Goal: Task Accomplishment & Management: Use online tool/utility

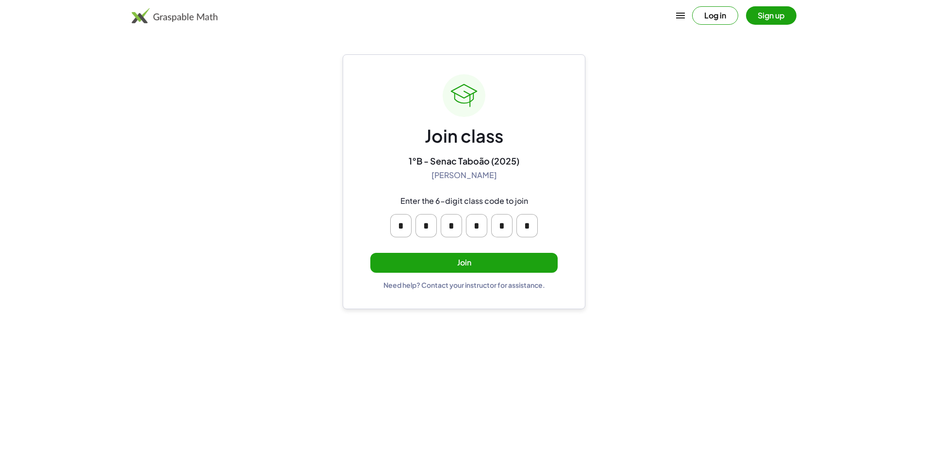
click at [438, 260] on button "Join" at bounding box center [463, 263] width 187 height 20
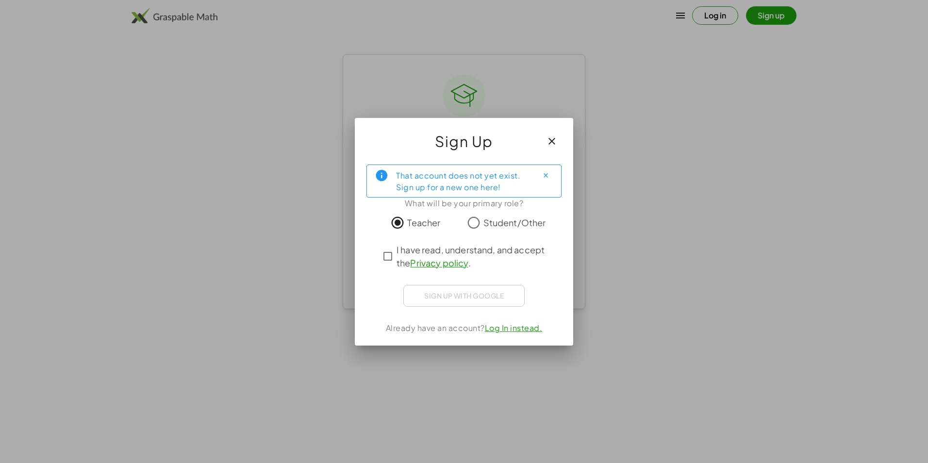
click at [370, 255] on div "That account does not yet exist. Sign up for a new one here! What will be your …" at bounding box center [464, 251] width 218 height 189
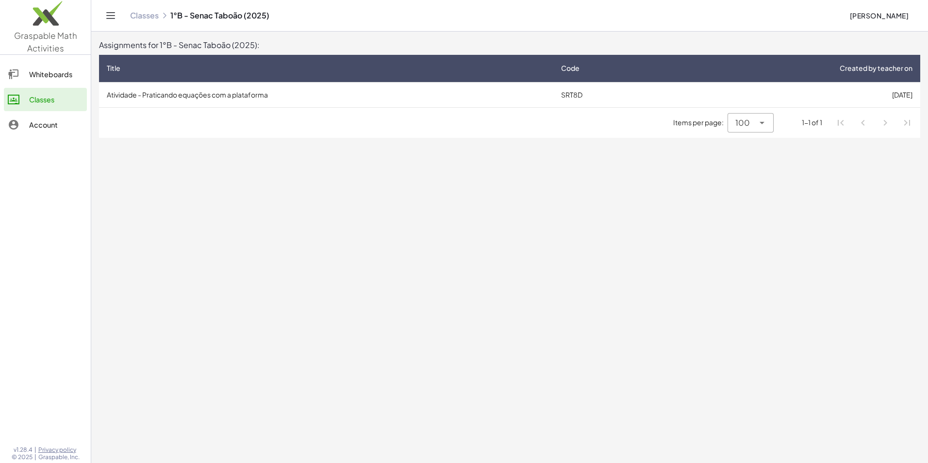
click at [399, 201] on main "Assignments for 1°B - Senac Taboão (2025): Title Code Created by teacher on Ati…" at bounding box center [509, 231] width 837 height 463
click at [194, 98] on td "Atividade - Praticando equações com a plataforma" at bounding box center [326, 94] width 454 height 25
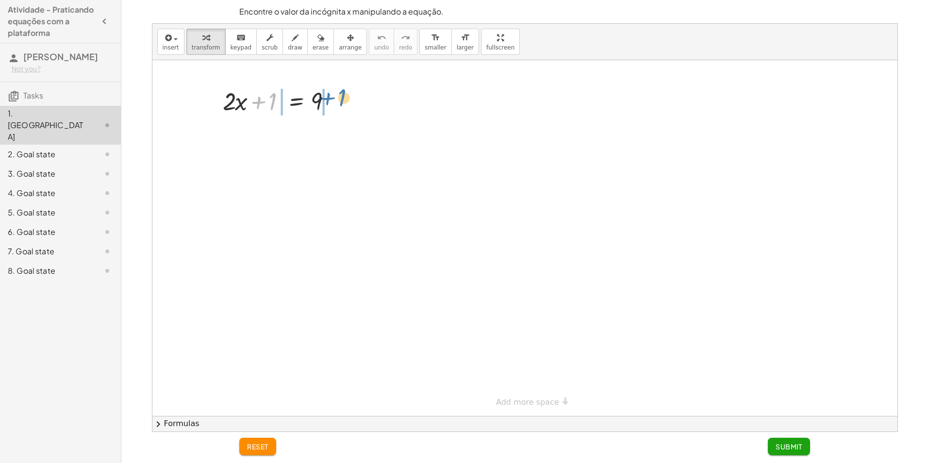
drag, startPoint x: 274, startPoint y: 105, endPoint x: 344, endPoint y: 101, distance: 69.5
click at [344, 101] on div at bounding box center [281, 100] width 127 height 33
click at [319, 142] on div at bounding box center [281, 133] width 195 height 33
click at [233, 135] on div at bounding box center [281, 133] width 195 height 33
drag, startPoint x: 199, startPoint y: 132, endPoint x: 294, endPoint y: 183, distance: 107.7
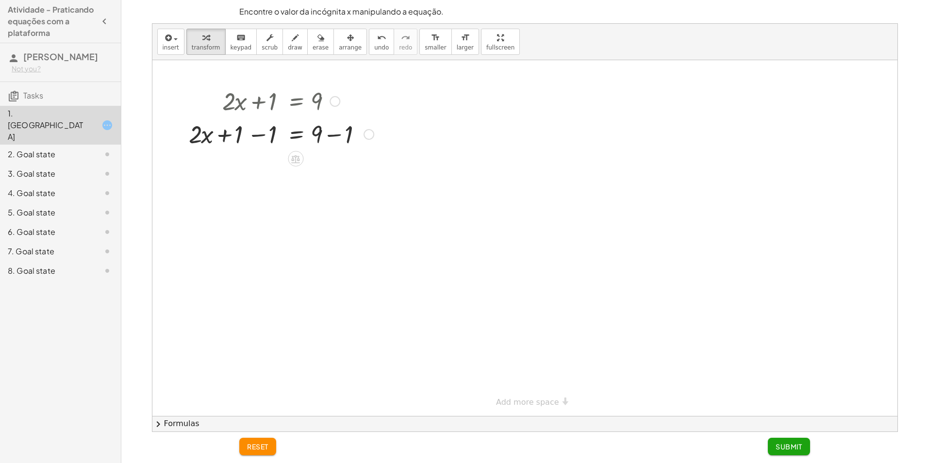
click at [329, 140] on div at bounding box center [281, 133] width 195 height 33
click at [323, 140] on div at bounding box center [264, 133] width 161 height 33
click at [270, 161] on div at bounding box center [281, 166] width 195 height 33
drag, startPoint x: 260, startPoint y: 179, endPoint x: 323, endPoint y: 189, distance: 63.5
click at [272, 197] on div at bounding box center [281, 207] width 195 height 49
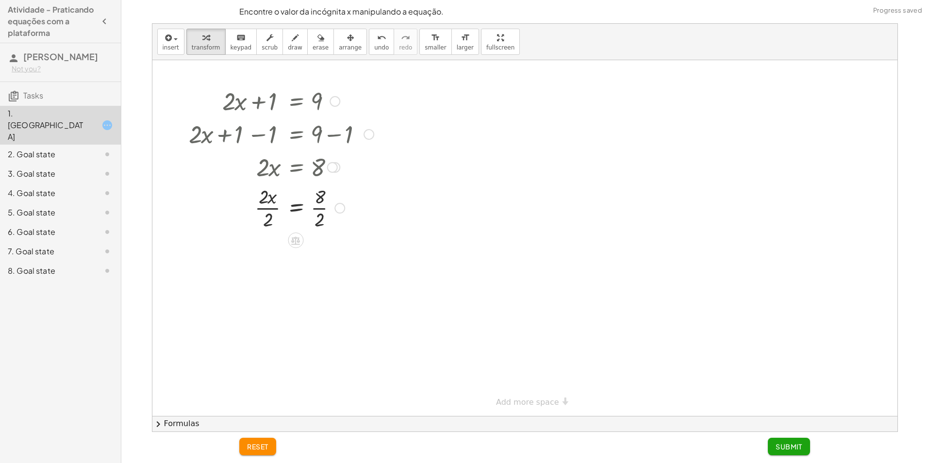
click at [268, 210] on div at bounding box center [281, 207] width 195 height 49
click at [272, 210] on div at bounding box center [281, 207] width 195 height 49
click at [311, 212] on div at bounding box center [281, 207] width 195 height 49
click at [313, 211] on div at bounding box center [274, 207] width 209 height 49
click at [804, 448] on button "Submit" at bounding box center [789, 446] width 42 height 17
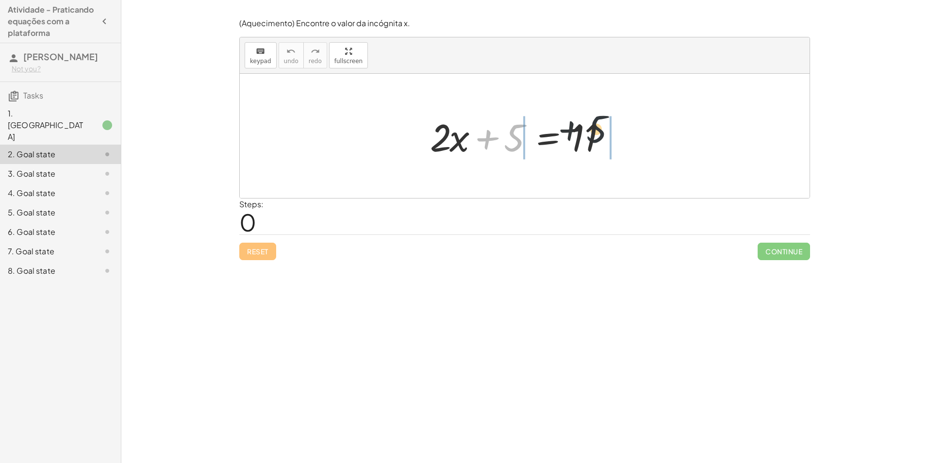
drag, startPoint x: 513, startPoint y: 148, endPoint x: 606, endPoint y: 139, distance: 93.1
click at [606, 139] on div at bounding box center [528, 136] width 206 height 50
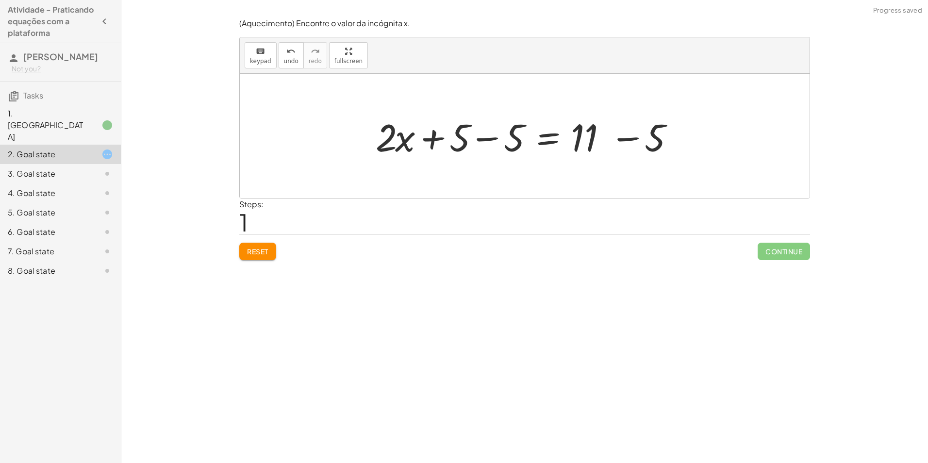
click at [578, 136] on div at bounding box center [528, 136] width 315 height 50
drag, startPoint x: 583, startPoint y: 143, endPoint x: 621, endPoint y: 147, distance: 38.1
click at [598, 149] on div at bounding box center [528, 136] width 315 height 50
click at [621, 147] on div at bounding box center [528, 136] width 315 height 50
click at [621, 143] on div at bounding box center [525, 136] width 570 height 124
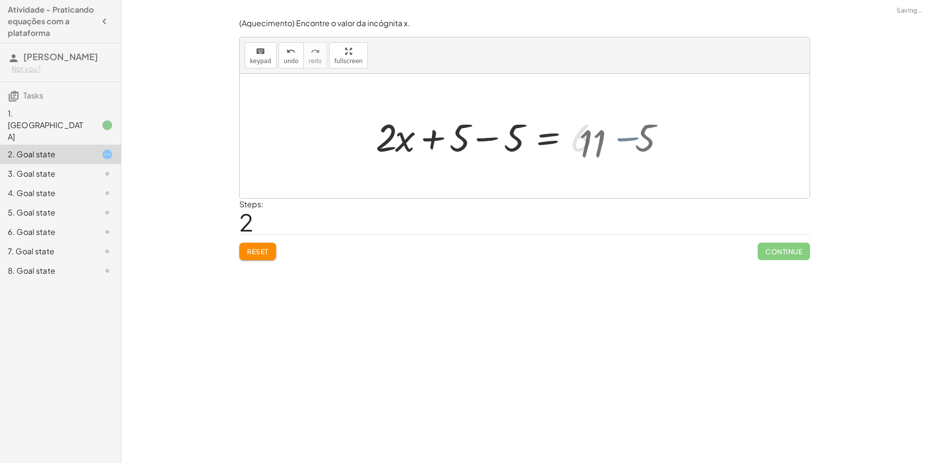
drag, startPoint x: 621, startPoint y: 143, endPoint x: 406, endPoint y: 144, distance: 215.5
click at [614, 145] on div "+ · 2 · x + 5 = 11 + 11 + · 2 · x = 11 + 5 − 5 + − 5 6 + · 2 · x + 5 − 5 = + 11…" at bounding box center [525, 136] width 570 height 124
drag, startPoint x: 450, startPoint y: 139, endPoint x: 459, endPoint y: 136, distance: 9.4
click at [452, 139] on div at bounding box center [491, 136] width 241 height 50
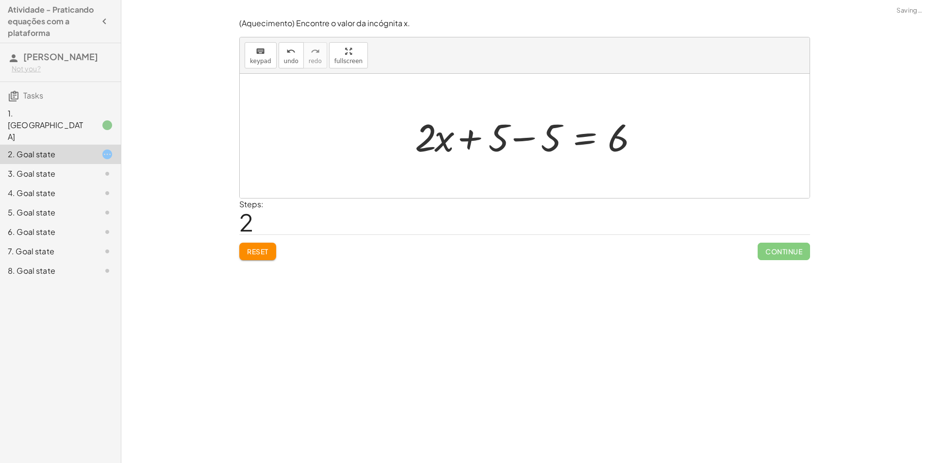
click at [515, 139] on div at bounding box center [528, 136] width 241 height 50
click at [520, 138] on div at bounding box center [582, 136] width 132 height 50
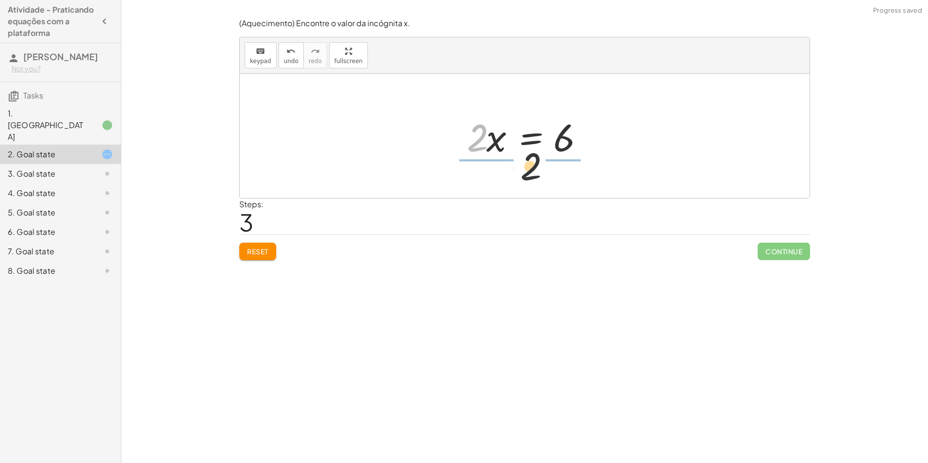
drag, startPoint x: 485, startPoint y: 134, endPoint x: 579, endPoint y: 154, distance: 95.8
click at [581, 154] on div at bounding box center [528, 136] width 132 height 50
click at [499, 133] on div at bounding box center [530, 136] width 143 height 75
click at [493, 134] on div at bounding box center [539, 136] width 121 height 75
click at [492, 136] on div at bounding box center [539, 136] width 121 height 75
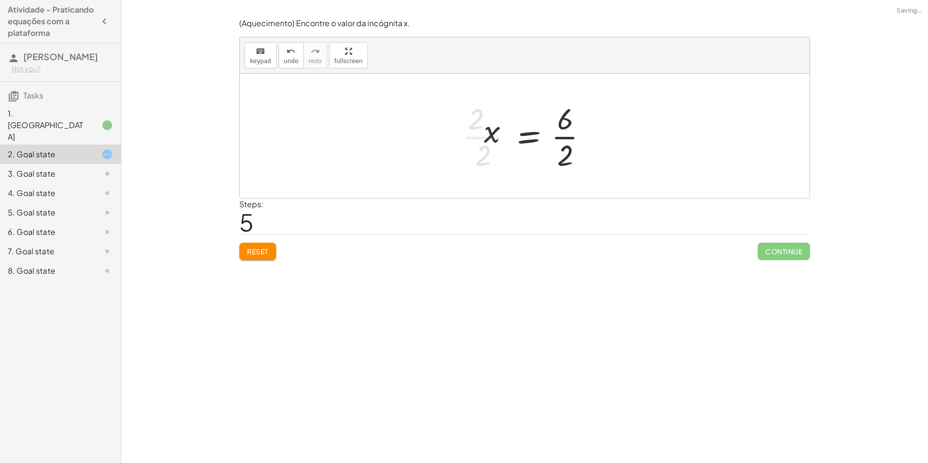
drag, startPoint x: 546, startPoint y: 140, endPoint x: 560, endPoint y: 136, distance: 14.0
click at [548, 140] on div at bounding box center [539, 136] width 121 height 75
drag, startPoint x: 561, startPoint y: 136, endPoint x: 566, endPoint y: 141, distance: 6.5
click at [566, 141] on div at bounding box center [539, 136] width 121 height 75
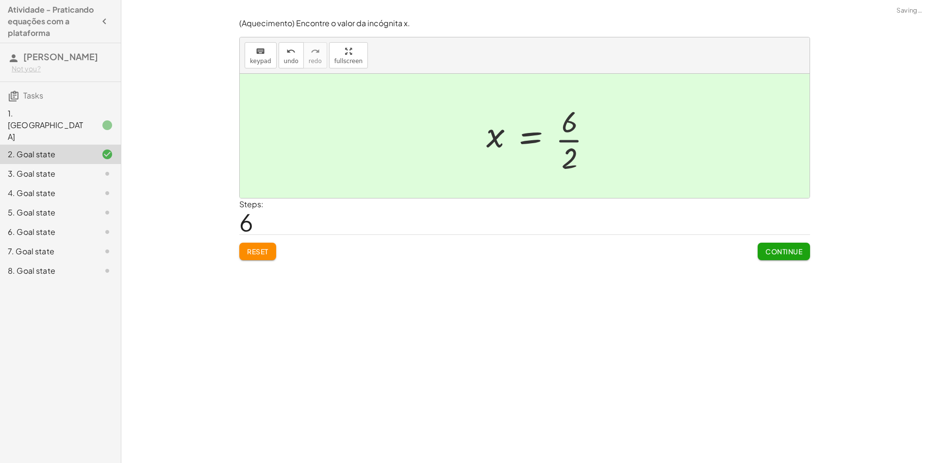
click at [566, 139] on div at bounding box center [535, 136] width 113 height 48
click at [566, 136] on div at bounding box center [535, 136] width 113 height 48
click at [794, 243] on button "Continue" at bounding box center [784, 251] width 52 height 17
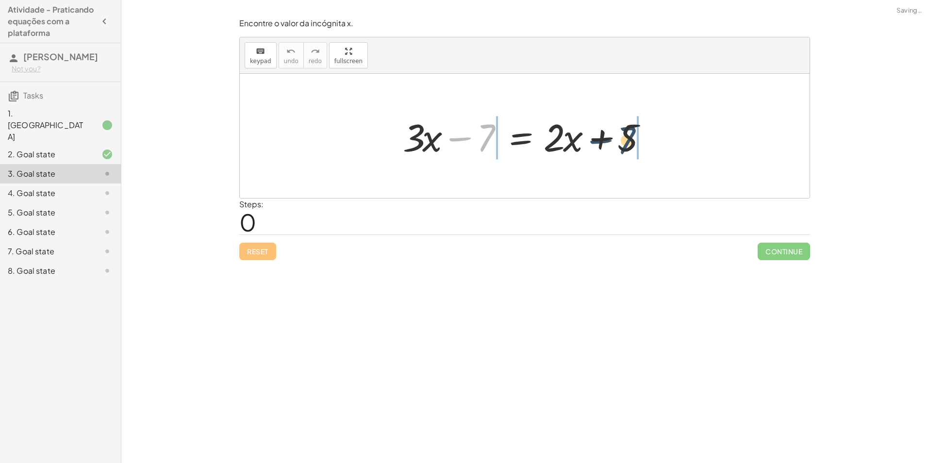
drag, startPoint x: 479, startPoint y: 140, endPoint x: 629, endPoint y: 143, distance: 150.0
click at [629, 143] on div at bounding box center [528, 136] width 261 height 50
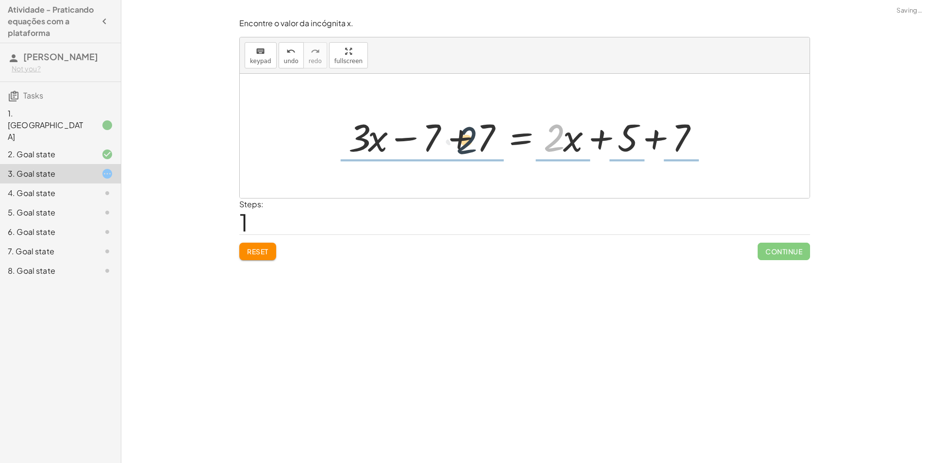
drag, startPoint x: 556, startPoint y: 149, endPoint x: 465, endPoint y: 151, distance: 90.3
click at [465, 151] on div at bounding box center [528, 136] width 369 height 50
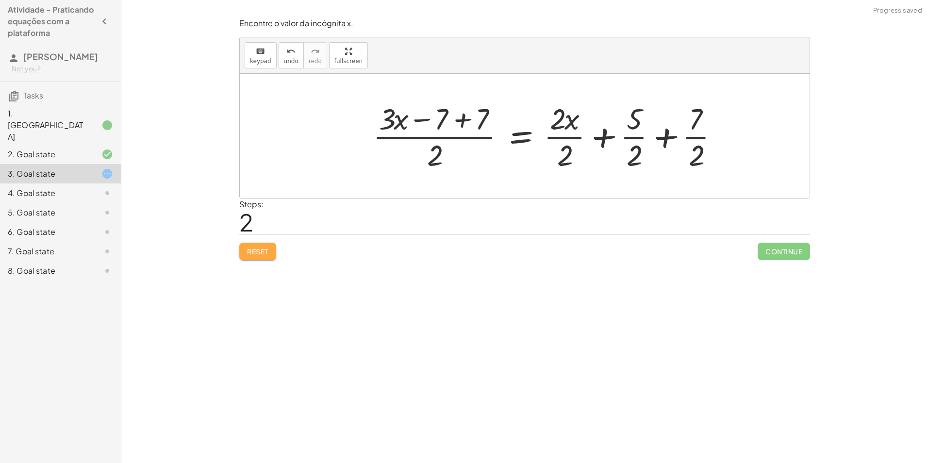
click at [250, 252] on span "Reset" at bounding box center [257, 251] width 21 height 9
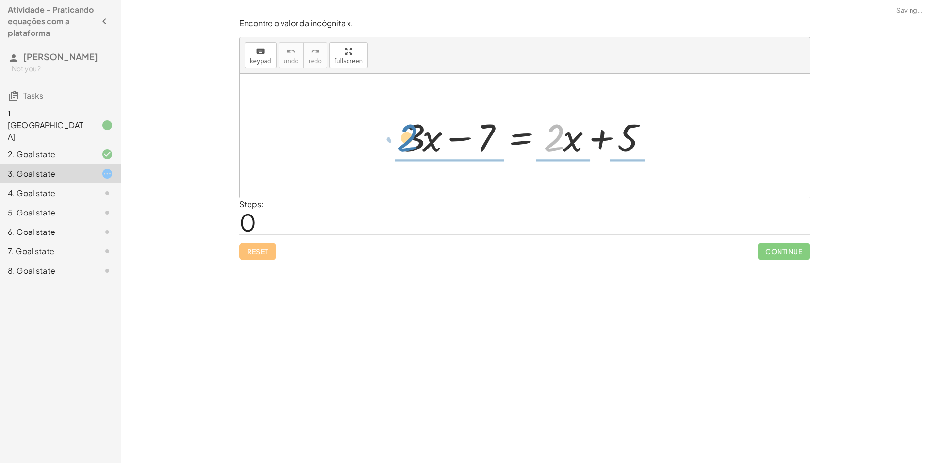
drag, startPoint x: 554, startPoint y: 133, endPoint x: 406, endPoint y: 133, distance: 147.5
click at [406, 133] on div at bounding box center [528, 136] width 261 height 50
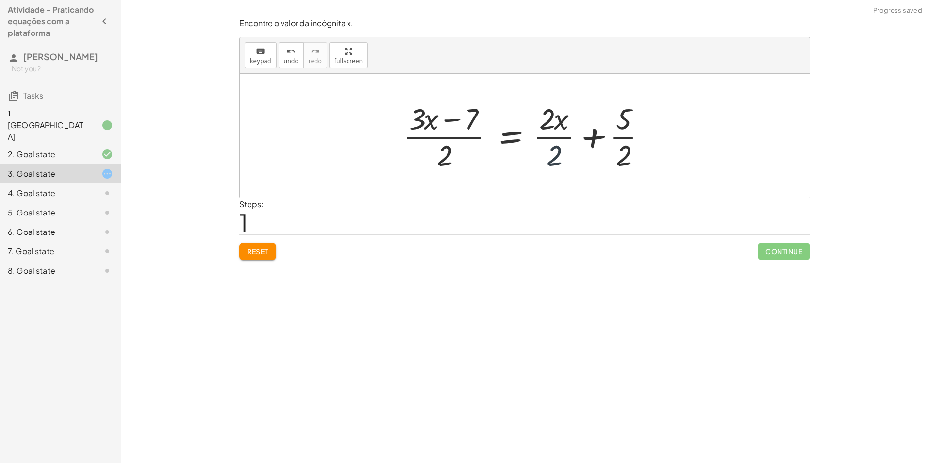
click at [560, 149] on div at bounding box center [528, 136] width 261 height 75
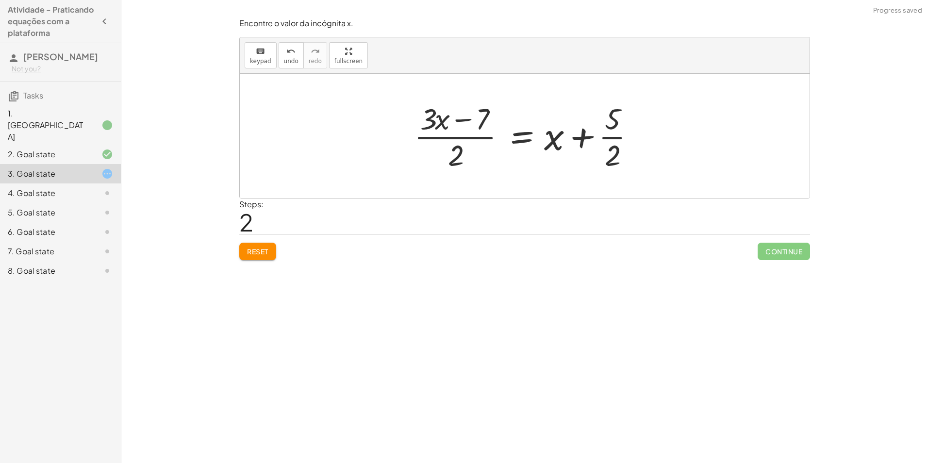
click at [608, 153] on div at bounding box center [528, 136] width 238 height 75
click at [614, 141] on div at bounding box center [528, 136] width 238 height 75
click at [614, 141] on div at bounding box center [539, 136] width 260 height 75
click at [474, 149] on div at bounding box center [534, 136] width 260 height 75
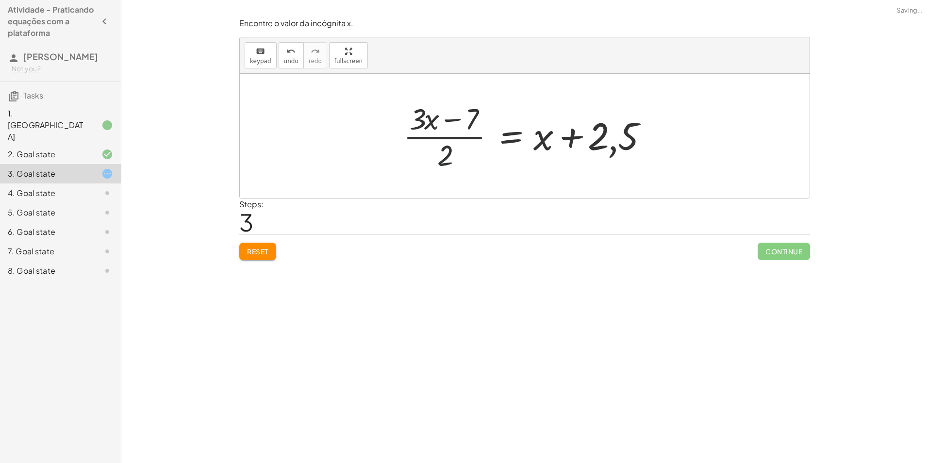
click at [475, 150] on div at bounding box center [528, 136] width 260 height 75
drag, startPoint x: 475, startPoint y: 150, endPoint x: 460, endPoint y: 142, distance: 16.7
click at [474, 150] on div at bounding box center [528, 136] width 260 height 75
click at [460, 142] on div at bounding box center [528, 136] width 260 height 75
click at [457, 139] on div at bounding box center [528, 136] width 260 height 75
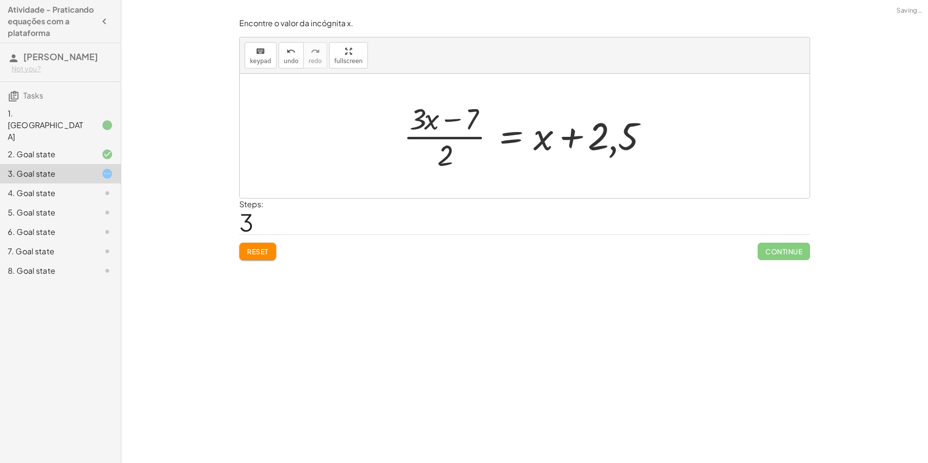
click at [257, 248] on span "Reset" at bounding box center [257, 251] width 21 height 9
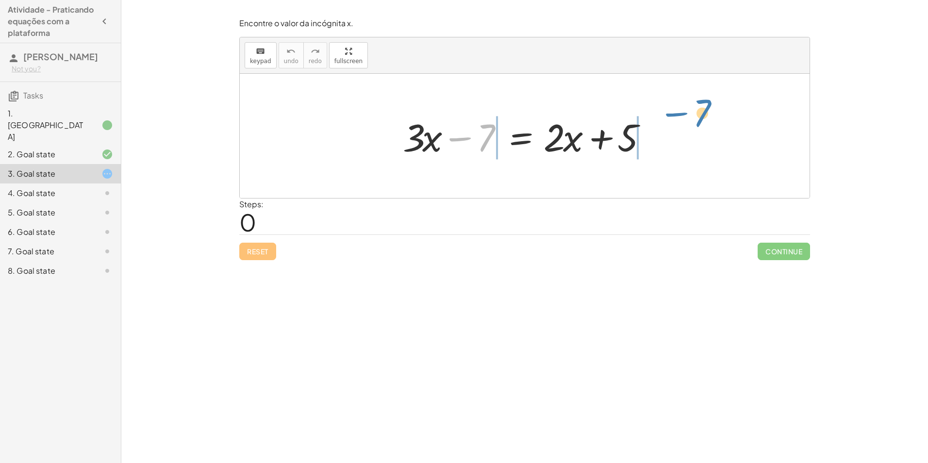
drag, startPoint x: 477, startPoint y: 140, endPoint x: 673, endPoint y: 131, distance: 196.3
click at [678, 133] on div "− 7 + · 3 · x − 7 = + · 2 · x + 5" at bounding box center [525, 136] width 570 height 124
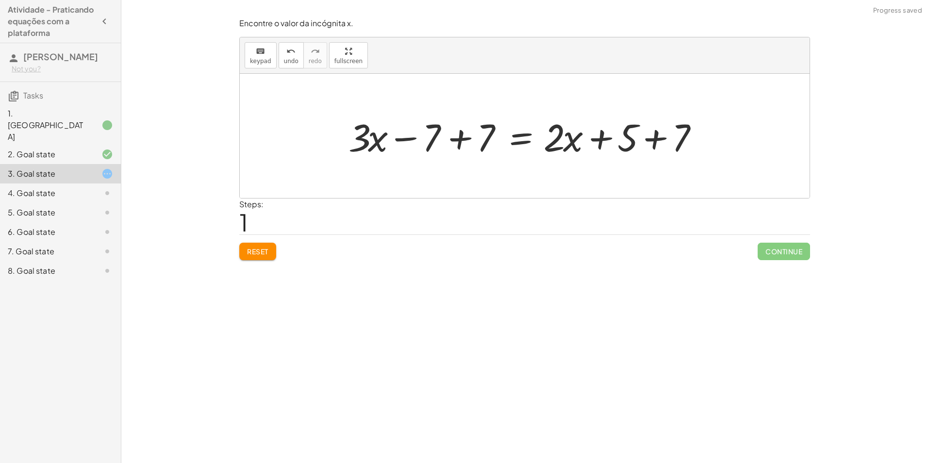
drag, startPoint x: 677, startPoint y: 140, endPoint x: 671, endPoint y: 138, distance: 6.3
click at [681, 159] on div at bounding box center [528, 136] width 369 height 50
click at [634, 134] on div at bounding box center [528, 136] width 369 height 50
click at [639, 135] on div at bounding box center [528, 136] width 369 height 50
click at [638, 136] on div at bounding box center [511, 136] width 334 height 50
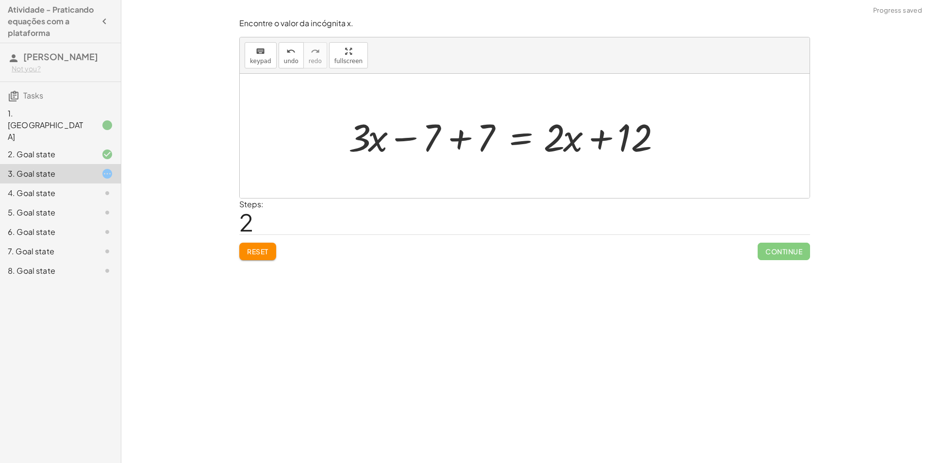
click at [462, 134] on div at bounding box center [511, 136] width 334 height 50
drag, startPoint x: 462, startPoint y: 134, endPoint x: 452, endPoint y: 137, distance: 9.5
click at [461, 138] on div at bounding box center [565, 136] width 226 height 50
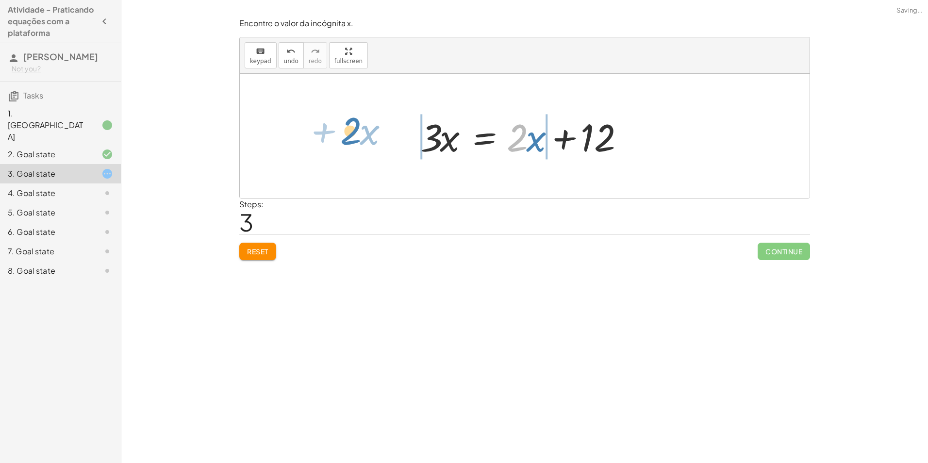
drag, startPoint x: 526, startPoint y: 131, endPoint x: 380, endPoint y: 117, distance: 146.2
click at [380, 117] on div "+ · 3 · x − 7 = + · 2 · x + 5 + · 3 · x − 7 + 7 = + · 2 · x + 5 + 7 + · 3 · x −…" at bounding box center [525, 136] width 570 height 124
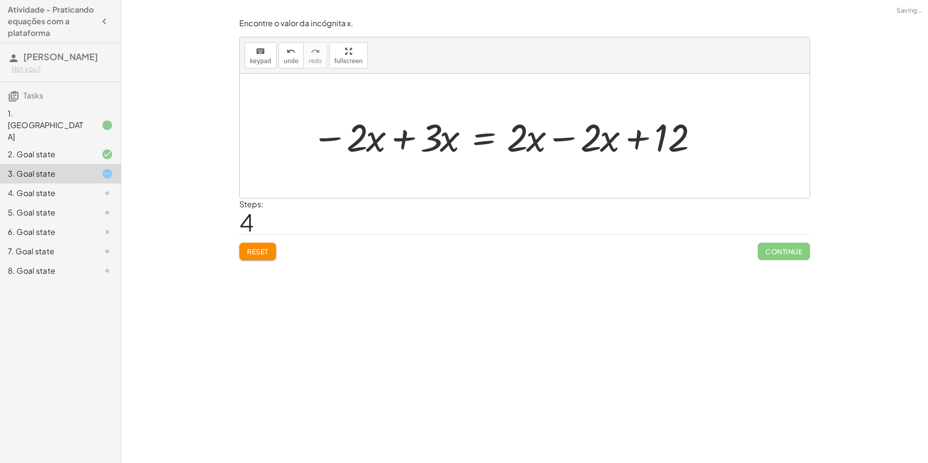
click at [415, 139] on div at bounding box center [507, 136] width 401 height 50
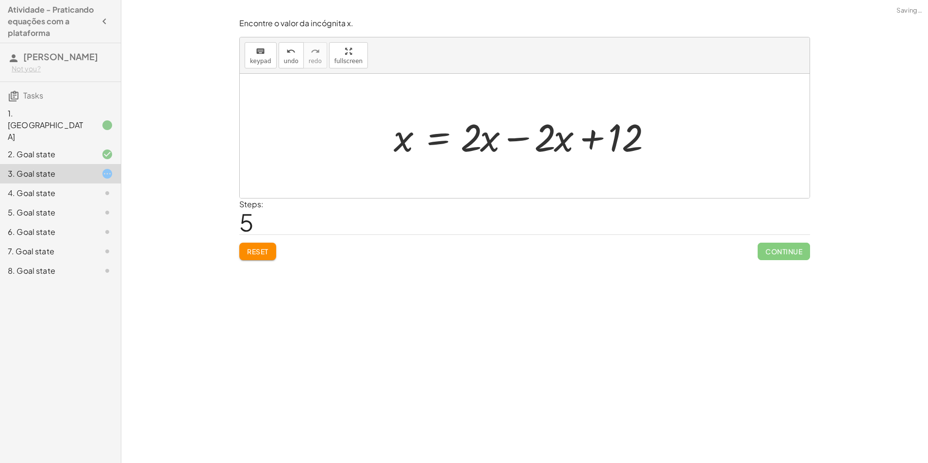
drag, startPoint x: 553, startPoint y: 132, endPoint x: 513, endPoint y: 129, distance: 40.4
click at [553, 131] on div at bounding box center [529, 136] width 280 height 50
click at [510, 136] on div at bounding box center [528, 136] width 280 height 50
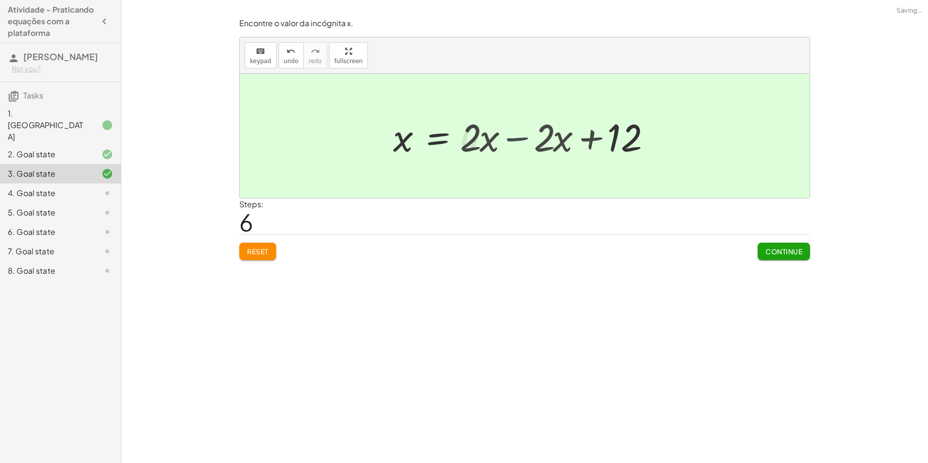
click at [510, 134] on div at bounding box center [454, 136] width 132 height 48
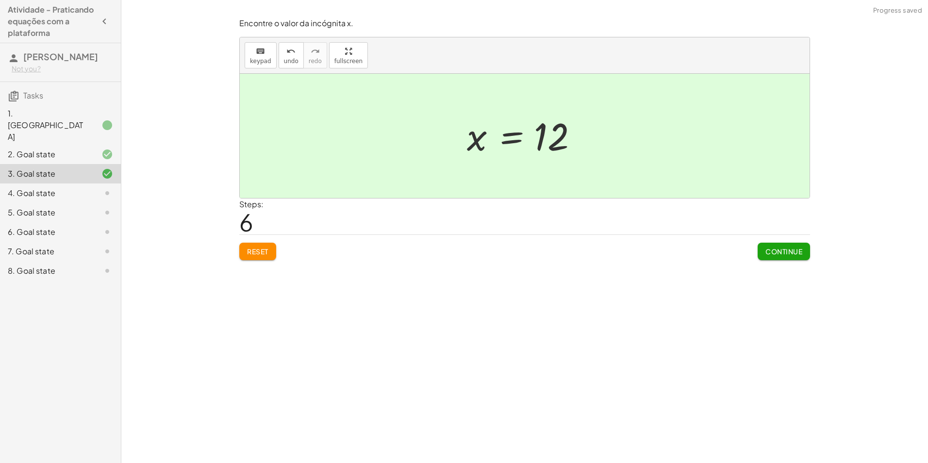
click at [784, 245] on button "Continue" at bounding box center [784, 251] width 52 height 17
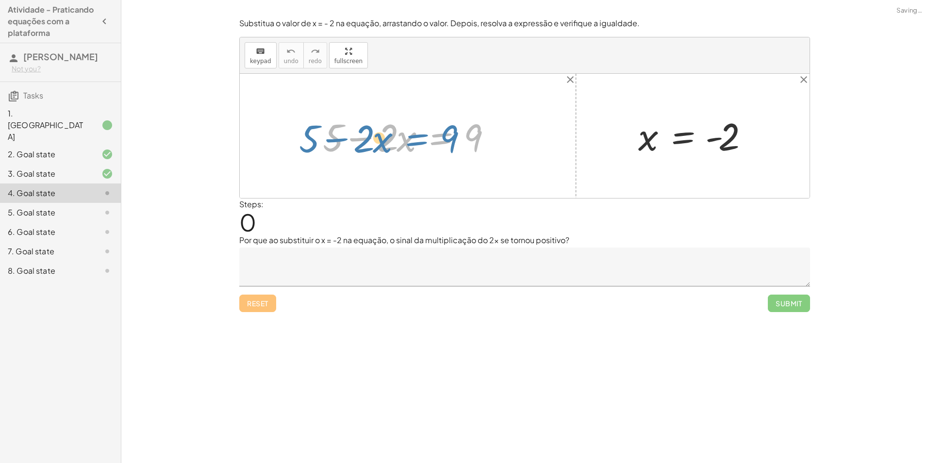
drag, startPoint x: 455, startPoint y: 146, endPoint x: 434, endPoint y: 146, distance: 20.9
click at [434, 146] on div at bounding box center [411, 136] width 187 height 50
click at [657, 143] on div at bounding box center [696, 136] width 126 height 48
click at [410, 154] on div at bounding box center [411, 136] width 187 height 50
click at [411, 152] on div at bounding box center [411, 136] width 187 height 50
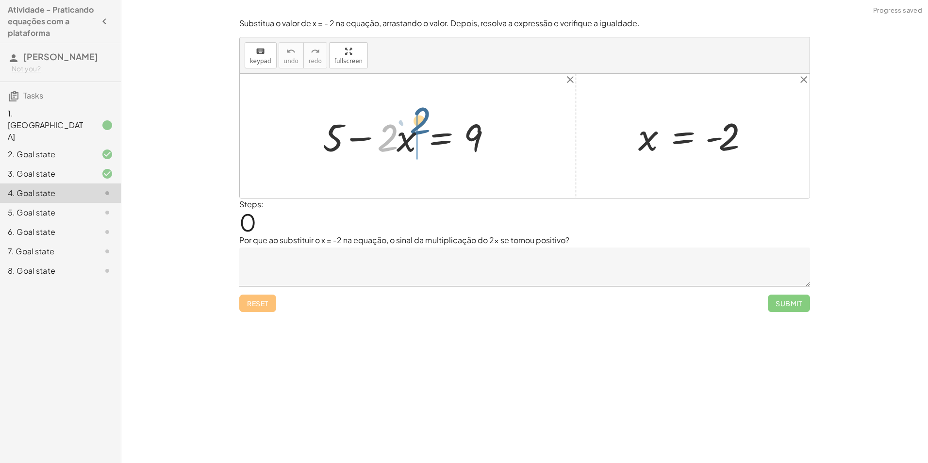
drag, startPoint x: 389, startPoint y: 137, endPoint x: 415, endPoint y: 136, distance: 26.7
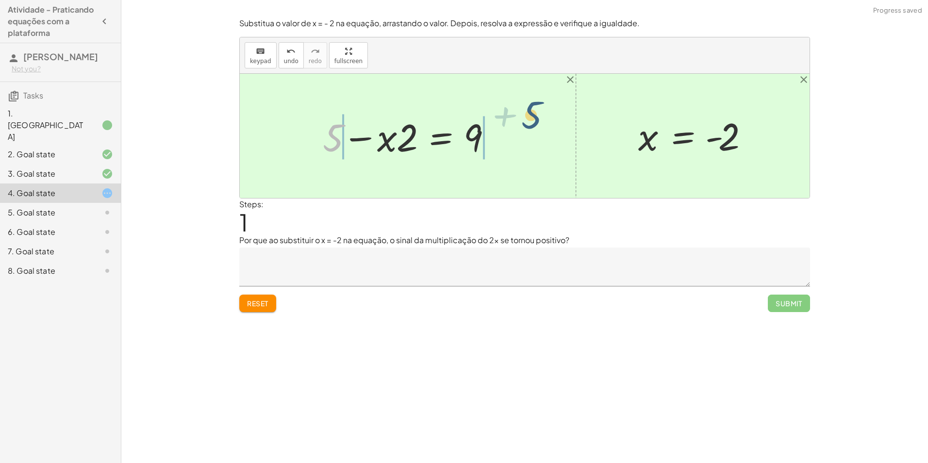
drag, startPoint x: 335, startPoint y: 138, endPoint x: 515, endPoint y: 135, distance: 180.1
click at [533, 125] on div "+ 5 − · 2 · x = 9 + 5 + 5 − · 2 · x = 9 x = - 2" at bounding box center [525, 136] width 570 height 124
click at [494, 142] on div at bounding box center [412, 136] width 296 height 50
click at [494, 141] on div at bounding box center [384, 136] width 241 height 50
click at [324, 142] on div at bounding box center [384, 136] width 241 height 50
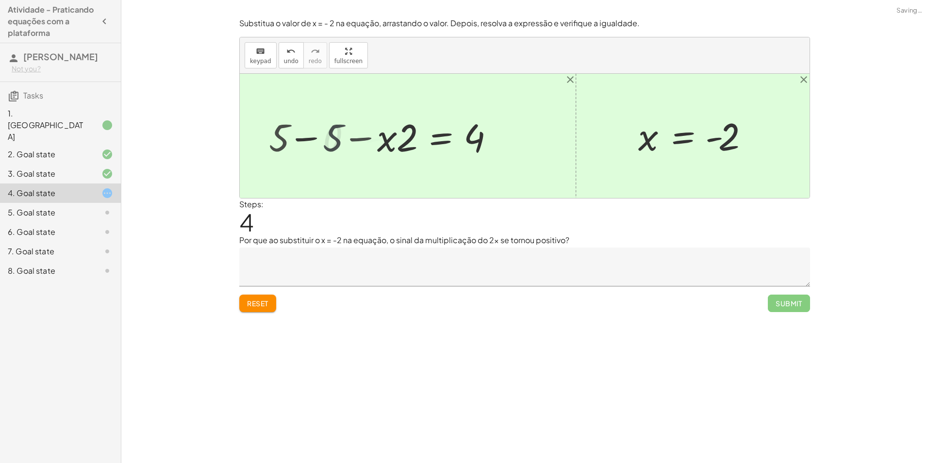
drag, startPoint x: 323, startPoint y: 140, endPoint x: 313, endPoint y: 130, distance: 14.4
click at [323, 140] on div at bounding box center [525, 136] width 570 height 124
click at [366, 138] on div at bounding box center [431, 136] width 146 height 50
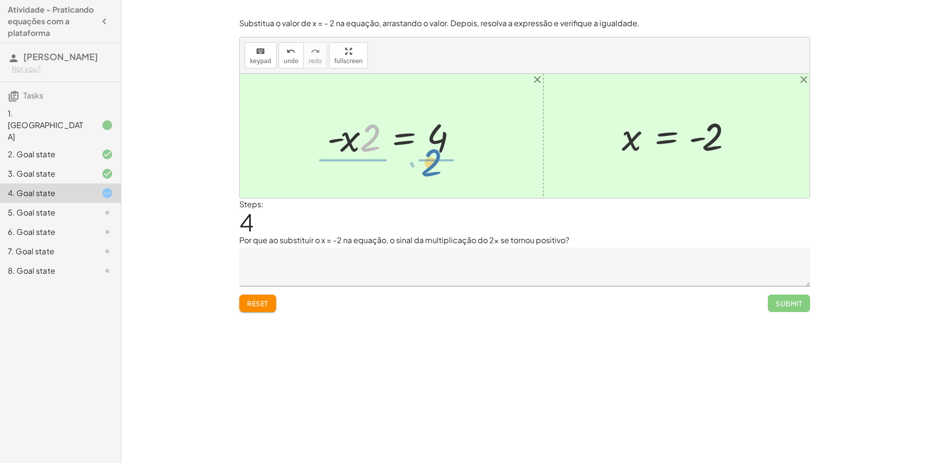
drag, startPoint x: 368, startPoint y: 146, endPoint x: 433, endPoint y: 176, distance: 71.0
click at [433, 176] on div "+ 5 − · 2 · x = 9 + 5 − · x · 2 = 9 + 5 − 5 − · x · 2 = + 9 − 5 + 5 − 5 − · x ·…" at bounding box center [525, 136] width 570 height 124
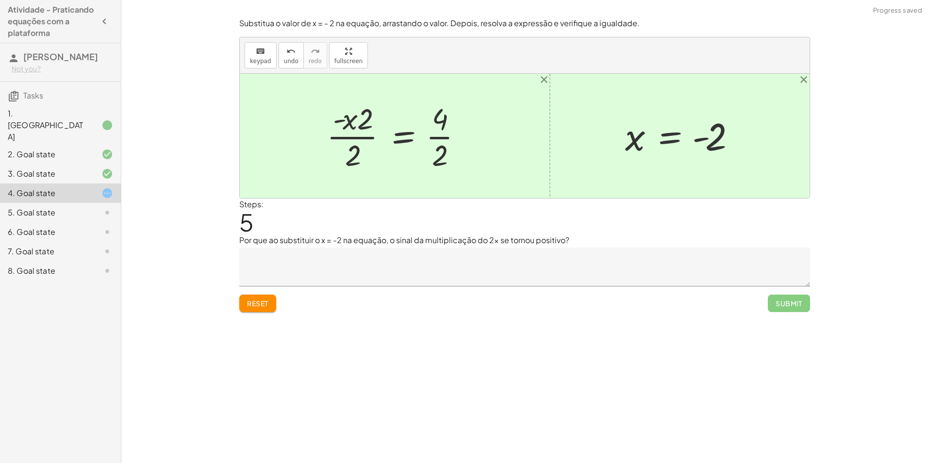
click at [355, 129] on div at bounding box center [398, 136] width 153 height 75
click at [359, 138] on div at bounding box center [398, 136] width 153 height 75
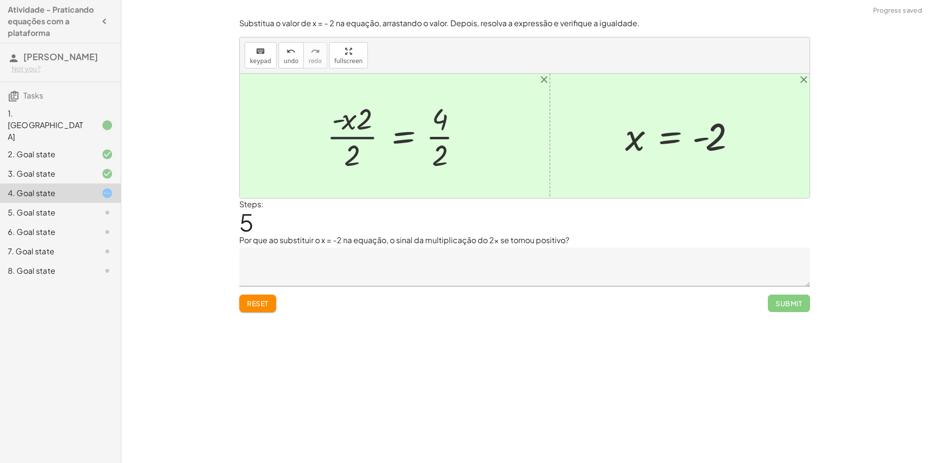
click at [359, 138] on div at bounding box center [398, 136] width 153 height 75
click at [446, 142] on div at bounding box center [398, 136] width 153 height 75
click at [446, 142] on div at bounding box center [394, 136] width 145 height 75
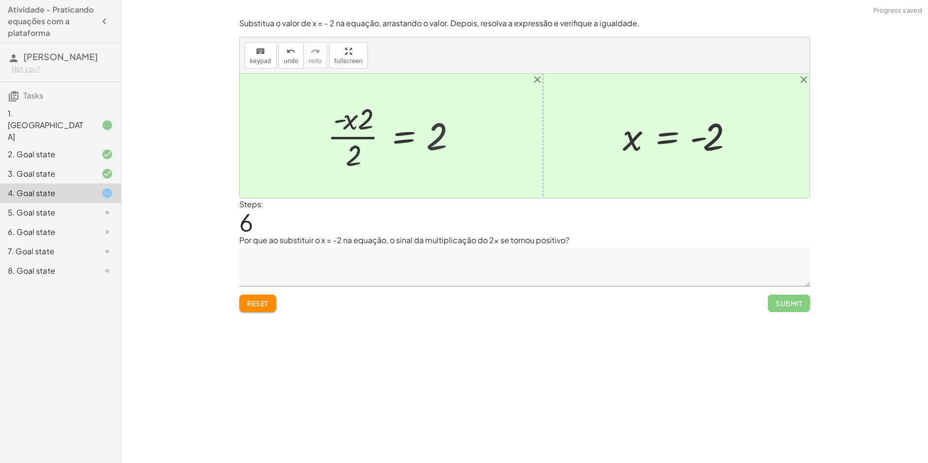
click at [369, 139] on div at bounding box center [394, 136] width 145 height 75
drag, startPoint x: 344, startPoint y: 118, endPoint x: 421, endPoint y: 134, distance: 79.2
click at [421, 134] on div at bounding box center [394, 136] width 145 height 75
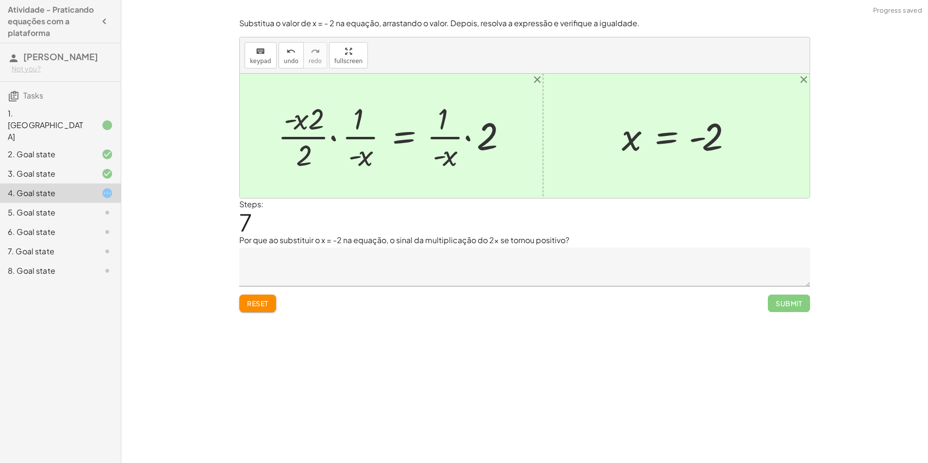
click at [314, 138] on div at bounding box center [395, 136] width 245 height 75
click at [366, 141] on div at bounding box center [395, 136] width 245 height 75
drag, startPoint x: 366, startPoint y: 141, endPoint x: 284, endPoint y: 233, distance: 123.4
click at [361, 143] on div at bounding box center [395, 136] width 245 height 75
click at [264, 305] on span "Reset" at bounding box center [257, 303] width 21 height 9
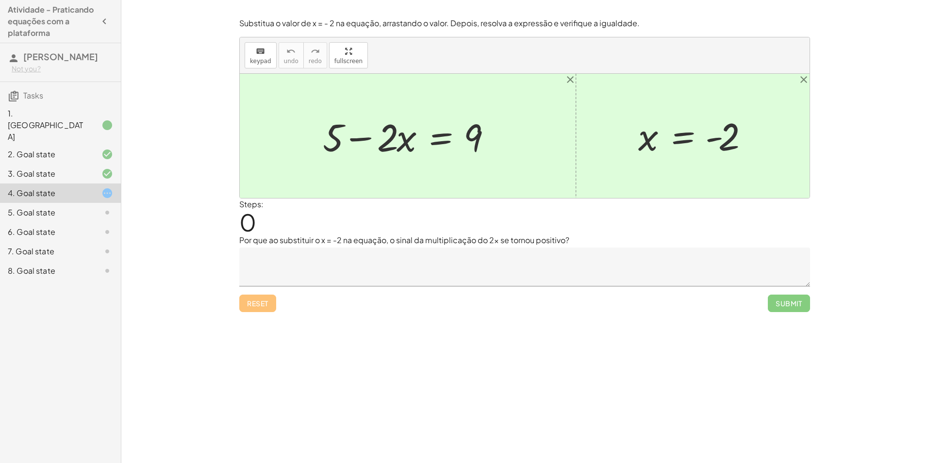
click at [351, 145] on div at bounding box center [411, 136] width 187 height 50
drag, startPoint x: 721, startPoint y: 150, endPoint x: 749, endPoint y: 155, distance: 28.6
click at [749, 155] on div at bounding box center [696, 136] width 126 height 48
drag, startPoint x: 345, startPoint y: 140, endPoint x: 322, endPoint y: 138, distance: 22.9
click at [334, 140] on div at bounding box center [411, 136] width 187 height 50
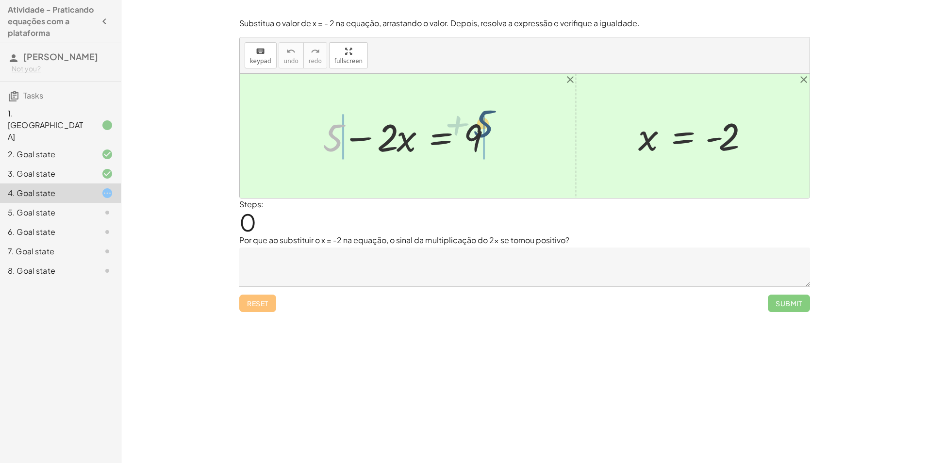
drag, startPoint x: 339, startPoint y: 142, endPoint x: 539, endPoint y: 145, distance: 199.5
click at [539, 145] on div "+ 5 + 5 − · 2 · x = 9 x = - 2" at bounding box center [525, 136] width 570 height 124
click at [308, 143] on div at bounding box center [412, 136] width 296 height 50
click at [306, 138] on div at bounding box center [412, 136] width 296 height 50
click at [306, 138] on div at bounding box center [525, 136] width 570 height 124
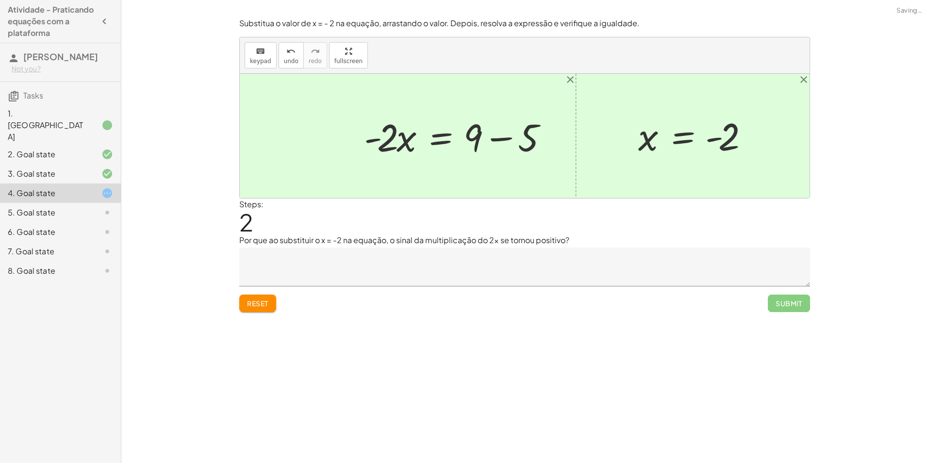
click at [524, 150] on div at bounding box center [459, 136] width 200 height 50
click at [524, 150] on div at bounding box center [525, 136] width 570 height 124
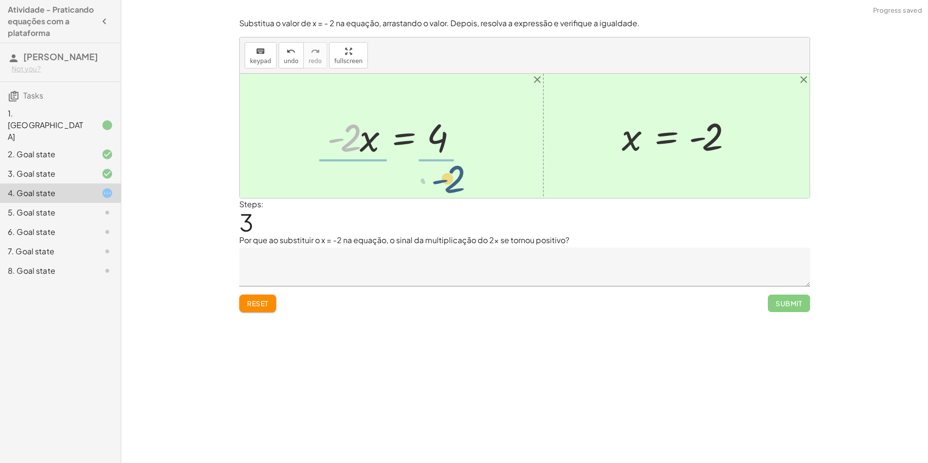
drag, startPoint x: 358, startPoint y: 151, endPoint x: 470, endPoint y: 177, distance: 115.0
click at [470, 177] on div "+ 5 − · 2 · x = 9 + 5 − 5 − · 2 · x = + 9 − 5 + 0 − · 2 · x = + 9 − 5 · - 2 · x…" at bounding box center [525, 136] width 570 height 124
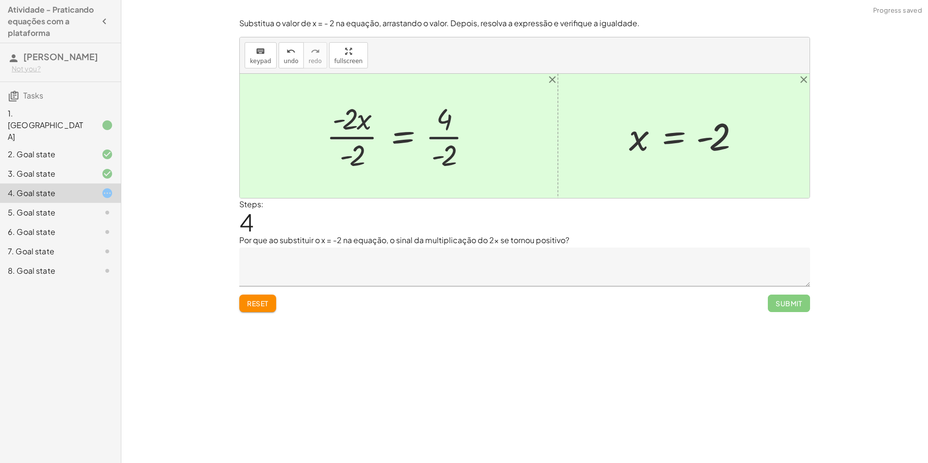
click at [443, 138] on div at bounding box center [402, 136] width 163 height 75
drag, startPoint x: 366, startPoint y: 124, endPoint x: 322, endPoint y: 136, distance: 45.9
click at [322, 136] on div at bounding box center [400, 136] width 158 height 75
click at [364, 147] on div at bounding box center [397, 136] width 163 height 75
click at [364, 139] on div at bounding box center [421, 136] width 126 height 48
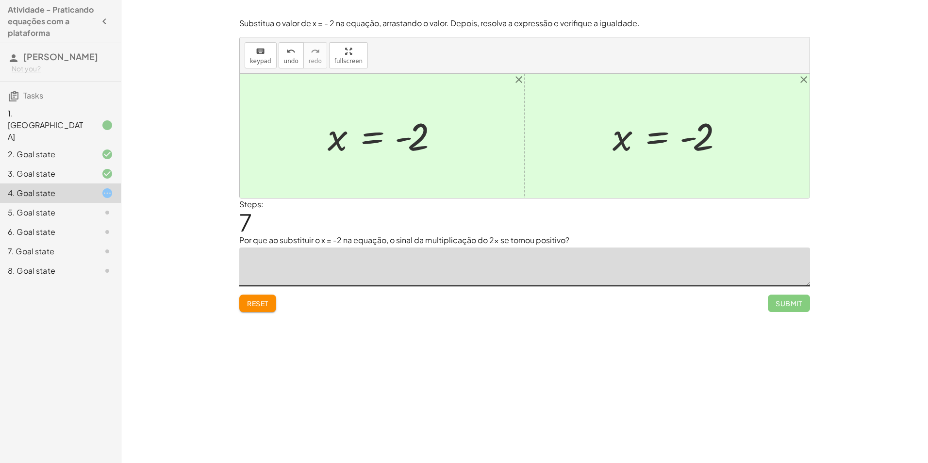
click at [369, 262] on textarea at bounding box center [524, 267] width 571 height 39
type textarea "********"
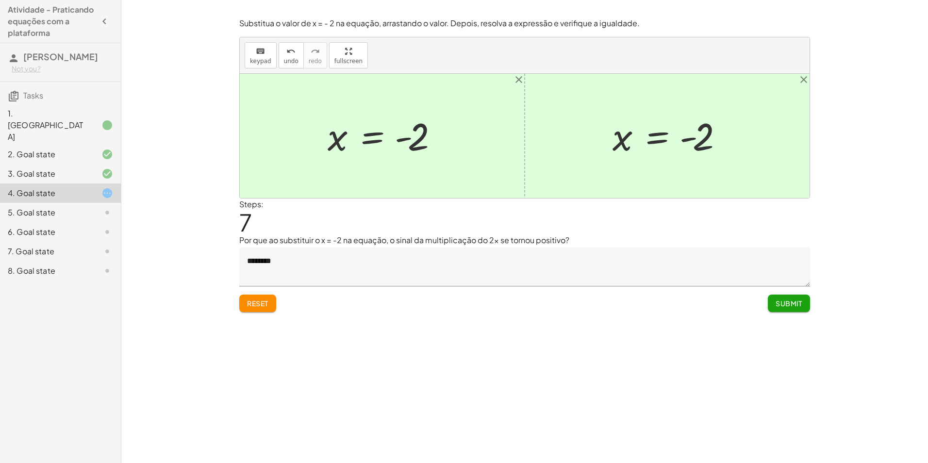
drag, startPoint x: 253, startPoint y: 306, endPoint x: 261, endPoint y: 303, distance: 7.8
click at [258, 305] on span "Reset" at bounding box center [257, 303] width 21 height 9
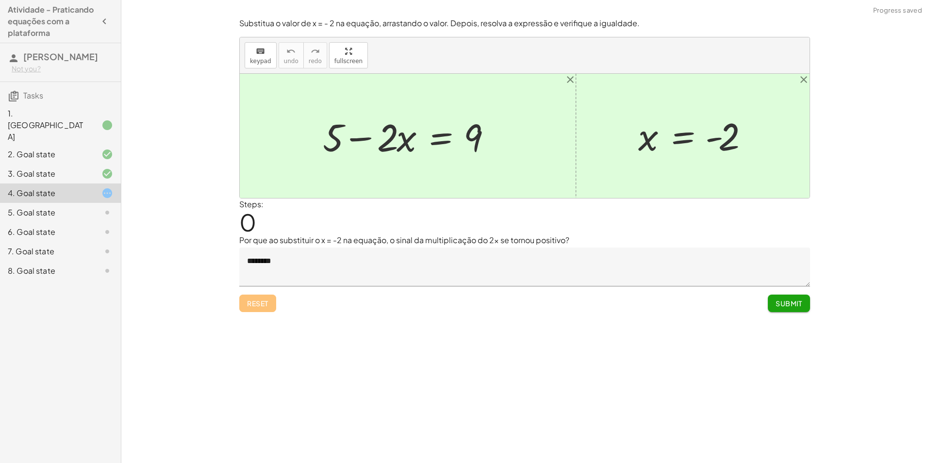
drag, startPoint x: 317, startPoint y: 132, endPoint x: 657, endPoint y: 199, distance: 346.2
click at [0, 0] on div "Substitua o valor de x = - 2 na equação, arrastando o valor. Depois, resolva a …" at bounding box center [0, 0] width 0 height 0
drag, startPoint x: 354, startPoint y: 140, endPoint x: 435, endPoint y: 131, distance: 81.5
click at [465, 141] on div at bounding box center [411, 136] width 187 height 50
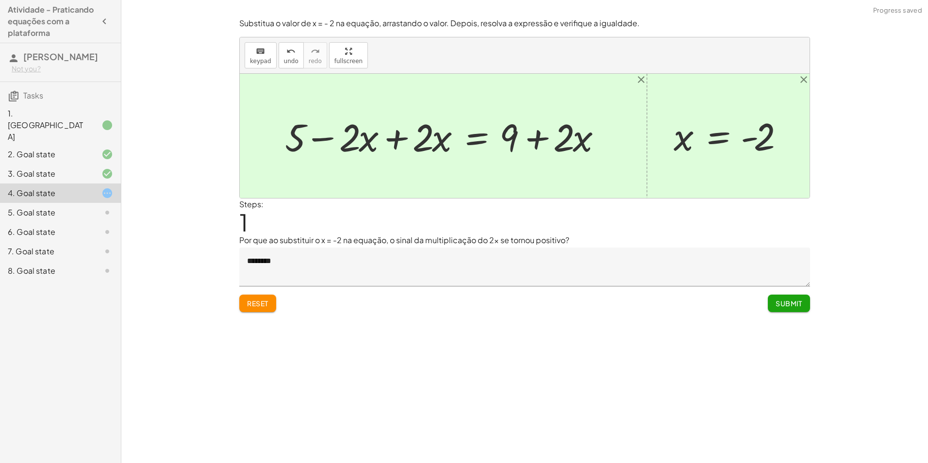
drag, startPoint x: 419, startPoint y: 132, endPoint x: 354, endPoint y: 128, distance: 64.7
click at [404, 138] on div at bounding box center [447, 136] width 334 height 50
drag, startPoint x: 354, startPoint y: 128, endPoint x: 367, endPoint y: 131, distance: 13.4
click at [367, 131] on div at bounding box center [447, 136] width 334 height 50
drag, startPoint x: 409, startPoint y: 140, endPoint x: 421, endPoint y: 145, distance: 12.9
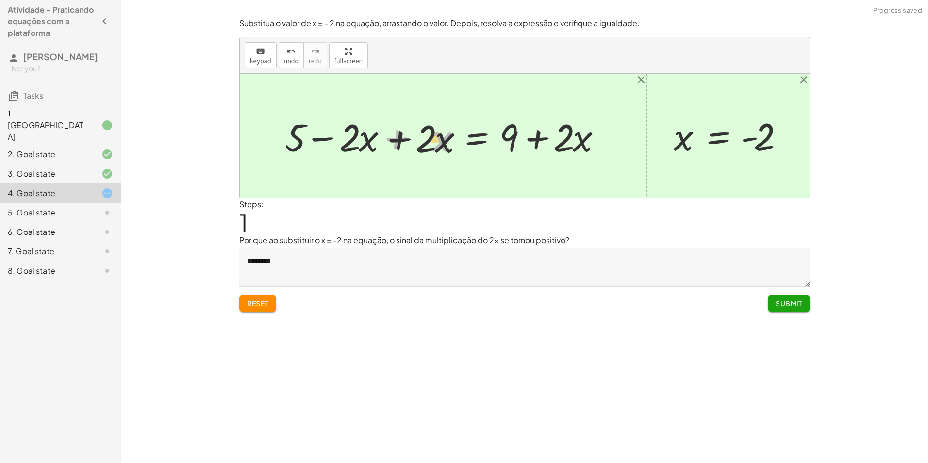
click at [421, 145] on div at bounding box center [447, 136] width 334 height 50
click at [391, 140] on div at bounding box center [447, 136] width 334 height 50
click at [391, 140] on div at bounding box center [525, 136] width 570 height 124
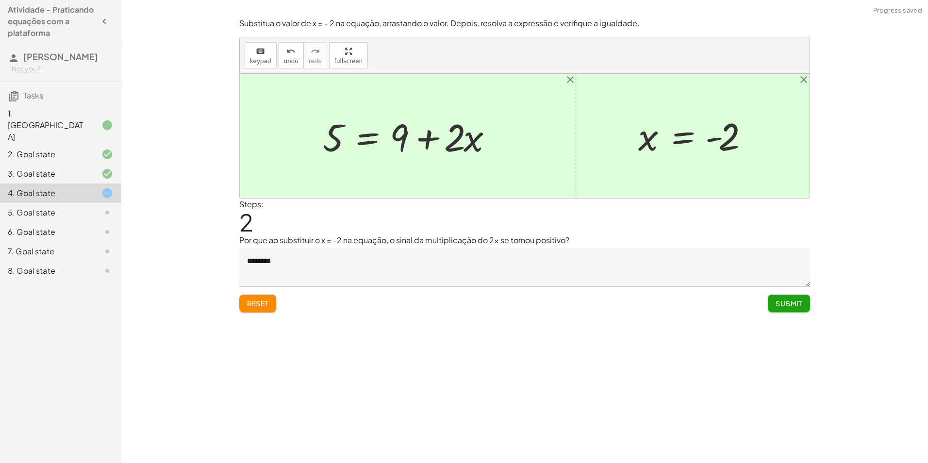
drag, startPoint x: 457, startPoint y: 138, endPoint x: 469, endPoint y: 145, distance: 13.7
click at [471, 145] on div at bounding box center [411, 136] width 187 height 50
drag, startPoint x: 468, startPoint y: 145, endPoint x: 423, endPoint y: 133, distance: 47.1
click at [461, 147] on div at bounding box center [411, 136] width 187 height 50
click at [431, 135] on div at bounding box center [411, 136] width 187 height 50
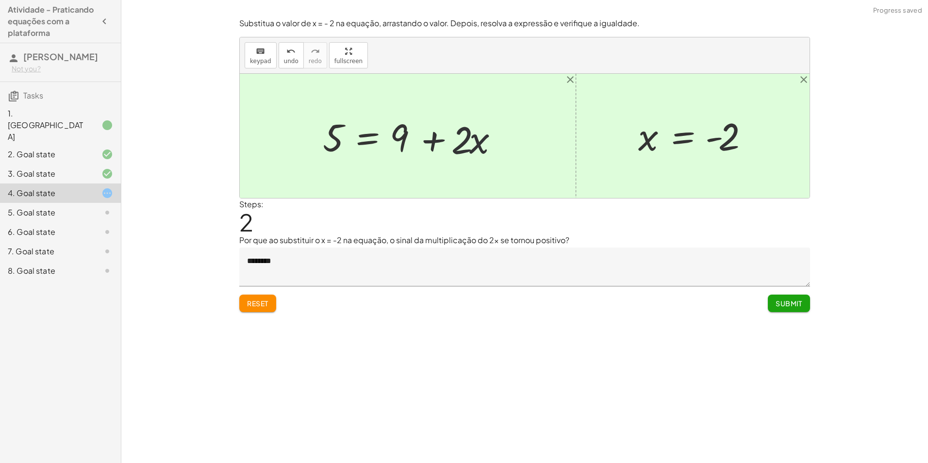
click at [431, 135] on div at bounding box center [411, 136] width 187 height 50
drag, startPoint x: 398, startPoint y: 125, endPoint x: 300, endPoint y: 102, distance: 101.1
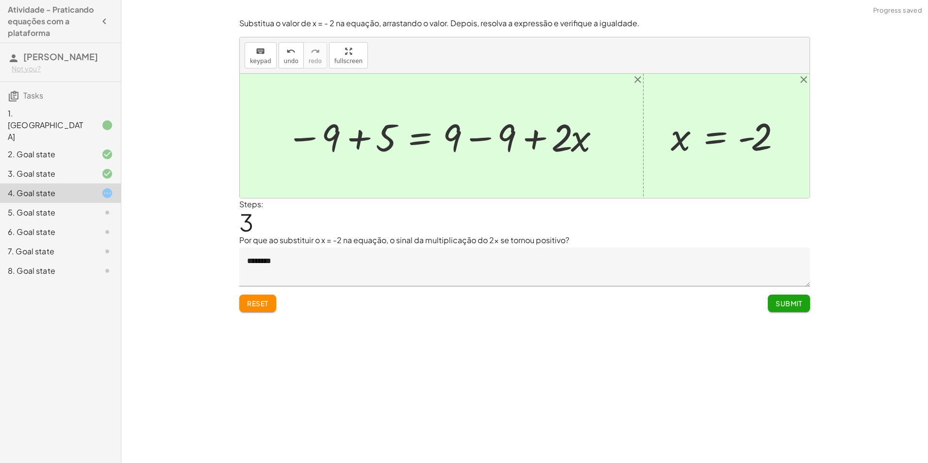
click at [312, 127] on div at bounding box center [443, 136] width 324 height 50
drag, startPoint x: 367, startPoint y: 141, endPoint x: 365, endPoint y: 132, distance: 9.9
click at [366, 135] on div at bounding box center [445, 136] width 324 height 50
click at [365, 132] on div at bounding box center [445, 136] width 324 height 50
click at [473, 145] on div at bounding box center [487, 136] width 254 height 50
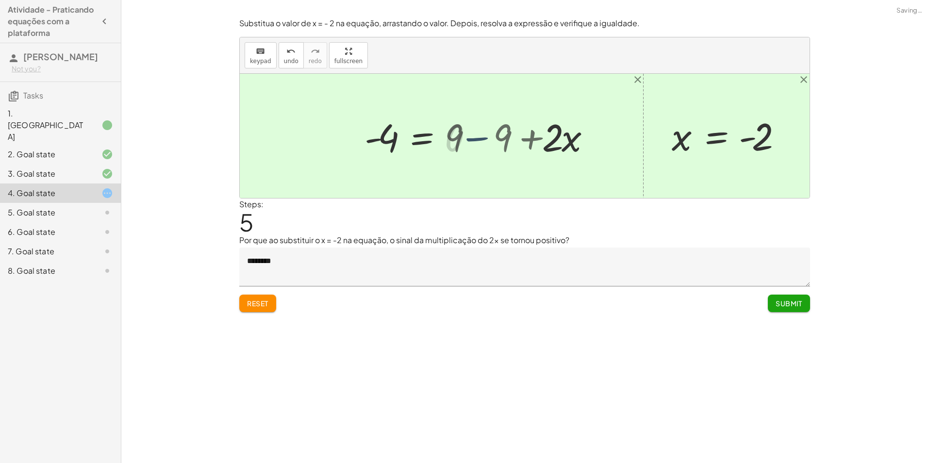
click at [473, 145] on div at bounding box center [433, 136] width 146 height 50
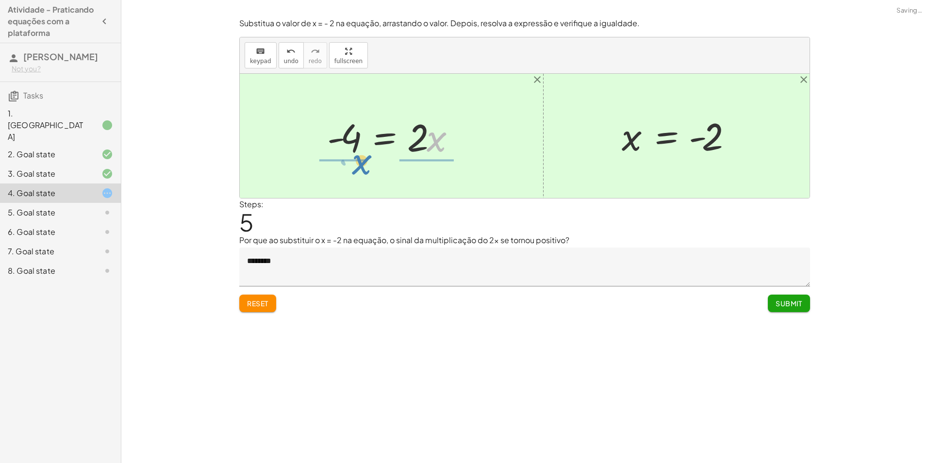
drag, startPoint x: 473, startPoint y: 145, endPoint x: 393, endPoint y: 170, distance: 84.6
click at [398, 172] on div "+ 5 − · 2 · x = 9 + 5 − · 2 · x + · 2 · x = + 9 + · 2 · x + 5 + 0 = + 9 + · 2 ·…" at bounding box center [525, 136] width 570 height 124
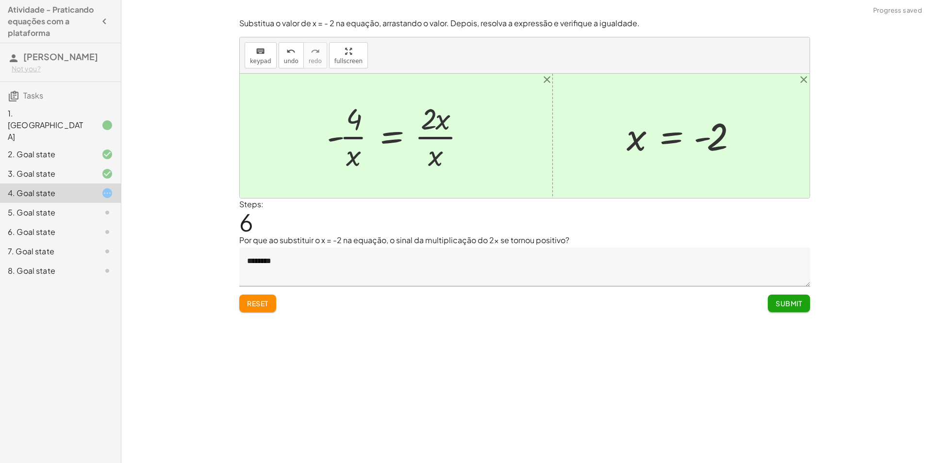
click at [357, 140] on div at bounding box center [400, 136] width 156 height 75
drag, startPoint x: 425, startPoint y: 118, endPoint x: 356, endPoint y: 161, distance: 81.7
click at [356, 161] on div at bounding box center [400, 136] width 156 height 75
click at [248, 299] on span "Reset" at bounding box center [257, 303] width 21 height 9
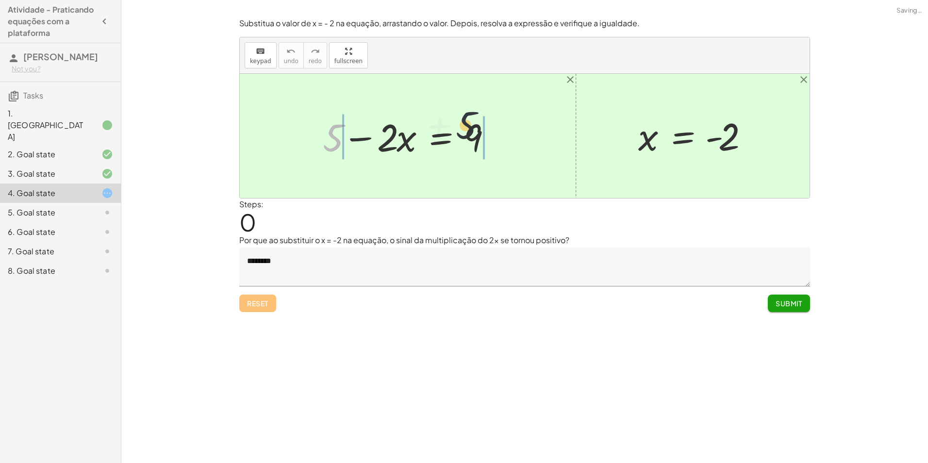
drag, startPoint x: 329, startPoint y: 139, endPoint x: 509, endPoint y: 125, distance: 180.1
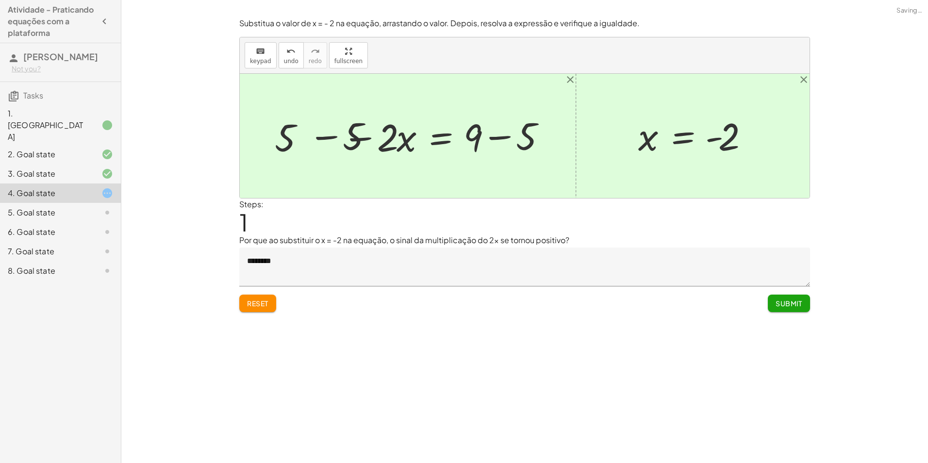
click at [479, 136] on div at bounding box center [412, 136] width 296 height 50
click at [492, 140] on div at bounding box center [412, 136] width 296 height 50
click at [493, 140] on div at bounding box center [412, 136] width 296 height 50
click at [319, 148] on div at bounding box center [384, 136] width 241 height 50
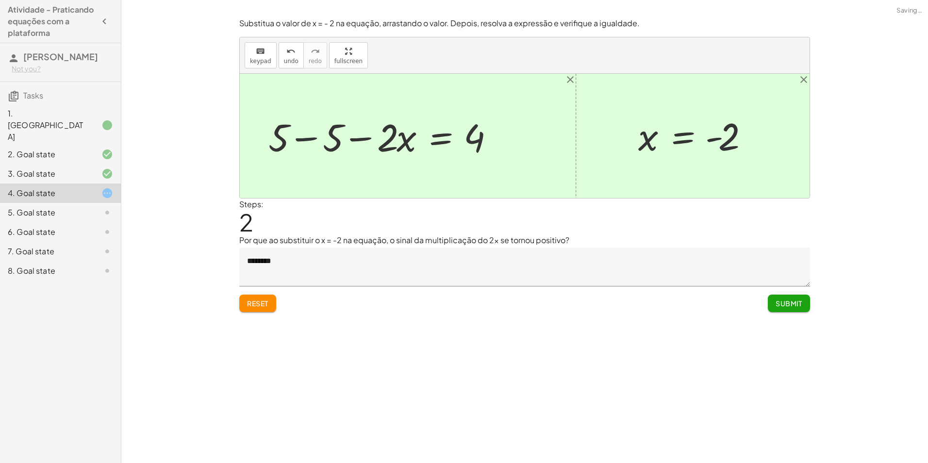
click at [317, 147] on div at bounding box center [525, 136] width 570 height 124
click at [317, 144] on div at bounding box center [525, 136] width 570 height 124
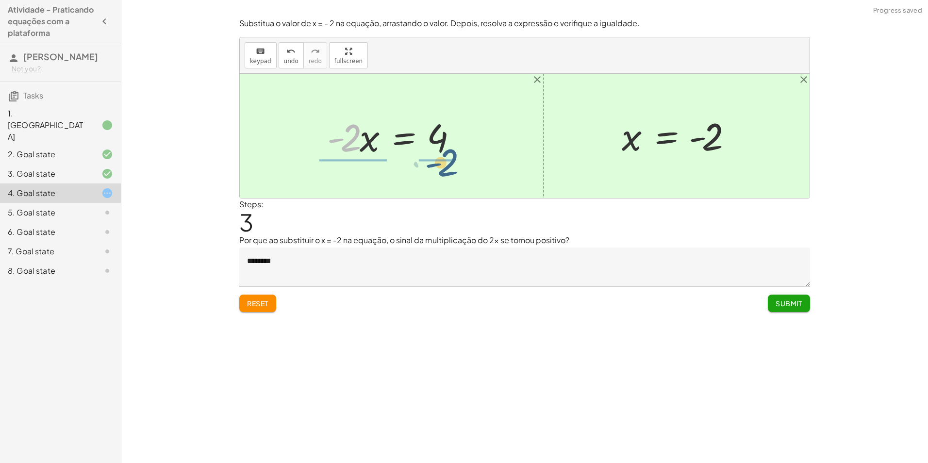
drag, startPoint x: 351, startPoint y: 141, endPoint x: 449, endPoint y: 166, distance: 101.1
click at [449, 166] on div "+ 5 − · 2 · x = 9 + 5 − 5 − · 2 · x = + 9 − 5 + 5 − 5 − · 2 · x = 4 + 0 − · 2 ·…" at bounding box center [525, 136] width 570 height 124
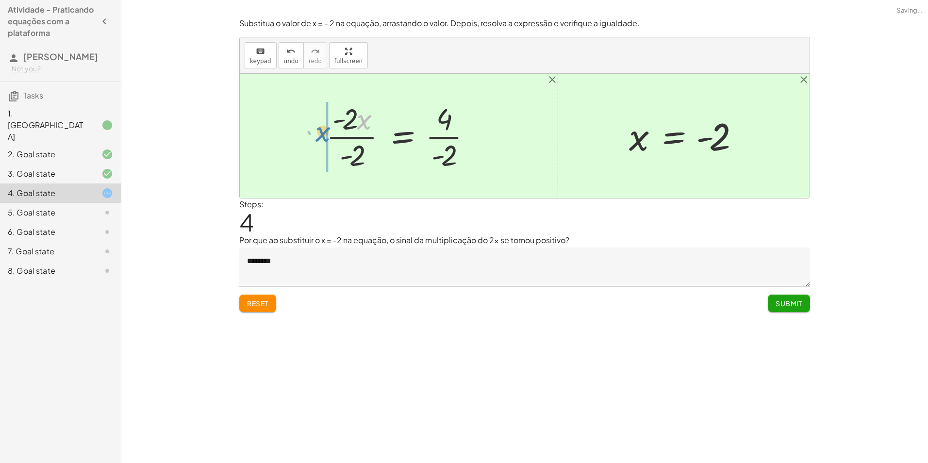
drag, startPoint x: 367, startPoint y: 124, endPoint x: 326, endPoint y: 136, distance: 43.0
click at [326, 136] on div at bounding box center [402, 136] width 163 height 75
click at [440, 136] on div at bounding box center [399, 136] width 167 height 75
click at [440, 136] on div at bounding box center [401, 136] width 163 height 75
click at [369, 138] on div at bounding box center [402, 136] width 163 height 75
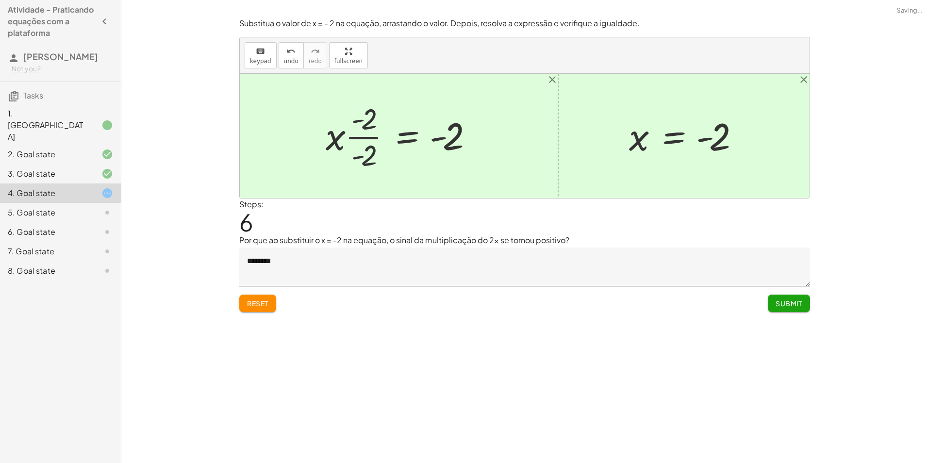
click at [369, 138] on div at bounding box center [402, 136] width 163 height 75
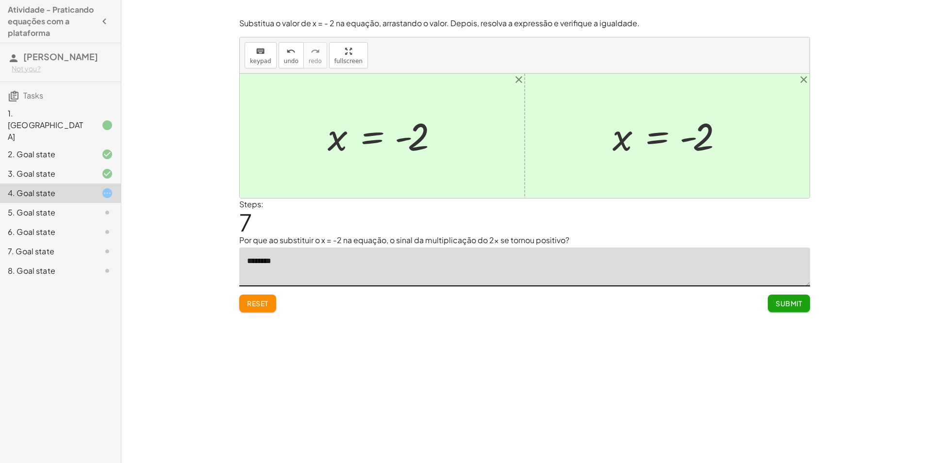
drag, startPoint x: 365, startPoint y: 267, endPoint x: 47, endPoint y: 237, distance: 319.8
click at [54, 265] on main "Atividade - Praticando equações com a plataforma [PERSON_NAME] Gamer Not you? T…" at bounding box center [464, 231] width 928 height 463
drag, startPoint x: 311, startPoint y: 254, endPoint x: 302, endPoint y: 255, distance: 9.3
click at [310, 254] on textarea at bounding box center [524, 267] width 571 height 39
type textarea "*"
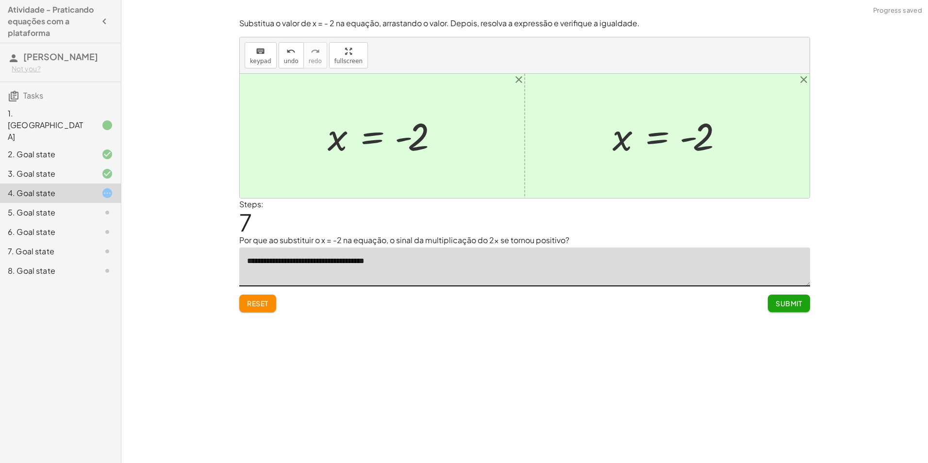
click at [385, 261] on textarea "**********" at bounding box center [524, 267] width 571 height 39
click at [614, 264] on textarea "**********" at bounding box center [524, 267] width 571 height 39
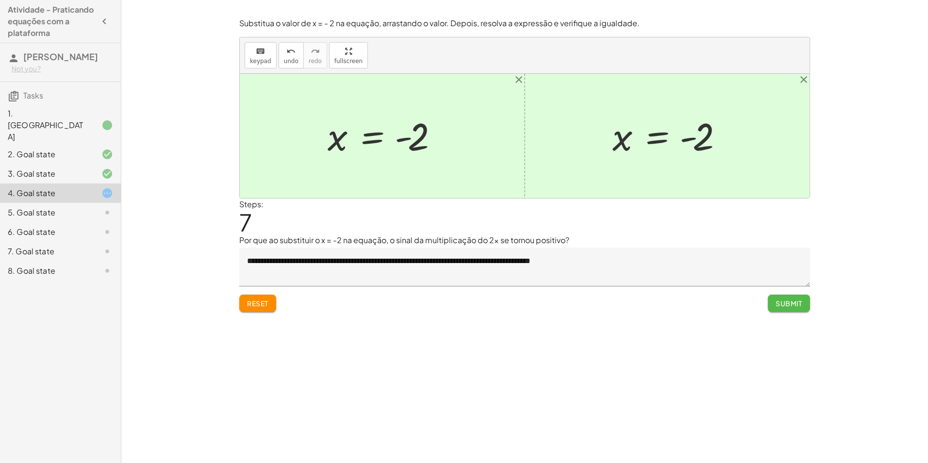
drag, startPoint x: 797, startPoint y: 309, endPoint x: 799, endPoint y: 304, distance: 5.2
click at [801, 308] on button "Submit" at bounding box center [789, 303] width 42 height 17
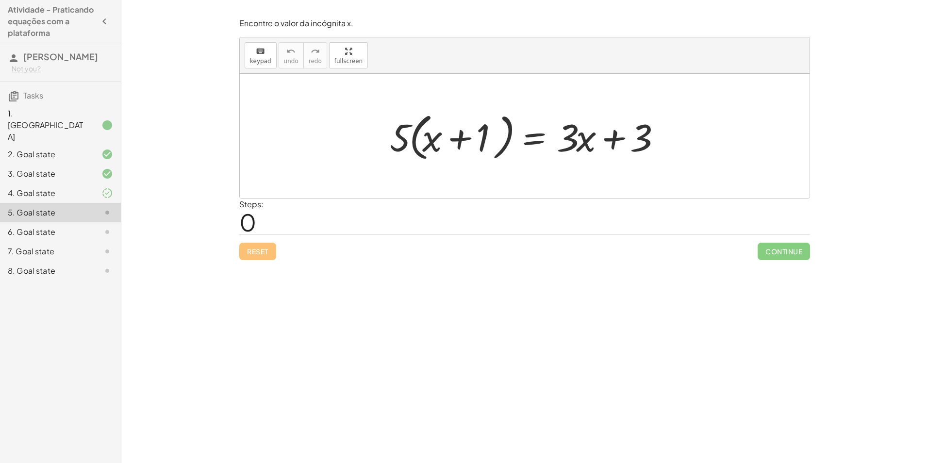
click at [94, 187] on div at bounding box center [99, 193] width 27 height 12
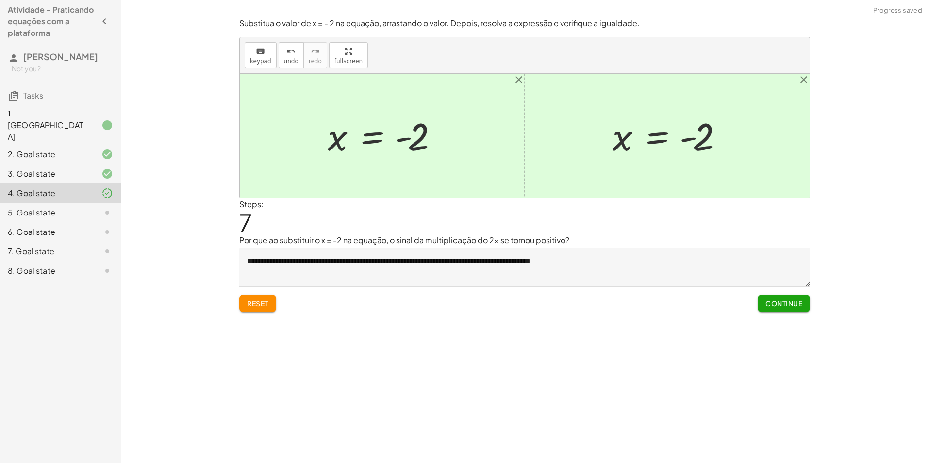
click at [538, 260] on textarea "**********" at bounding box center [524, 267] width 571 height 39
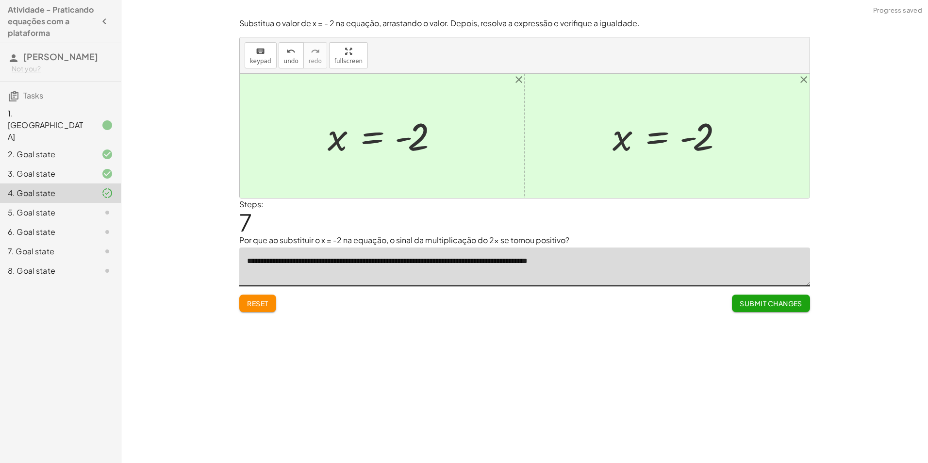
type textarea "**********"
click at [641, 263] on textarea "**********" at bounding box center [524, 267] width 571 height 39
click at [782, 301] on span "Continue" at bounding box center [783, 303] width 37 height 9
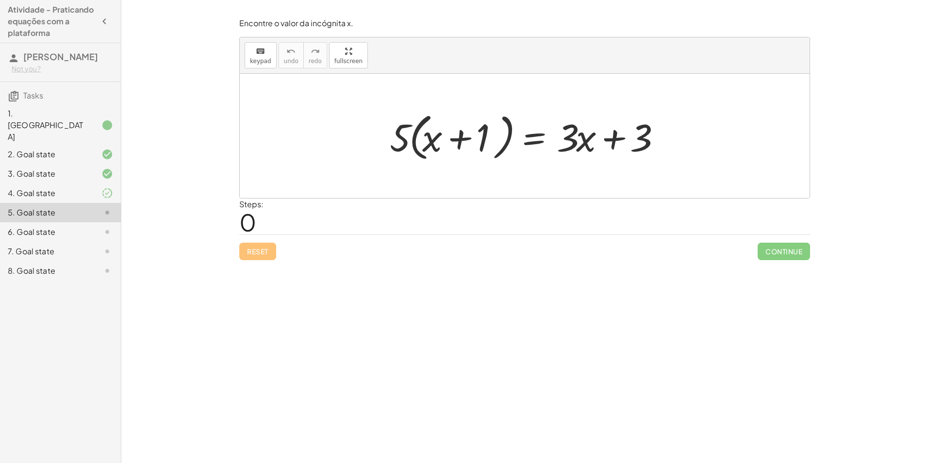
drag, startPoint x: 601, startPoint y: 134, endPoint x: 603, endPoint y: 127, distance: 7.1
click at [603, 127] on div at bounding box center [528, 136] width 286 height 56
click at [595, 129] on div at bounding box center [528, 136] width 286 height 56
drag, startPoint x: 592, startPoint y: 134, endPoint x: 583, endPoint y: 139, distance: 10.0
click at [589, 137] on div at bounding box center [528, 136] width 286 height 56
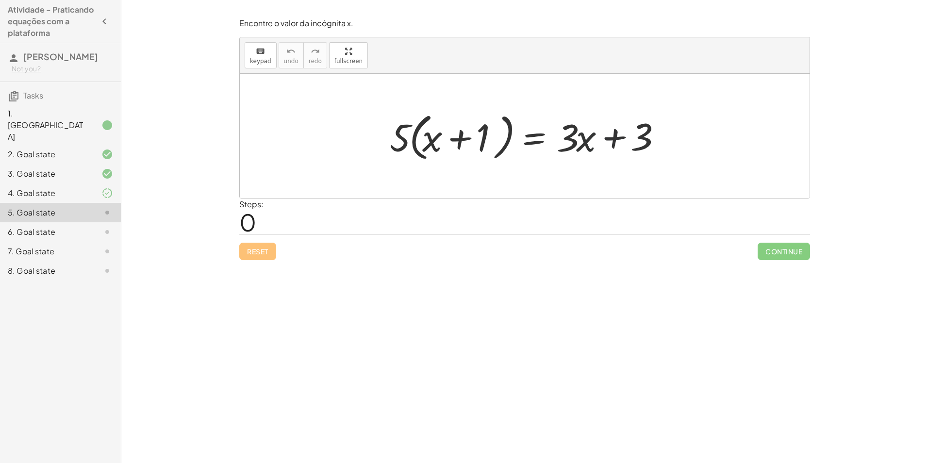
drag, startPoint x: 583, startPoint y: 139, endPoint x: 576, endPoint y: 155, distance: 17.4
click at [582, 144] on div at bounding box center [528, 136] width 286 height 56
drag, startPoint x: 576, startPoint y: 155, endPoint x: 545, endPoint y: 157, distance: 30.7
click at [572, 158] on div at bounding box center [528, 136] width 286 height 56
click at [546, 157] on div at bounding box center [528, 136] width 286 height 56
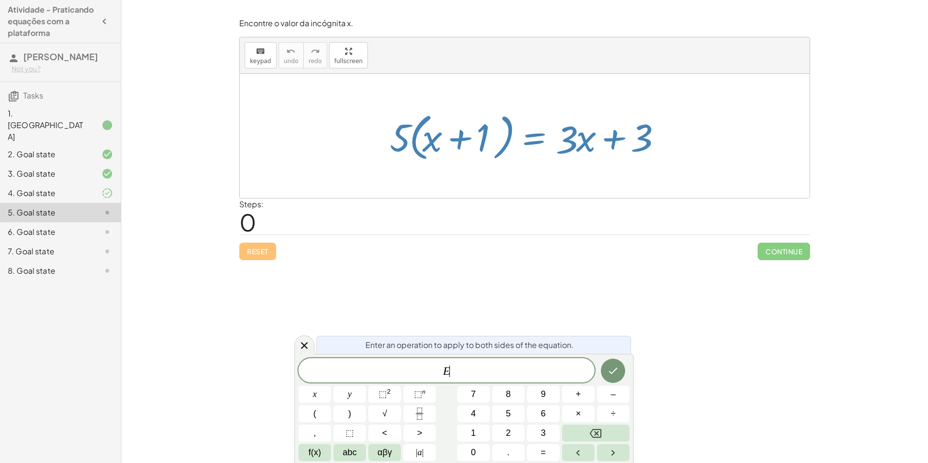
drag, startPoint x: 546, startPoint y: 156, endPoint x: 538, endPoint y: 155, distance: 8.3
click at [545, 156] on div at bounding box center [528, 136] width 286 height 56
click at [568, 167] on div "· 5 · ( + x + 1 ) = + · 3 · x + 3" at bounding box center [525, 136] width 570 height 124
drag, startPoint x: 575, startPoint y: 243, endPoint x: 566, endPoint y: 251, distance: 12.1
click at [575, 245] on div "Reset Continue" at bounding box center [524, 247] width 571 height 26
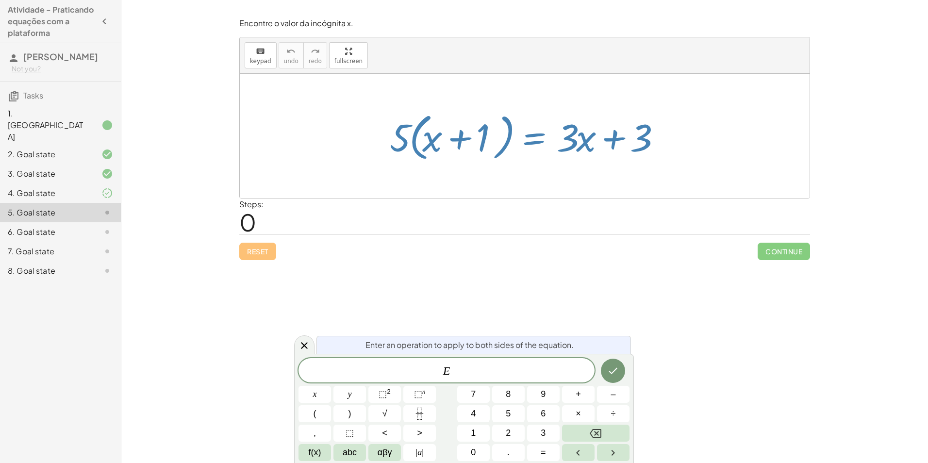
drag, startPoint x: 572, startPoint y: 253, endPoint x: 568, endPoint y: 265, distance: 12.7
click at [0, 0] on div "Encontre o valor da incógnita x. keyboard keypad undo undo redo redo fullscreen…" at bounding box center [0, 0] width 0 height 0
drag, startPoint x: 573, startPoint y: 265, endPoint x: 574, endPoint y: 284, distance: 18.5
click at [574, 277] on div "Encontre o valor da incógnita x manipulando a equação. insert select one: Math …" at bounding box center [524, 231] width 807 height 463
drag, startPoint x: 574, startPoint y: 284, endPoint x: 599, endPoint y: 306, distance: 33.4
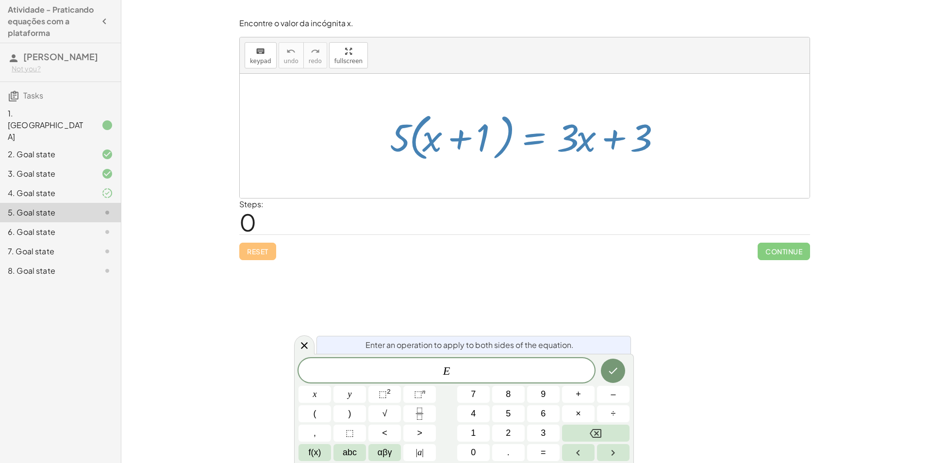
click at [578, 286] on div "Encontre o valor da incógnita x manipulando a equação. insert select one: Math …" at bounding box center [524, 231] width 807 height 463
click at [633, 343] on body "Atividade - Praticando equações com a plataforma [PERSON_NAME] Gamer Not you? T…" at bounding box center [464, 231] width 928 height 463
drag, startPoint x: 633, startPoint y: 343, endPoint x: 631, endPoint y: 389, distance: 46.7
click at [659, 363] on div "Encontre o valor da incógnita x manipulando a equação. insert select one: Math …" at bounding box center [524, 231] width 807 height 463
click at [308, 345] on icon at bounding box center [304, 346] width 12 height 12
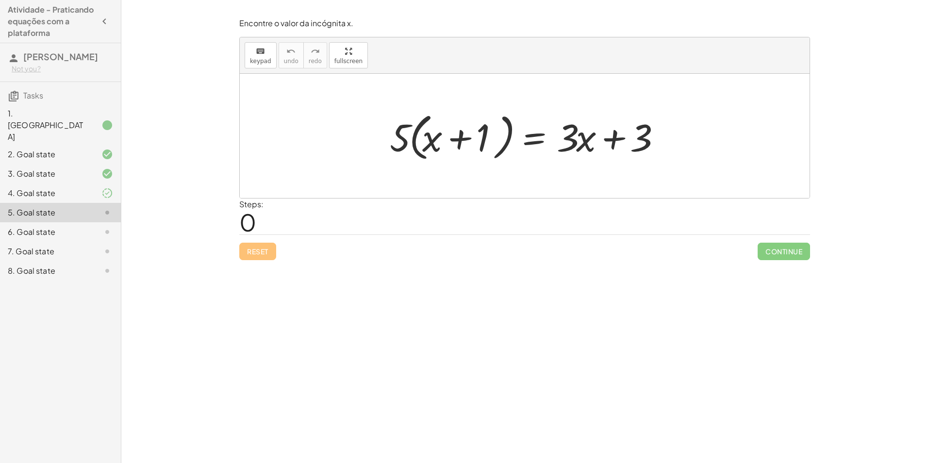
drag, startPoint x: 420, startPoint y: 144, endPoint x: 420, endPoint y: 149, distance: 4.9
click at [420, 149] on div at bounding box center [528, 136] width 286 height 56
click at [422, 132] on div at bounding box center [528, 136] width 286 height 56
click at [424, 132] on div at bounding box center [528, 136] width 286 height 56
click at [425, 132] on div at bounding box center [528, 136] width 286 height 56
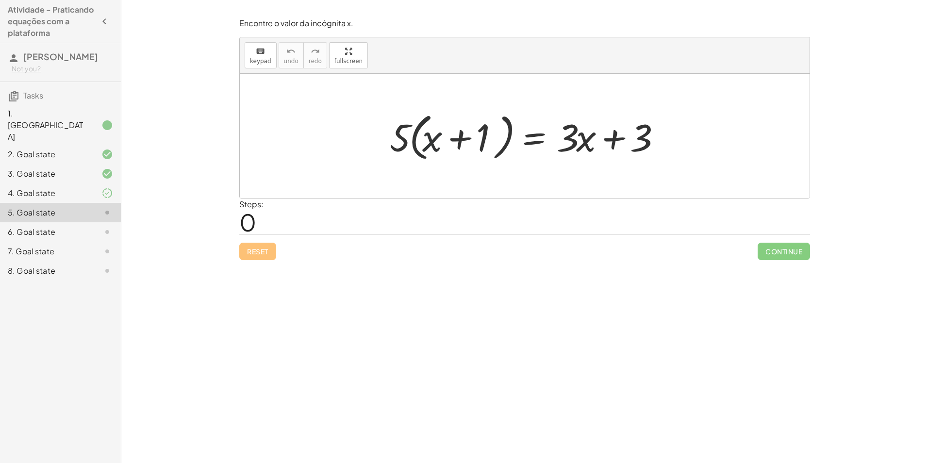
click at [427, 133] on div at bounding box center [528, 136] width 286 height 56
drag, startPoint x: 408, startPoint y: 136, endPoint x: 442, endPoint y: 141, distance: 34.3
click at [442, 141] on div at bounding box center [528, 136] width 286 height 56
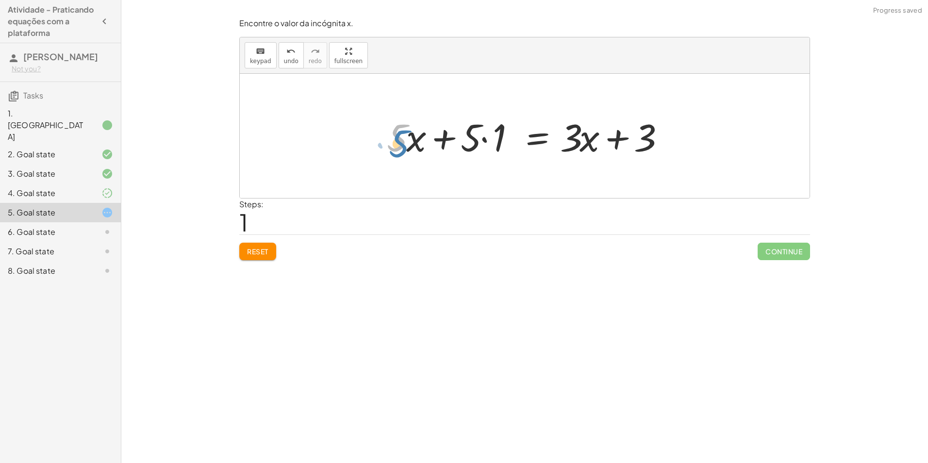
drag, startPoint x: 391, startPoint y: 140, endPoint x: 390, endPoint y: 145, distance: 5.4
click at [390, 145] on div at bounding box center [528, 136] width 293 height 50
click at [391, 142] on div at bounding box center [528, 136] width 293 height 50
click at [398, 141] on div at bounding box center [528, 136] width 293 height 50
click at [498, 141] on div at bounding box center [528, 136] width 293 height 50
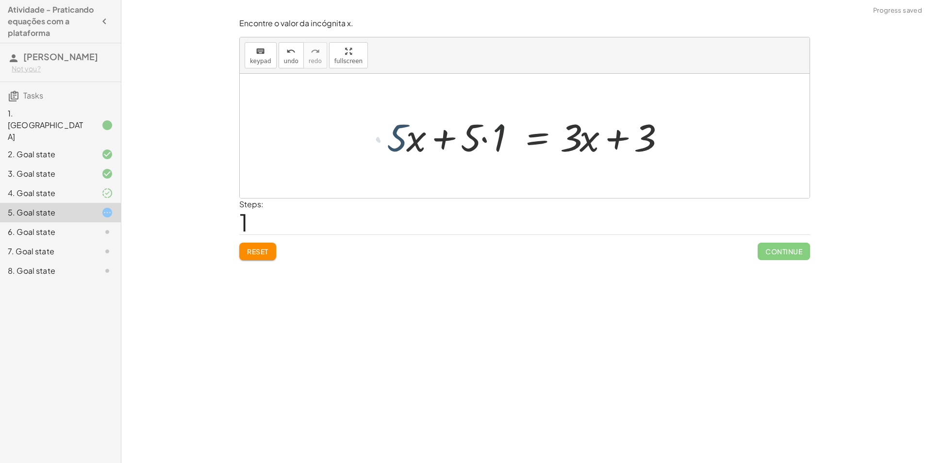
click at [487, 138] on div at bounding box center [528, 136] width 293 height 50
click at [460, 142] on div at bounding box center [544, 136] width 261 height 50
click at [461, 139] on div at bounding box center [544, 136] width 261 height 50
click at [462, 137] on div at bounding box center [544, 136] width 261 height 50
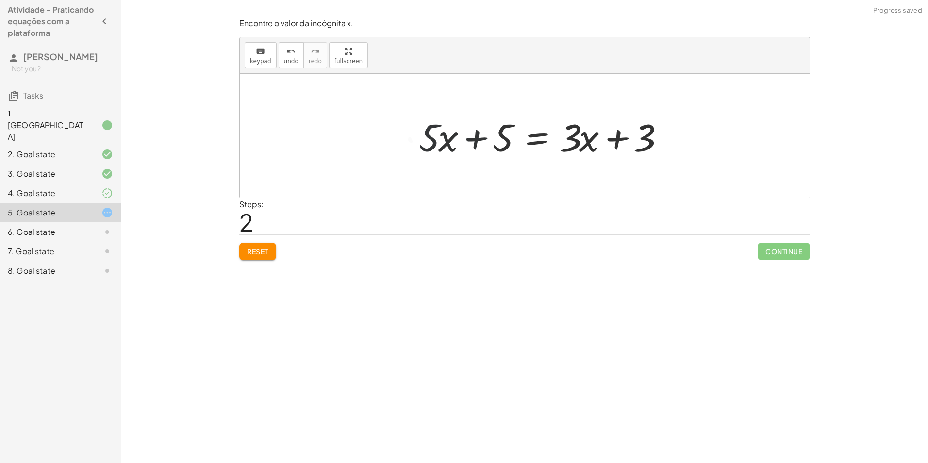
click at [452, 139] on div at bounding box center [544, 136] width 261 height 50
drag, startPoint x: 435, startPoint y: 140, endPoint x: 441, endPoint y: 142, distance: 6.6
click at [441, 142] on div at bounding box center [544, 136] width 261 height 50
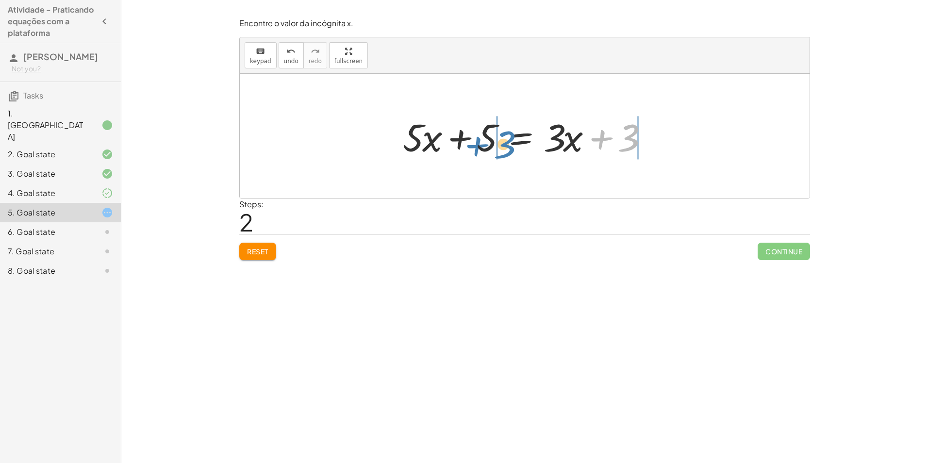
drag, startPoint x: 627, startPoint y: 136, endPoint x: 504, endPoint y: 141, distance: 122.9
click at [504, 141] on div at bounding box center [528, 136] width 261 height 50
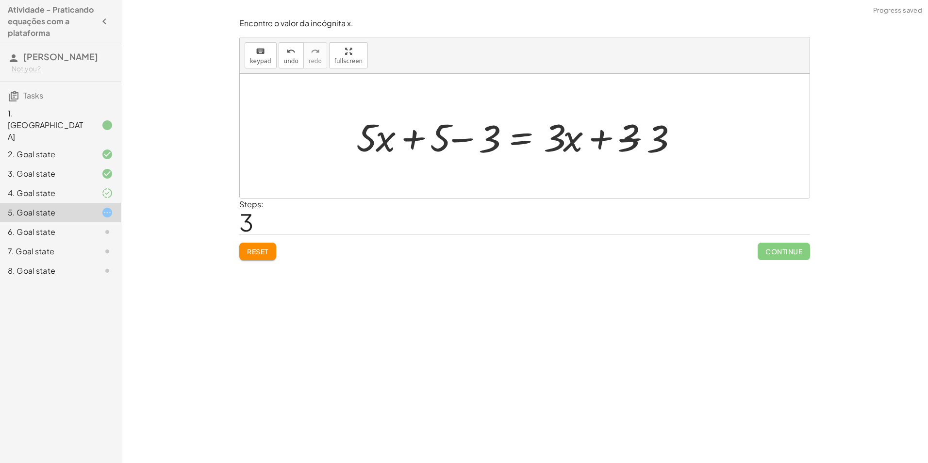
click at [452, 133] on div at bounding box center [528, 136] width 369 height 50
click at [452, 133] on div at bounding box center [555, 136] width 315 height 50
click at [452, 136] on div at bounding box center [555, 136] width 315 height 50
click at [644, 133] on div at bounding box center [554, 136] width 315 height 50
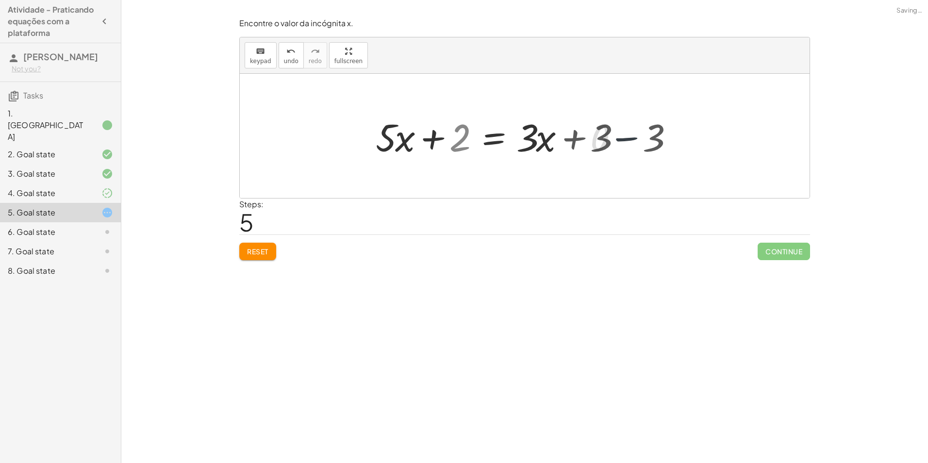
click at [644, 133] on div at bounding box center [525, 136] width 570 height 124
click at [639, 136] on div at bounding box center [525, 136] width 570 height 124
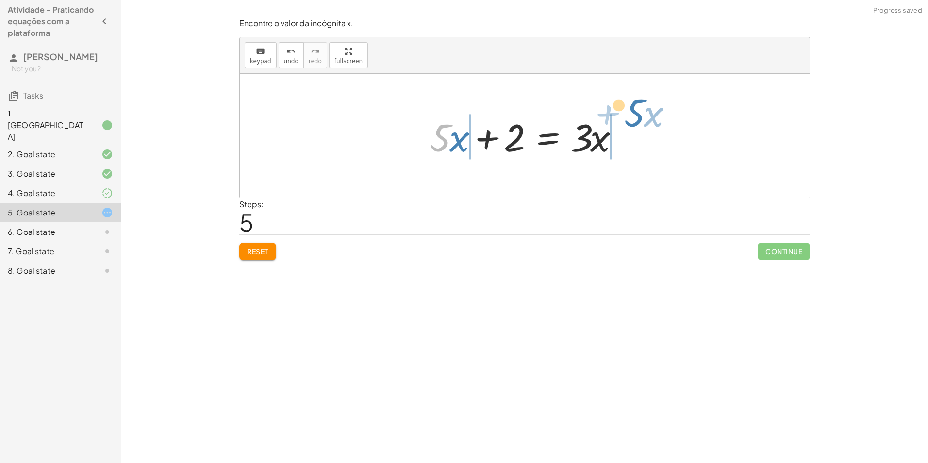
drag, startPoint x: 445, startPoint y: 142, endPoint x: 638, endPoint y: 144, distance: 193.2
click at [643, 141] on div "· 5 · ( + x + 1 ) = + · 3 · x + 3 + · 5 · x + · 5 · 1 = + · 3 · x + 3 + · 5 · x…" at bounding box center [525, 136] width 570 height 124
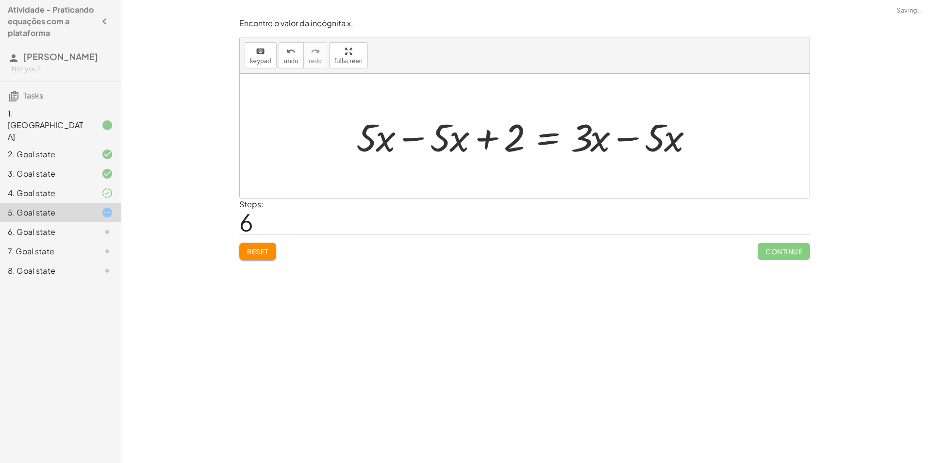
click at [606, 135] on div at bounding box center [528, 136] width 354 height 50
click at [609, 134] on div at bounding box center [528, 136] width 354 height 50
click at [611, 137] on div at bounding box center [528, 136] width 354 height 50
click at [617, 142] on div at bounding box center [528, 136] width 354 height 50
click at [619, 141] on div at bounding box center [497, 136] width 293 height 50
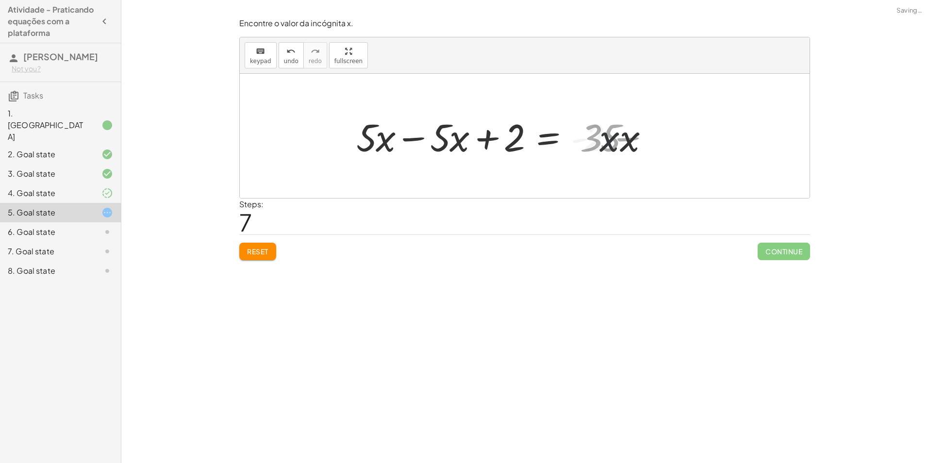
click at [622, 139] on div at bounding box center [497, 136] width 293 height 50
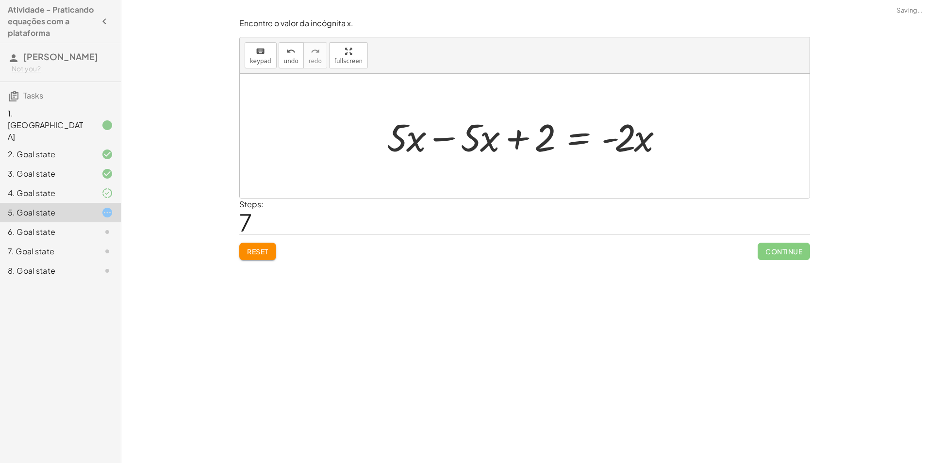
click at [442, 143] on div at bounding box center [528, 136] width 293 height 50
click at [445, 141] on div at bounding box center [525, 136] width 570 height 124
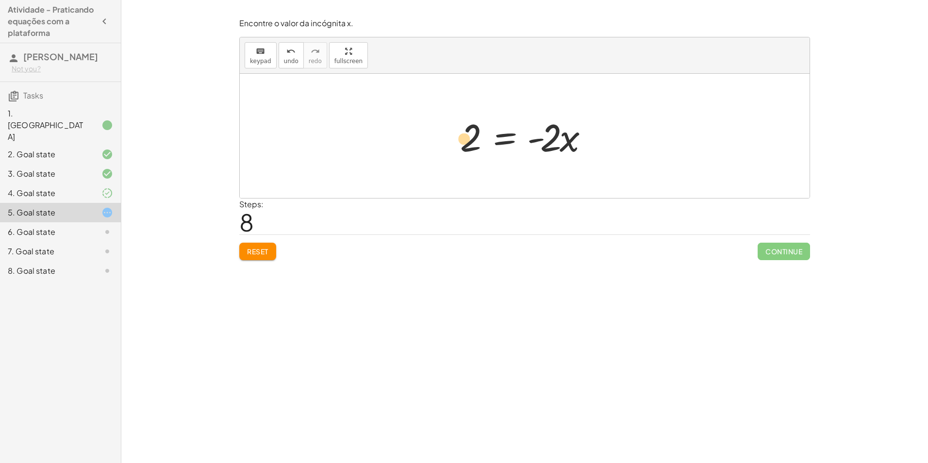
click at [461, 144] on div at bounding box center [528, 136] width 146 height 50
click at [563, 150] on div at bounding box center [528, 136] width 146 height 50
drag, startPoint x: 551, startPoint y: 148, endPoint x: 471, endPoint y: 182, distance: 87.2
click at [473, 183] on div "· 5 · ( + x + 1 ) = + · 3 · x + 3 + · 5 · x + · 5 · 1 = + · 3 · x + 3 + · 5 · x…" at bounding box center [525, 136] width 570 height 124
drag, startPoint x: 580, startPoint y: 124, endPoint x: 584, endPoint y: 122, distance: 5.0
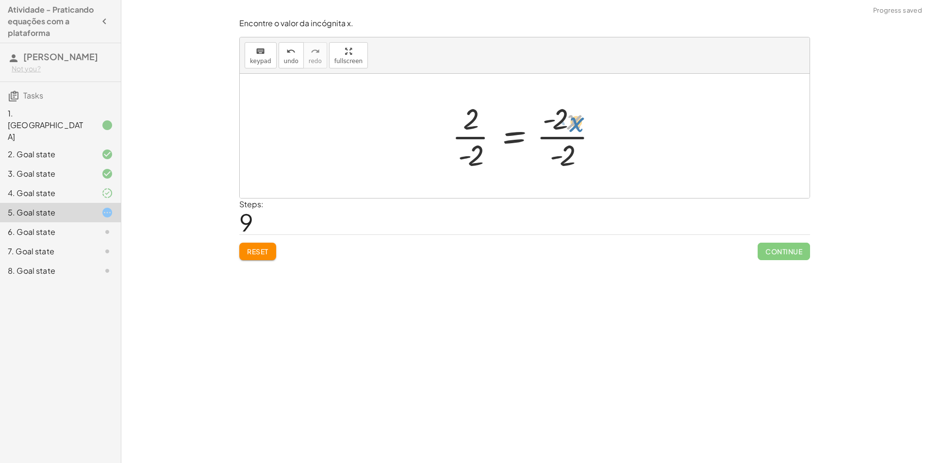
click at [584, 122] on div at bounding box center [528, 136] width 163 height 75
click at [566, 140] on div at bounding box center [528, 136] width 163 height 75
click at [565, 141] on div at bounding box center [512, 136] width 131 height 75
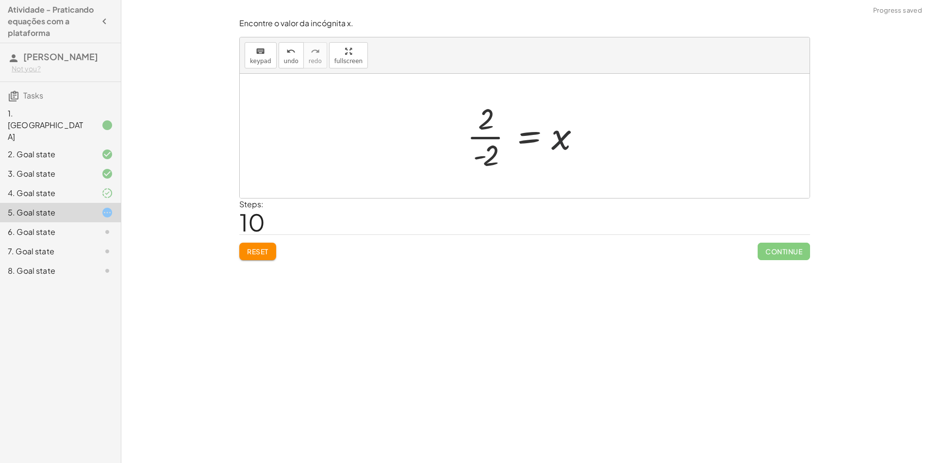
click at [495, 145] on div at bounding box center [527, 136] width 131 height 75
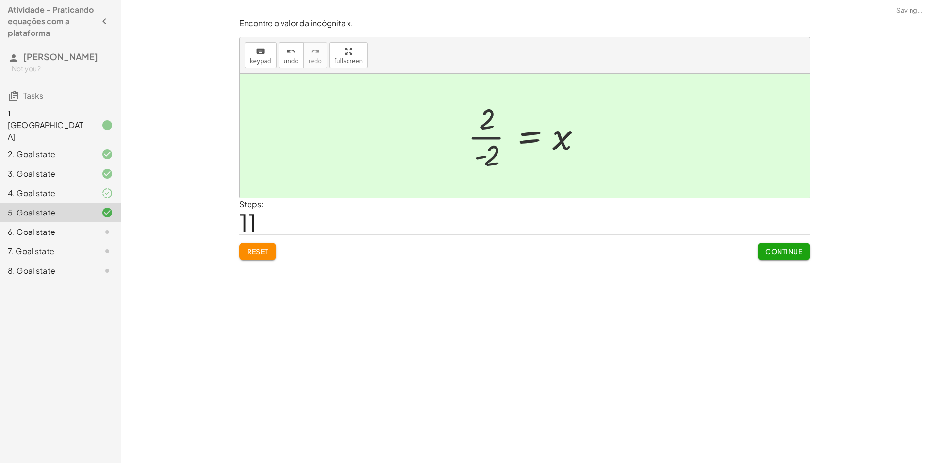
click at [495, 145] on div at bounding box center [530, 136] width 126 height 48
click at [775, 255] on span "Continue" at bounding box center [783, 251] width 37 height 9
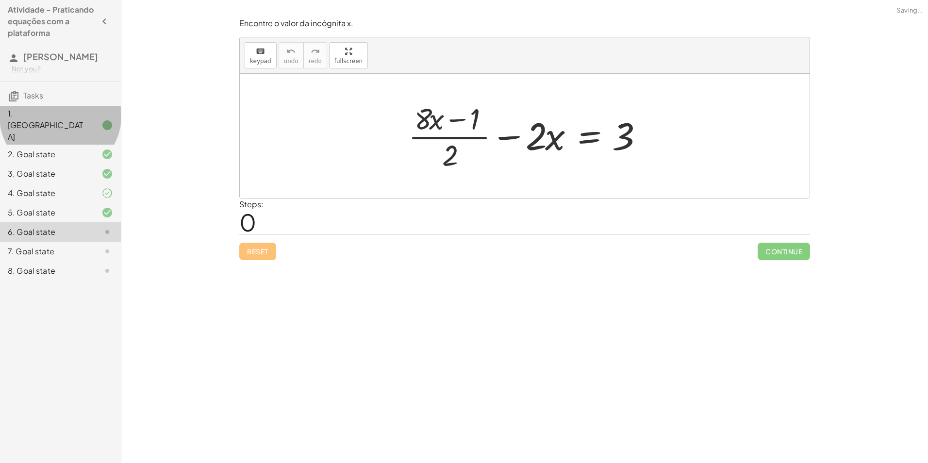
click at [67, 114] on div "1. [GEOGRAPHIC_DATA]" at bounding box center [47, 125] width 78 height 35
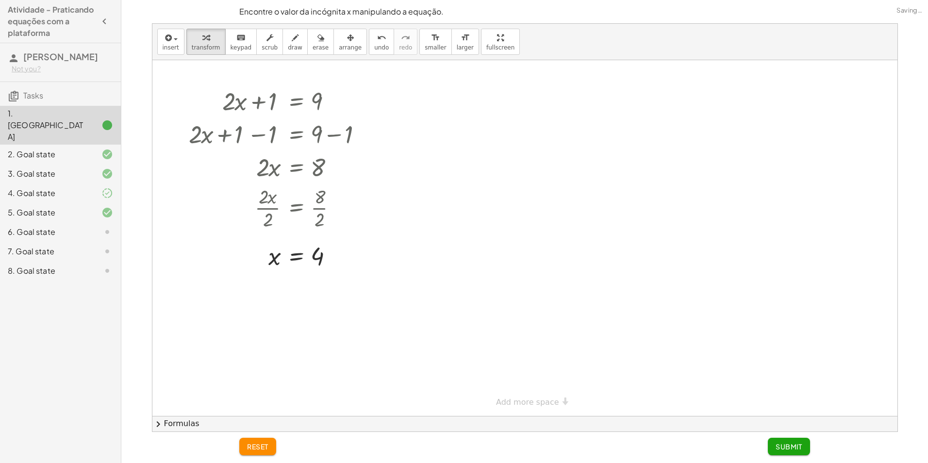
click at [96, 207] on div at bounding box center [99, 213] width 27 height 12
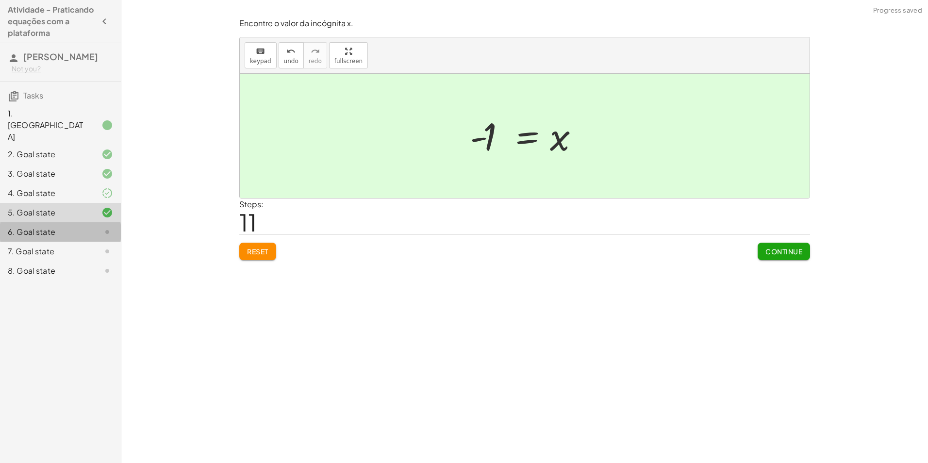
click at [89, 261] on div "6. Goal state" at bounding box center [60, 270] width 121 height 19
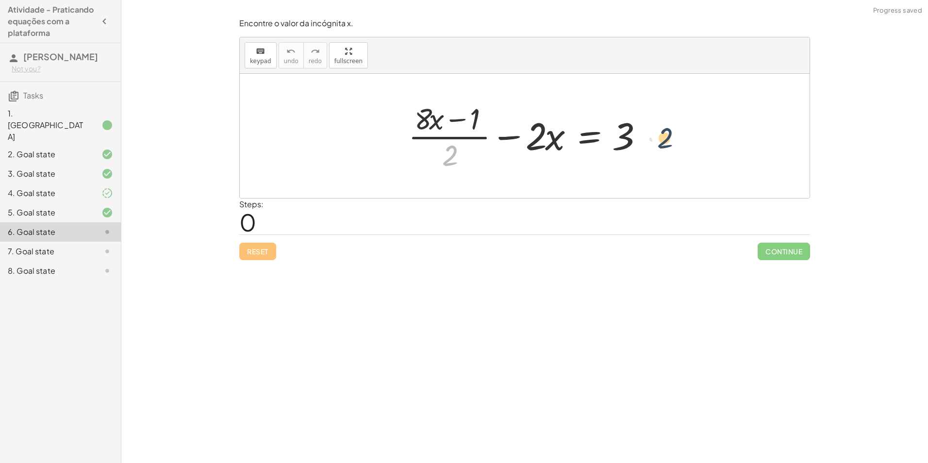
drag, startPoint x: 458, startPoint y: 148, endPoint x: 667, endPoint y: 150, distance: 209.2
drag, startPoint x: 455, startPoint y: 153, endPoint x: 650, endPoint y: 133, distance: 195.7
click at [650, 133] on div at bounding box center [528, 136] width 250 height 75
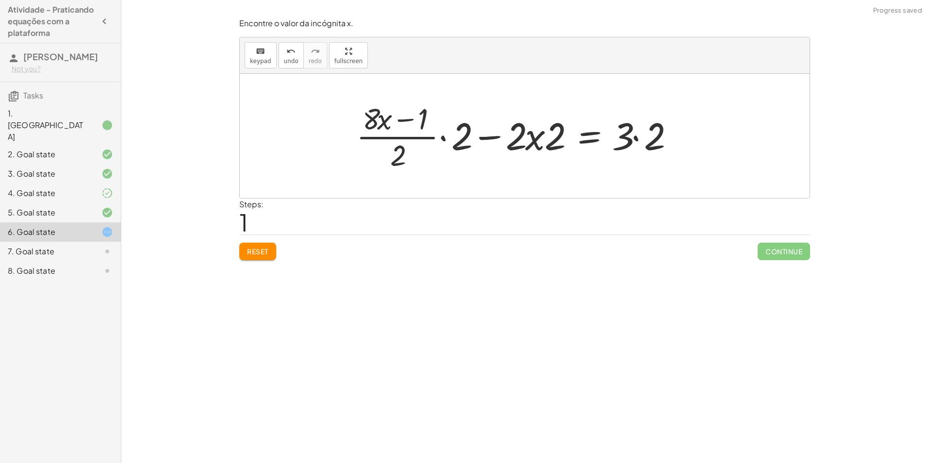
click at [641, 133] on div at bounding box center [518, 136] width 334 height 75
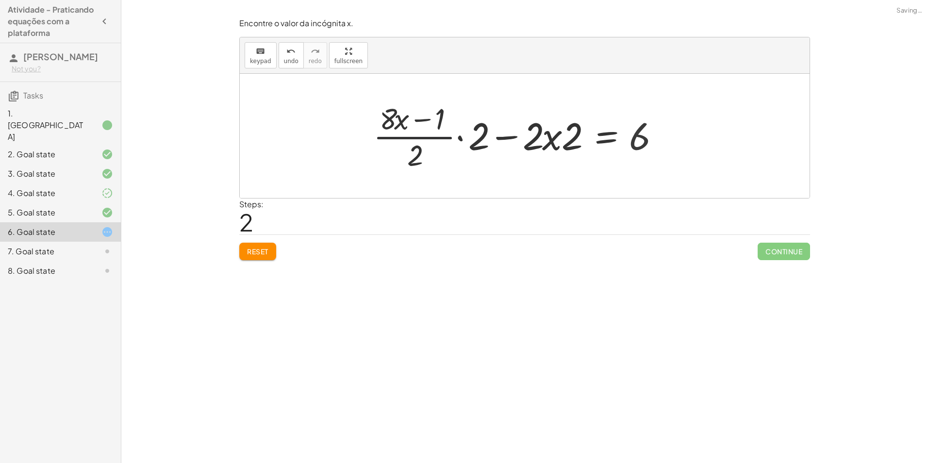
click at [435, 136] on div at bounding box center [519, 136] width 302 height 75
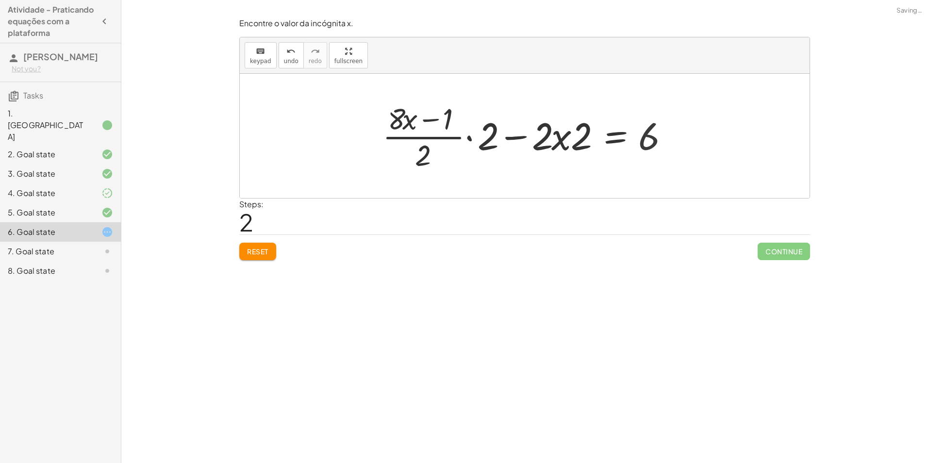
click at [441, 138] on div at bounding box center [529, 136] width 302 height 75
click at [462, 138] on div at bounding box center [529, 136] width 302 height 75
click at [465, 137] on div at bounding box center [529, 136] width 302 height 75
click at [471, 139] on div at bounding box center [529, 136] width 302 height 75
click at [471, 139] on div at bounding box center [527, 135] width 303 height 79
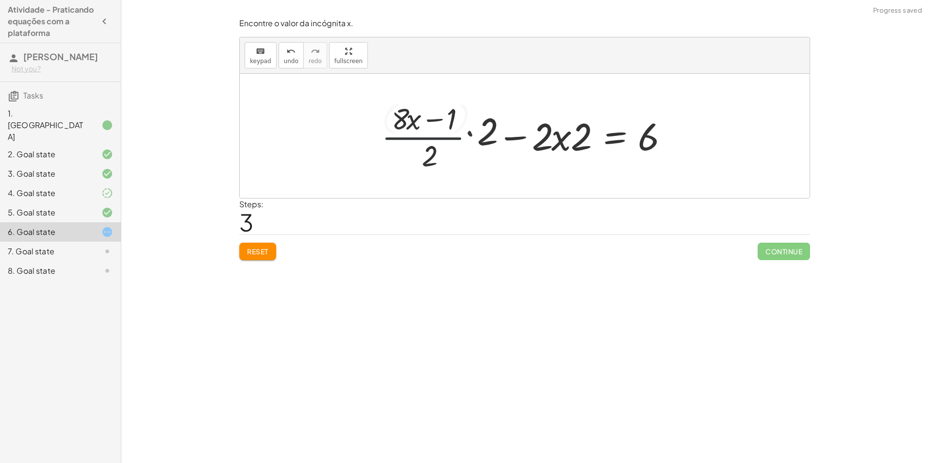
click at [471, 139] on div at bounding box center [527, 135] width 303 height 79
drag, startPoint x: 490, startPoint y: 125, endPoint x: 448, endPoint y: 166, distance: 59.0
click at [448, 166] on div at bounding box center [528, 135] width 303 height 79
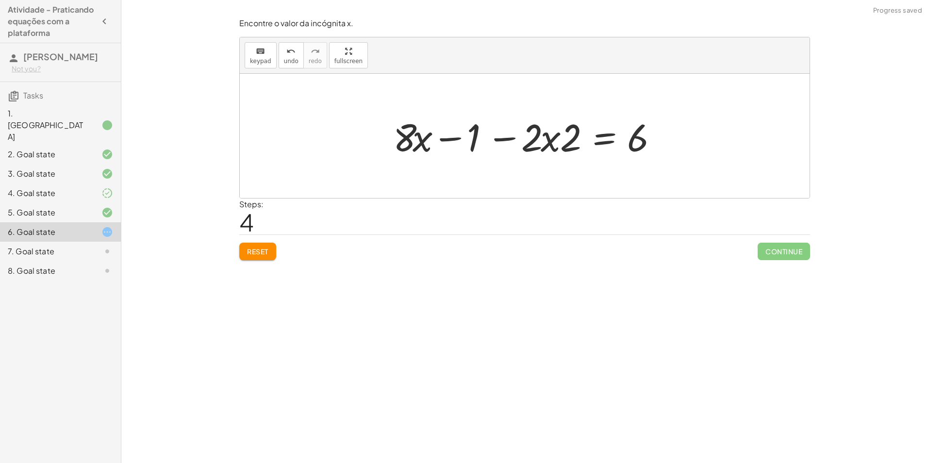
click at [105, 168] on icon at bounding box center [107, 174] width 12 height 12
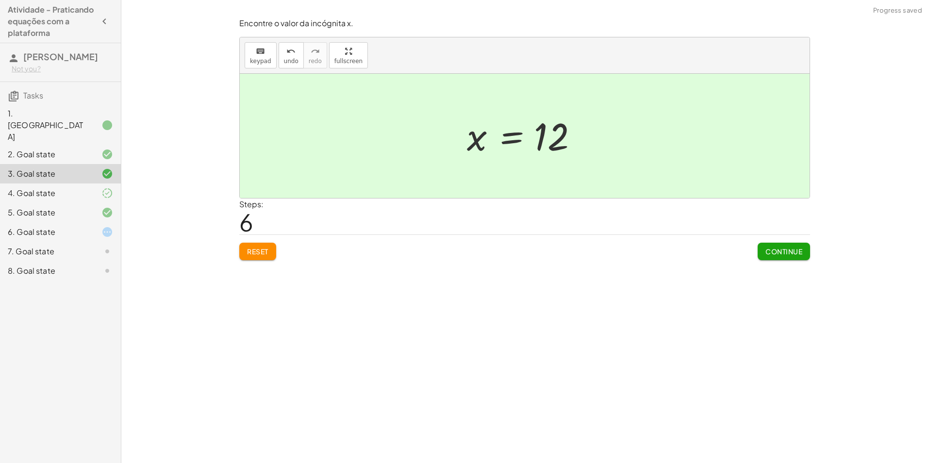
click at [90, 226] on div at bounding box center [99, 232] width 27 height 12
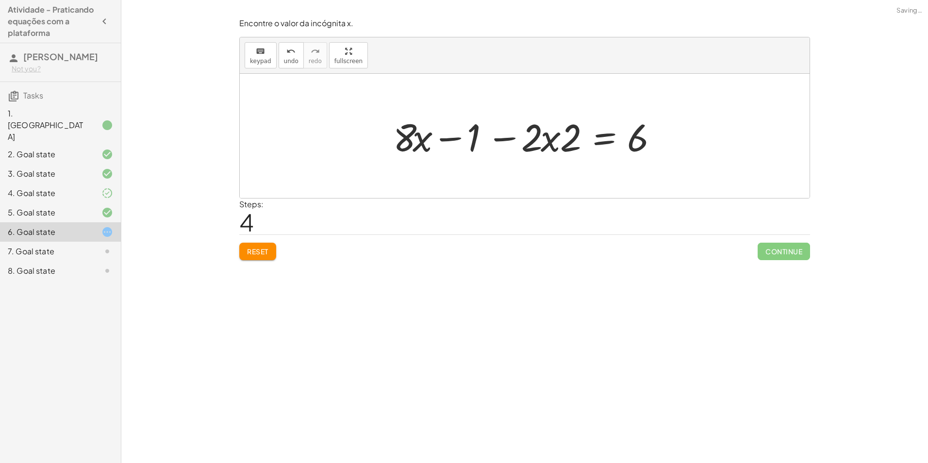
click at [517, 141] on div at bounding box center [528, 136] width 280 height 50
click at [530, 132] on div at bounding box center [528, 136] width 280 height 50
drag, startPoint x: 538, startPoint y: 139, endPoint x: 545, endPoint y: 145, distance: 9.3
click at [543, 144] on div at bounding box center [528, 136] width 280 height 50
click at [545, 145] on div at bounding box center [528, 136] width 280 height 50
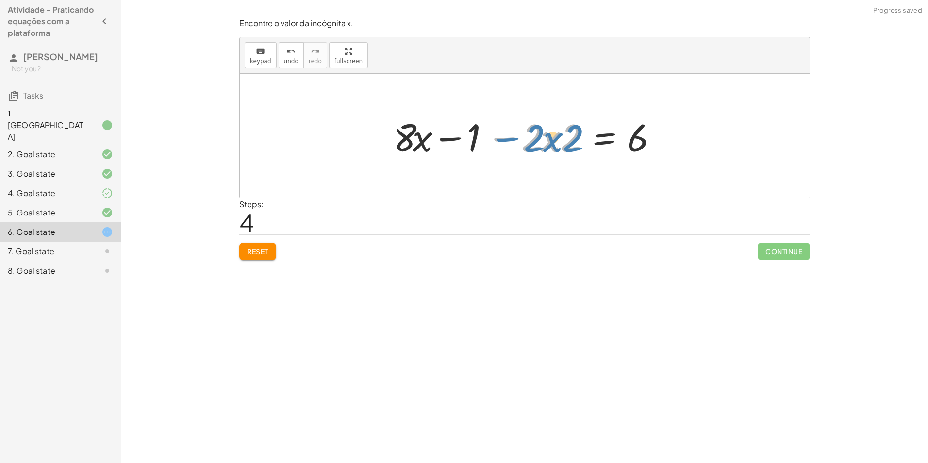
drag, startPoint x: 515, startPoint y: 146, endPoint x: 510, endPoint y: 145, distance: 5.4
click at [510, 145] on div at bounding box center [528, 136] width 280 height 50
drag, startPoint x: 474, startPoint y: 141, endPoint x: 650, endPoint y: 138, distance: 176.2
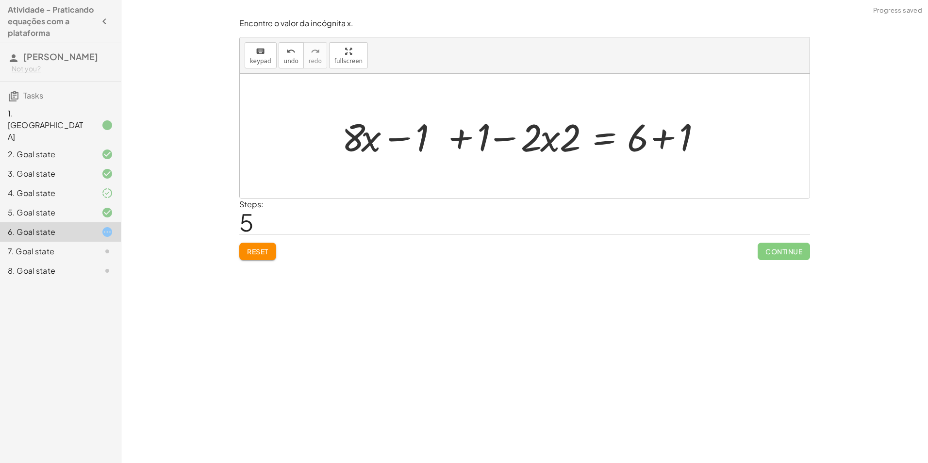
click at [639, 143] on div at bounding box center [528, 136] width 389 height 50
click at [642, 143] on div at bounding box center [528, 136] width 389 height 50
click at [642, 144] on div at bounding box center [528, 136] width 389 height 50
click at [645, 144] on div at bounding box center [528, 136] width 389 height 50
click at [658, 139] on div at bounding box center [528, 136] width 389 height 50
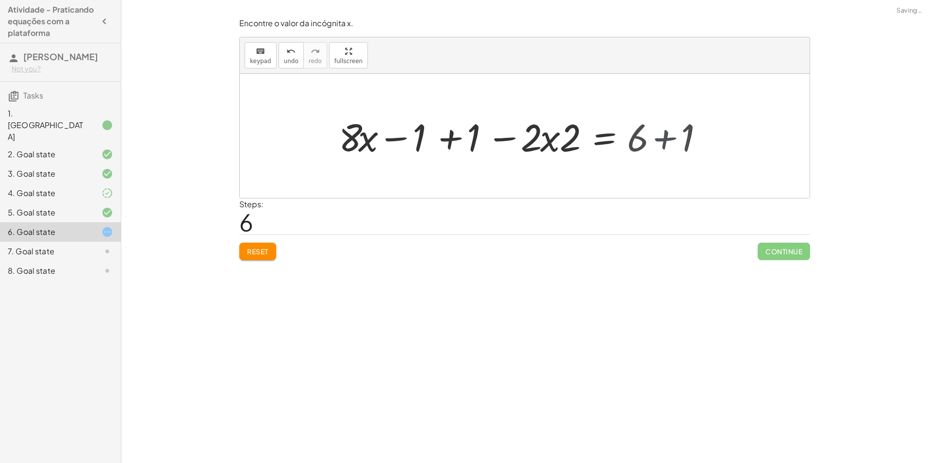
click at [659, 139] on div at bounding box center [501, 136] width 334 height 50
click at [456, 151] on div at bounding box center [501, 136] width 334 height 50
click at [457, 149] on div at bounding box center [556, 136] width 226 height 50
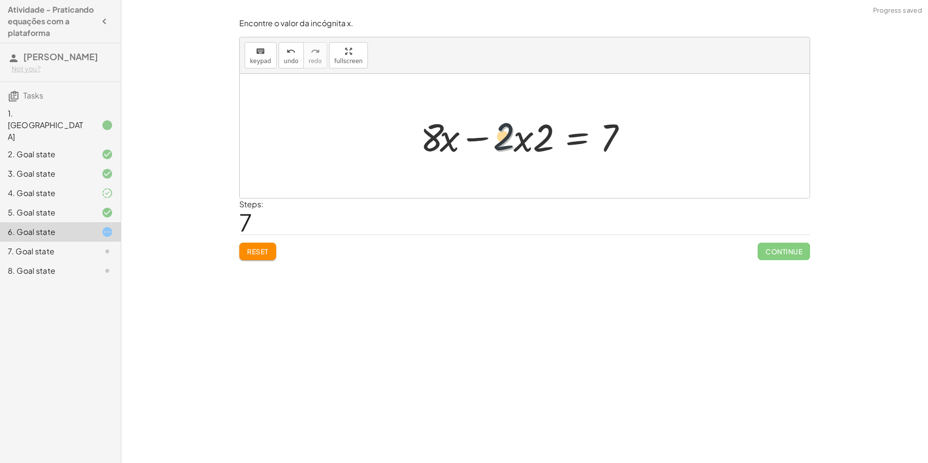
drag, startPoint x: 523, startPoint y: 141, endPoint x: 519, endPoint y: 137, distance: 5.5
click at [519, 137] on div at bounding box center [528, 136] width 226 height 50
click at [515, 135] on div at bounding box center [528, 136] width 226 height 50
drag, startPoint x: 500, startPoint y: 142, endPoint x: 643, endPoint y: 124, distance: 143.8
click at [643, 124] on div "+ · ( + · 8 · x − 1 ) · 2 − · 2 · x = 3 + · · ( + · 8 · x − 1 ) · 2 · 2 − · 2 ·…" at bounding box center [525, 136] width 238 height 55
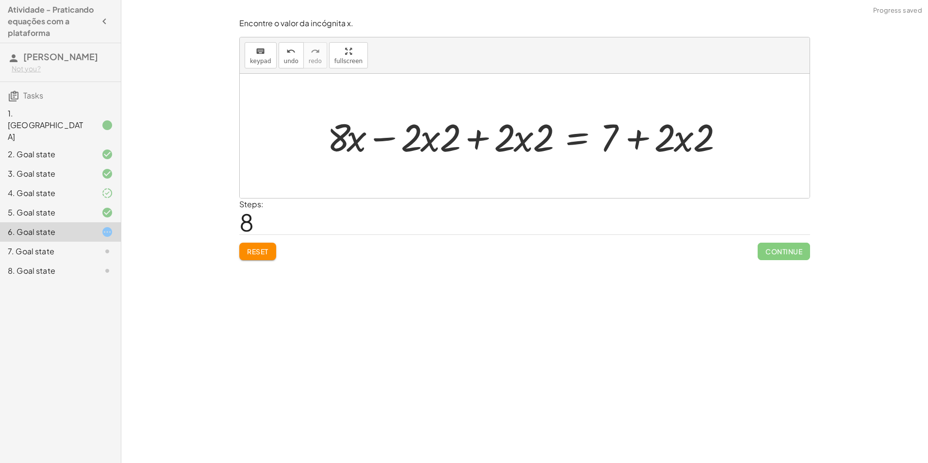
click at [625, 142] on div at bounding box center [528, 136] width 412 height 50
click at [626, 142] on div at bounding box center [528, 136] width 412 height 50
drag, startPoint x: 663, startPoint y: 138, endPoint x: 647, endPoint y: 141, distance: 16.3
click at [647, 141] on div at bounding box center [528, 136] width 412 height 50
click at [642, 141] on div at bounding box center [528, 136] width 412 height 50
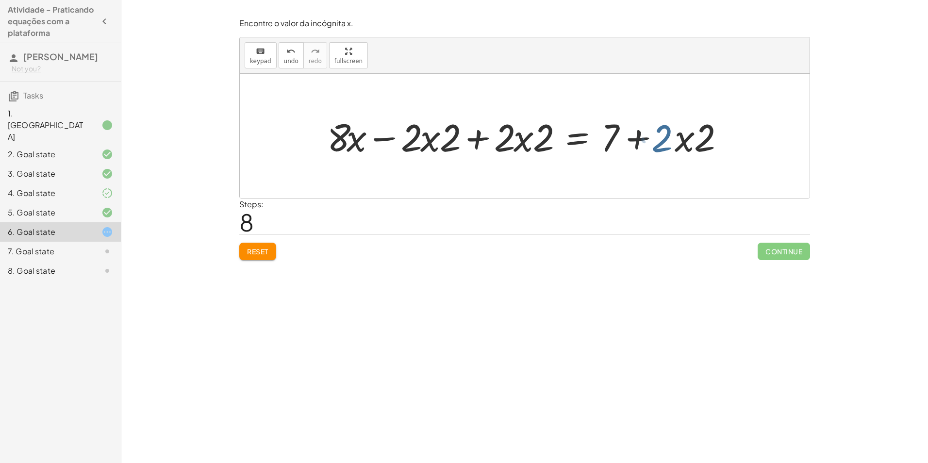
click at [642, 141] on div at bounding box center [528, 136] width 412 height 50
drag, startPoint x: 642, startPoint y: 141, endPoint x: 678, endPoint y: 137, distance: 36.2
click at [644, 141] on div at bounding box center [528, 136] width 412 height 50
drag, startPoint x: 685, startPoint y: 143, endPoint x: 695, endPoint y: 138, distance: 10.9
click at [695, 138] on div at bounding box center [528, 136] width 412 height 50
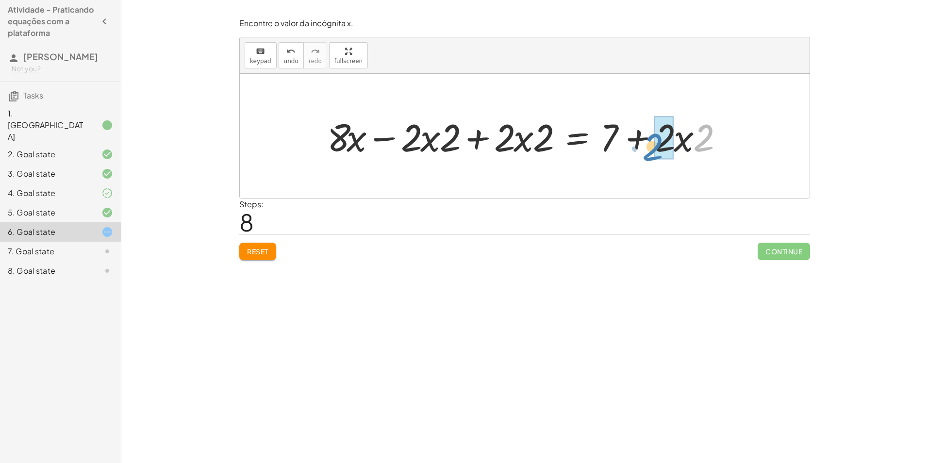
drag, startPoint x: 704, startPoint y: 140, endPoint x: 651, endPoint y: 142, distance: 53.0
click at [651, 142] on div at bounding box center [528, 136] width 412 height 50
click at [655, 142] on div at bounding box center [534, 136] width 425 height 50
click at [647, 143] on div at bounding box center [534, 136] width 425 height 50
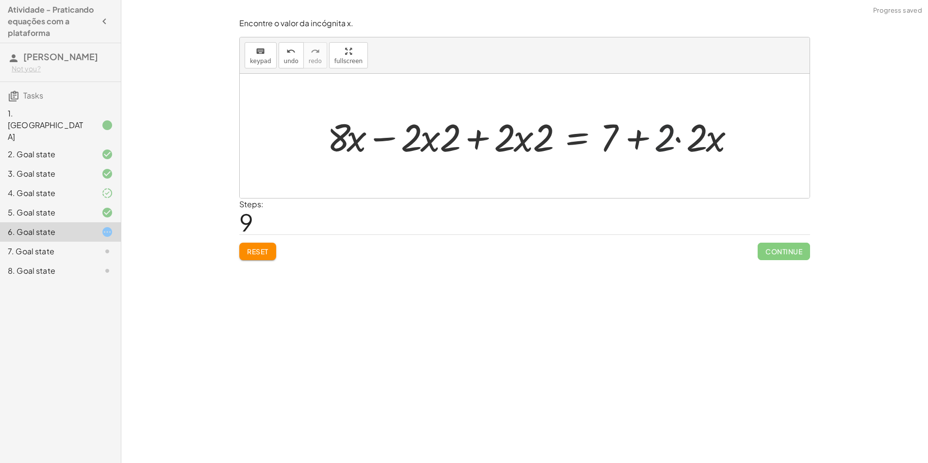
click at [647, 143] on div at bounding box center [534, 136] width 425 height 50
click at [644, 145] on div at bounding box center [534, 136] width 425 height 50
click at [635, 140] on div at bounding box center [534, 136] width 425 height 50
click at [633, 138] on div at bounding box center [534, 136] width 425 height 50
drag, startPoint x: 632, startPoint y: 139, endPoint x: 662, endPoint y: 140, distance: 30.6
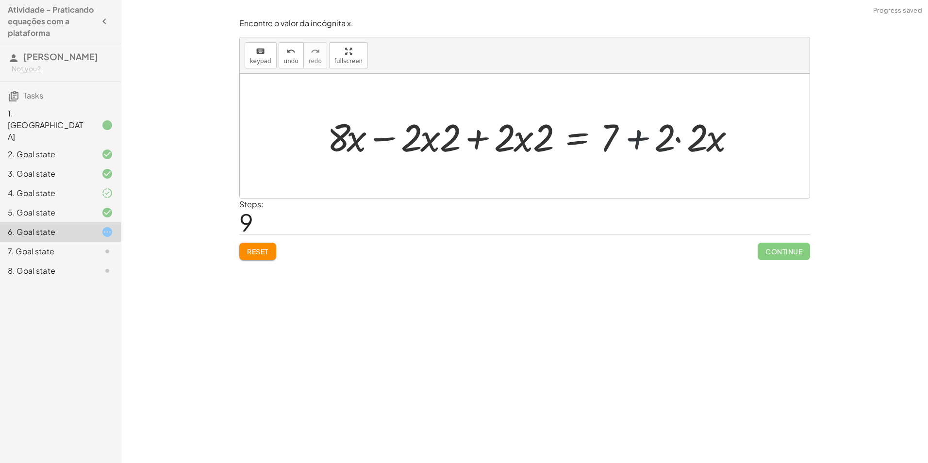
click at [633, 138] on div at bounding box center [534, 136] width 425 height 50
drag, startPoint x: 691, startPoint y: 141, endPoint x: 707, endPoint y: 138, distance: 16.2
click at [707, 140] on div at bounding box center [534, 136] width 425 height 50
click at [268, 252] on span "Reset" at bounding box center [257, 251] width 21 height 9
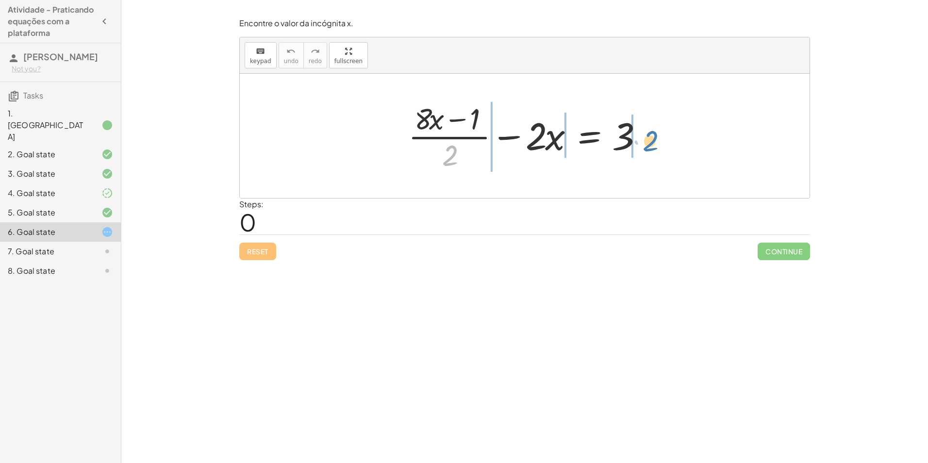
drag, startPoint x: 446, startPoint y: 148, endPoint x: 648, endPoint y: 137, distance: 202.2
click at [646, 132] on div at bounding box center [528, 136] width 250 height 75
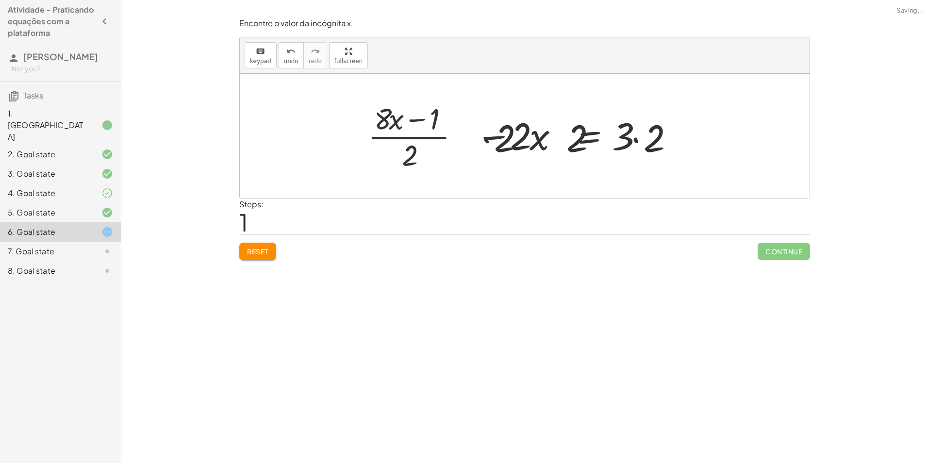
click at [649, 135] on div at bounding box center [518, 136] width 334 height 75
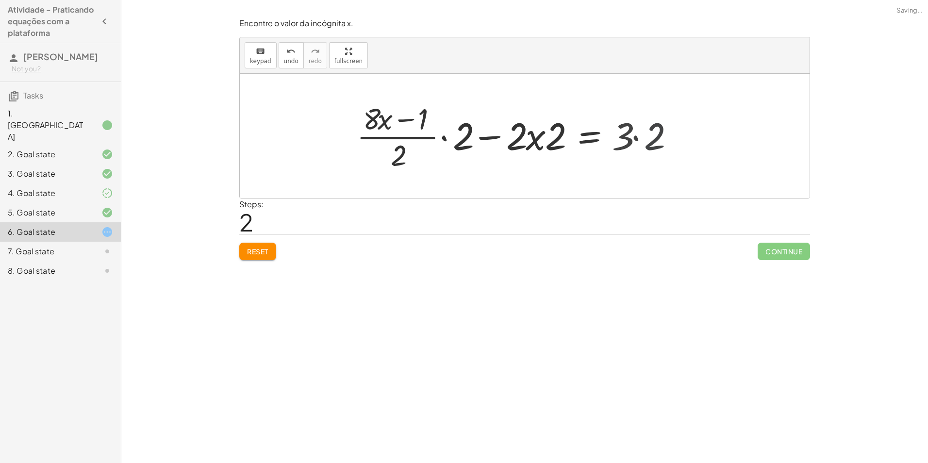
click at [649, 134] on div at bounding box center [502, 136] width 302 height 75
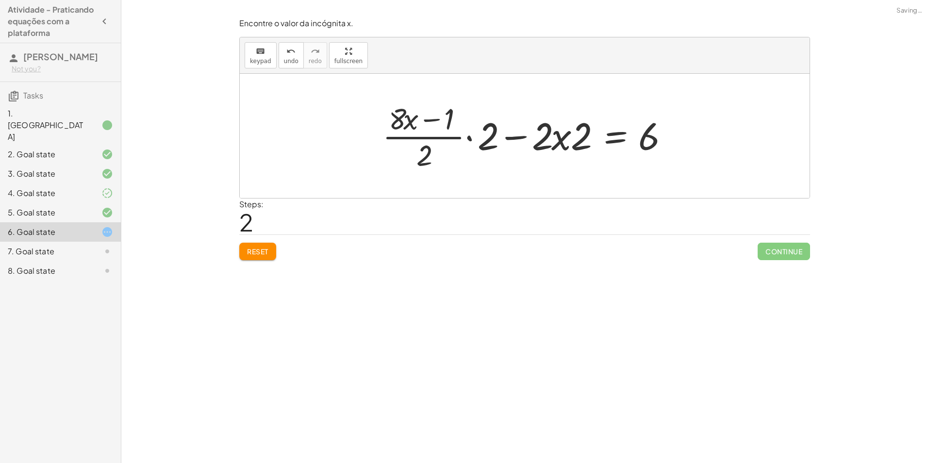
click at [472, 137] on div at bounding box center [529, 136] width 302 height 75
click at [472, 138] on div at bounding box center [529, 136] width 302 height 75
click at [472, 138] on div at bounding box center [527, 135] width 303 height 79
drag, startPoint x: 445, startPoint y: 150, endPoint x: 491, endPoint y: 118, distance: 55.5
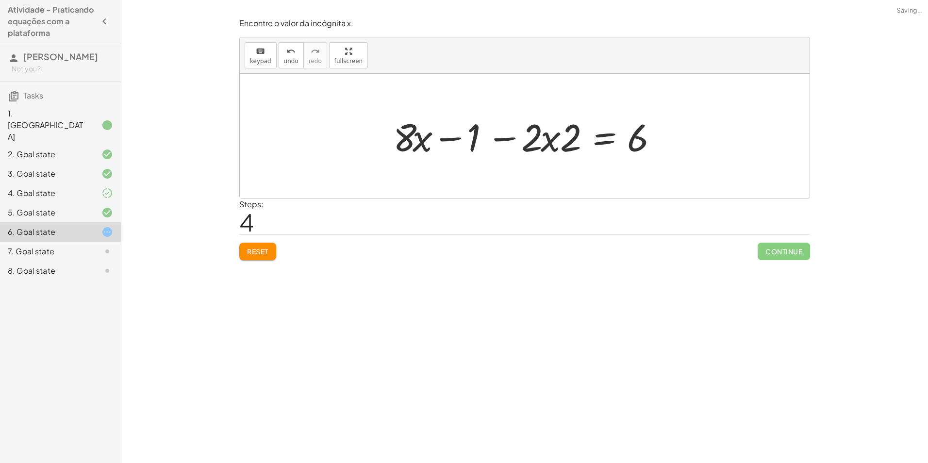
click at [270, 252] on button "Reset" at bounding box center [257, 251] width 37 height 17
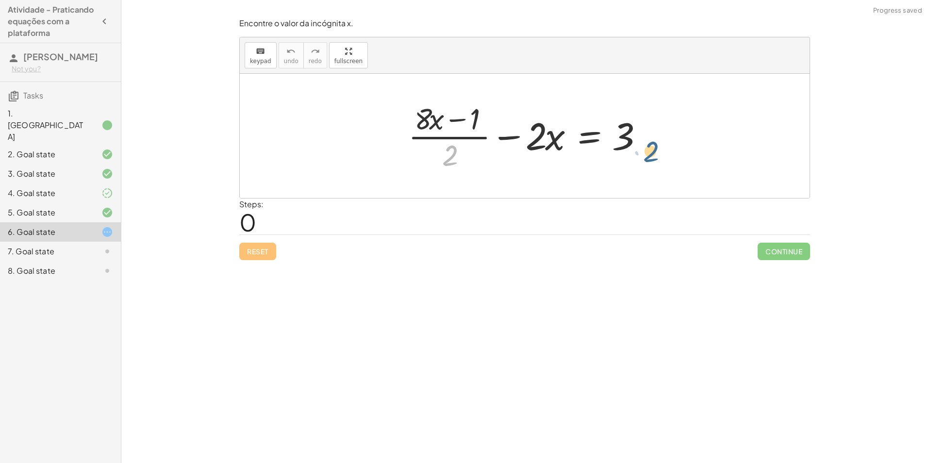
drag, startPoint x: 453, startPoint y: 153, endPoint x: 661, endPoint y: 149, distance: 208.7
drag, startPoint x: 451, startPoint y: 155, endPoint x: 646, endPoint y: 139, distance: 195.8
click at [646, 139] on div at bounding box center [528, 136] width 250 height 75
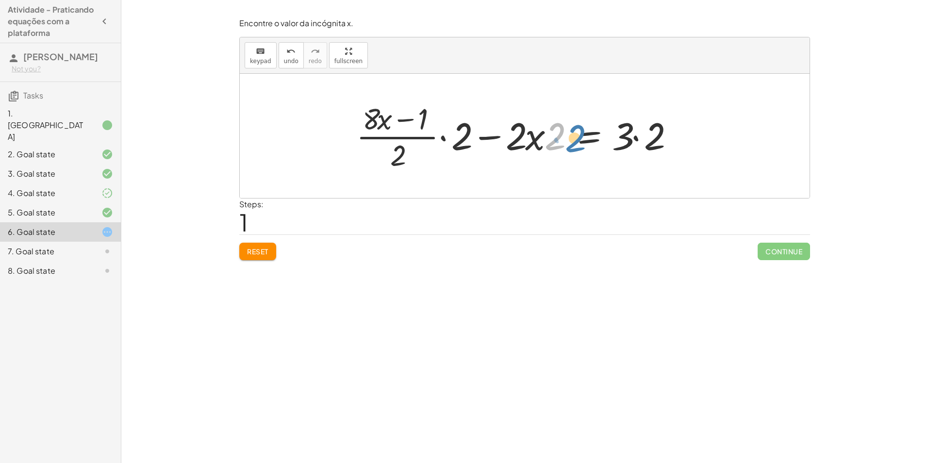
drag, startPoint x: 557, startPoint y: 141, endPoint x: 576, endPoint y: 142, distance: 18.5
click at [576, 142] on div at bounding box center [518, 136] width 334 height 75
click at [625, 143] on div at bounding box center [518, 136] width 334 height 75
click at [624, 146] on div at bounding box center [518, 136] width 334 height 75
click at [626, 143] on div at bounding box center [518, 136] width 334 height 75
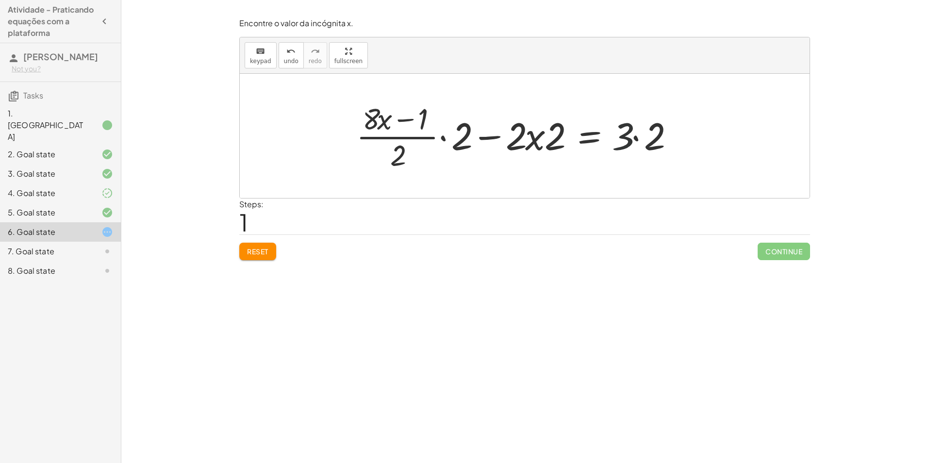
click at [626, 143] on div at bounding box center [518, 136] width 334 height 75
click at [627, 138] on div at bounding box center [518, 136] width 334 height 75
click at [628, 134] on div at bounding box center [518, 136] width 334 height 75
click at [627, 136] on div at bounding box center [518, 136] width 334 height 75
drag, startPoint x: 625, startPoint y: 139, endPoint x: 579, endPoint y: 130, distance: 46.9
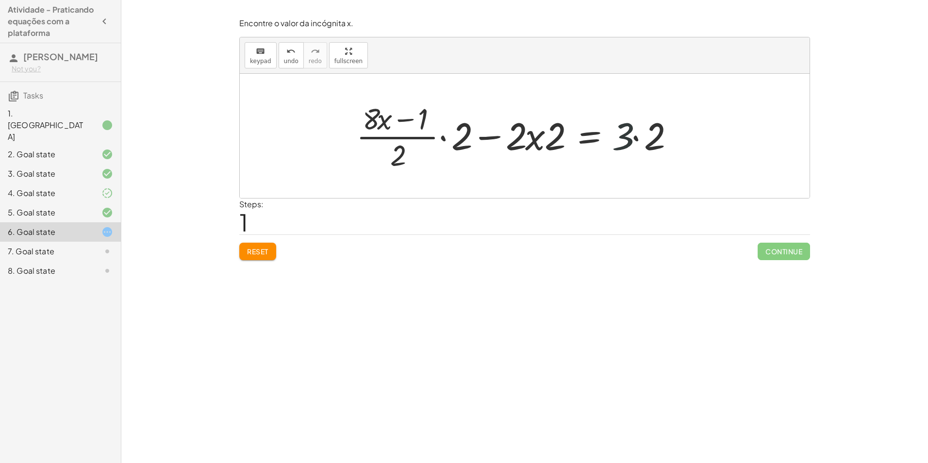
click at [625, 136] on div at bounding box center [518, 136] width 334 height 75
click at [491, 140] on div at bounding box center [518, 136] width 334 height 75
drag, startPoint x: 490, startPoint y: 147, endPoint x: 484, endPoint y: 144, distance: 6.3
click at [490, 148] on div at bounding box center [518, 136] width 334 height 75
click at [480, 145] on div at bounding box center [518, 136] width 334 height 75
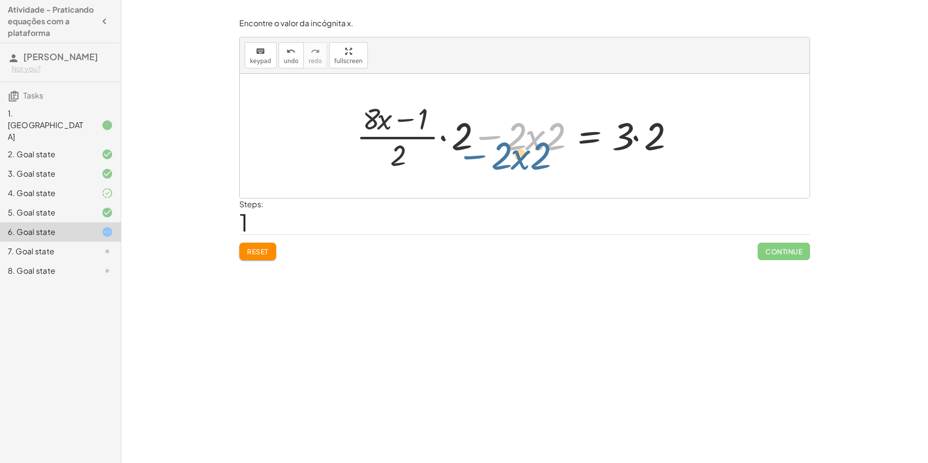
click at [485, 136] on div at bounding box center [518, 136] width 334 height 75
click at [456, 131] on div at bounding box center [518, 136] width 334 height 75
click at [457, 131] on div at bounding box center [518, 135] width 336 height 79
click at [458, 132] on div at bounding box center [518, 135] width 336 height 79
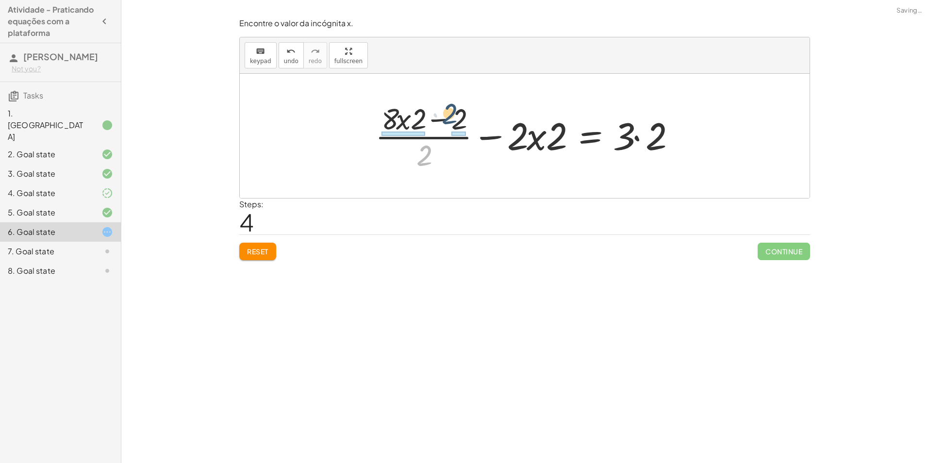
drag, startPoint x: 433, startPoint y: 144, endPoint x: 471, endPoint y: 108, distance: 52.5
click at [471, 108] on div at bounding box center [528, 136] width 316 height 75
click at [455, 138] on div at bounding box center [518, 136] width 338 height 75
drag, startPoint x: 456, startPoint y: 138, endPoint x: 459, endPoint y: 134, distance: 5.0
click at [459, 134] on div at bounding box center [522, 136] width 330 height 75
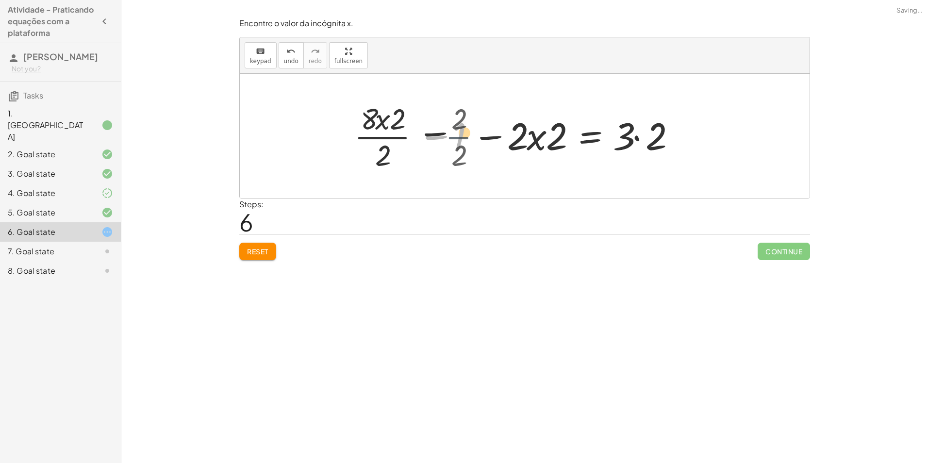
click at [459, 137] on div at bounding box center [522, 136] width 330 height 75
click at [393, 129] on div at bounding box center [506, 136] width 362 height 75
click at [430, 139] on div at bounding box center [516, 136] width 341 height 75
click at [423, 138] on div at bounding box center [516, 136] width 341 height 75
click at [424, 139] on div at bounding box center [516, 136] width 341 height 75
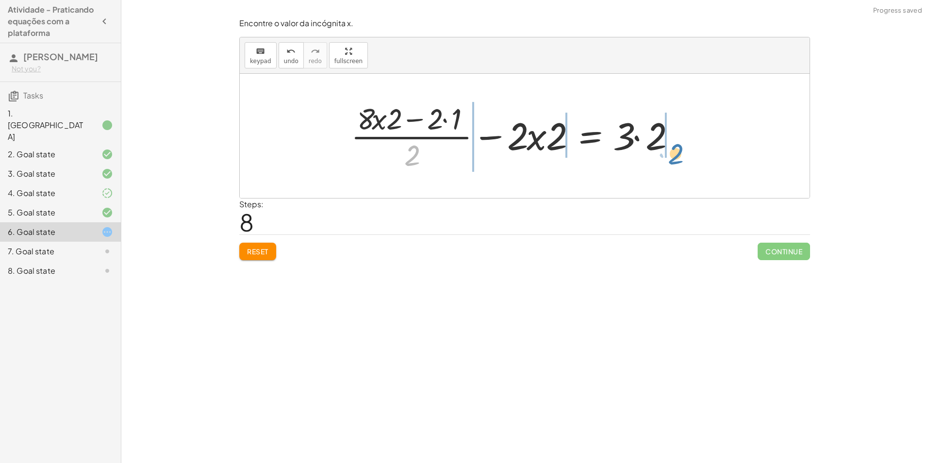
drag, startPoint x: 420, startPoint y: 150, endPoint x: 681, endPoint y: 143, distance: 261.2
click at [681, 144] on div at bounding box center [516, 136] width 341 height 75
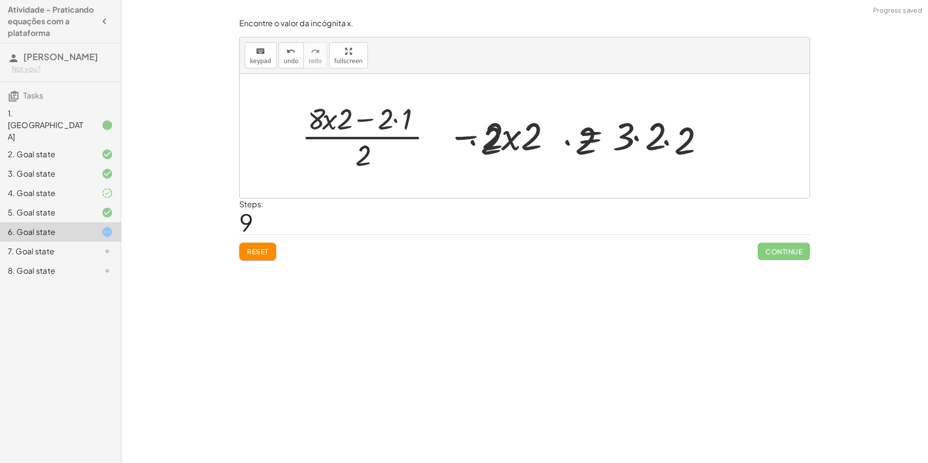
click at [677, 147] on div at bounding box center [500, 136] width 438 height 75
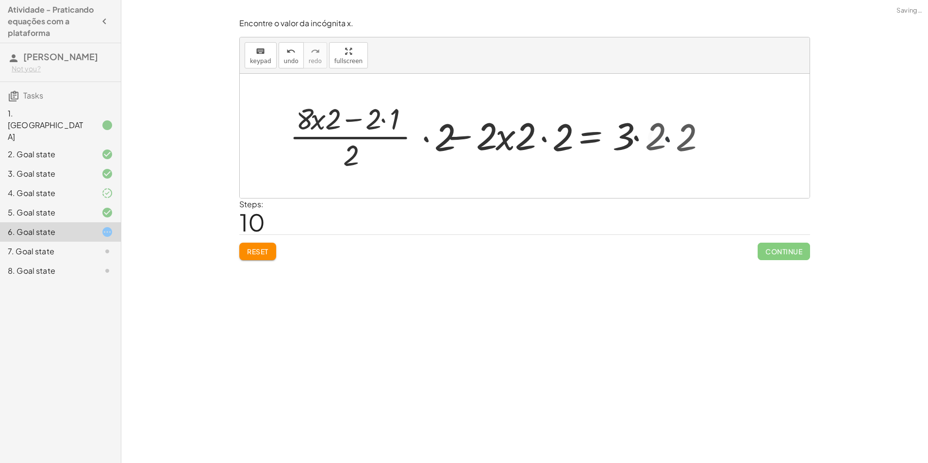
click at [677, 146] on div at bounding box center [483, 136] width 405 height 75
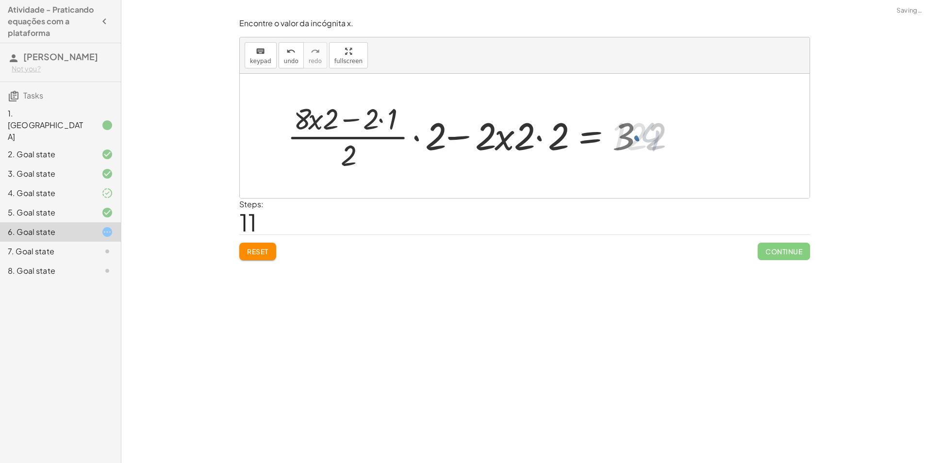
click at [548, 137] on div at bounding box center [477, 136] width 392 height 75
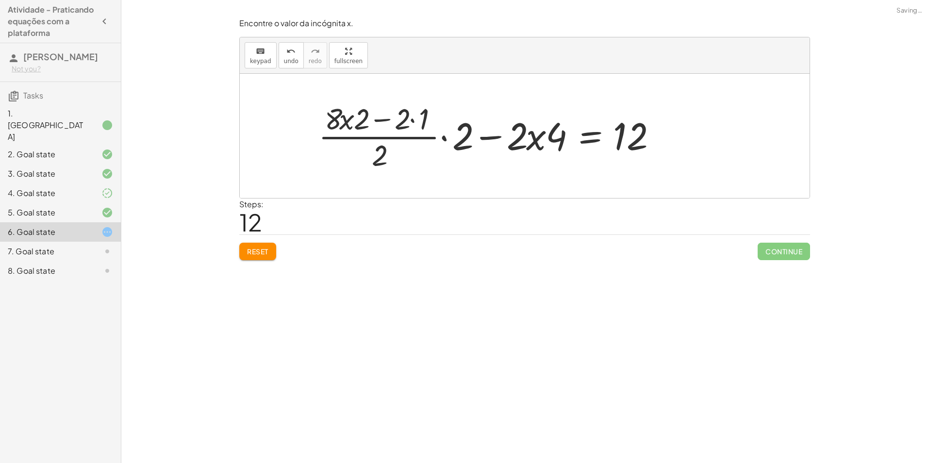
click at [261, 246] on button "Reset" at bounding box center [257, 251] width 37 height 17
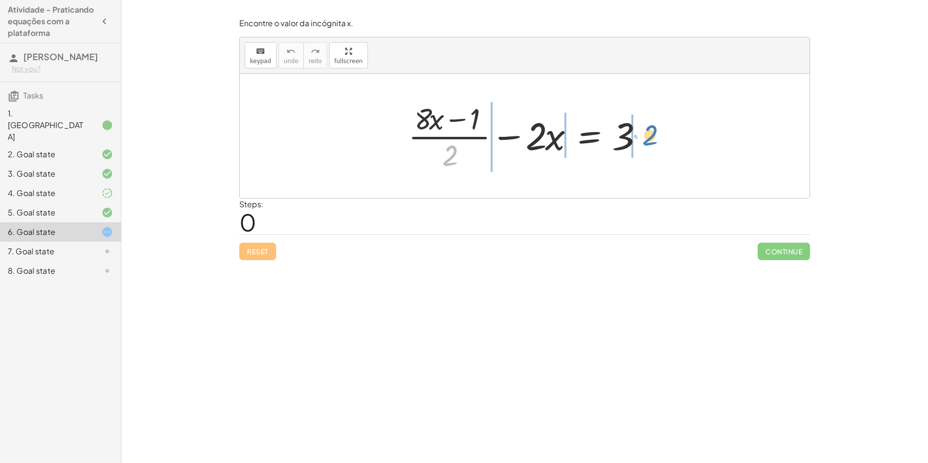
drag, startPoint x: 445, startPoint y: 159, endPoint x: 644, endPoint y: 140, distance: 199.9
click at [644, 140] on div at bounding box center [528, 136] width 250 height 75
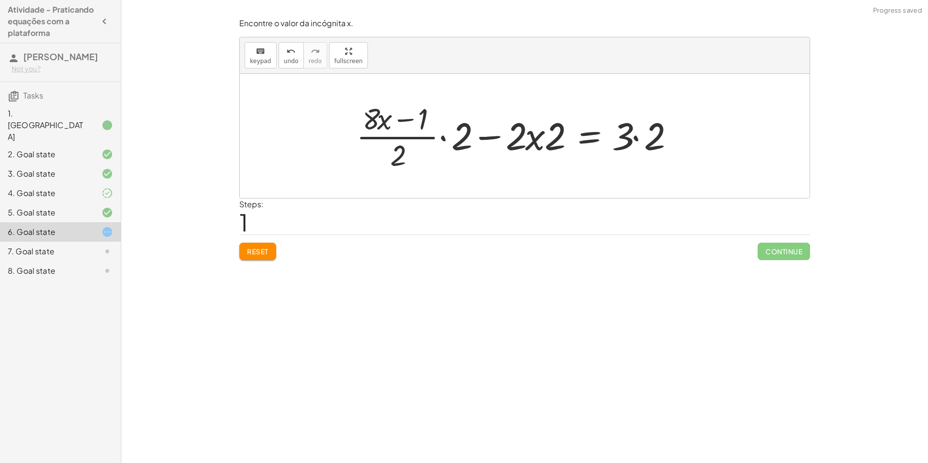
click at [661, 138] on div at bounding box center [518, 136] width 334 height 75
click at [661, 138] on div at bounding box center [525, 136] width 570 height 124
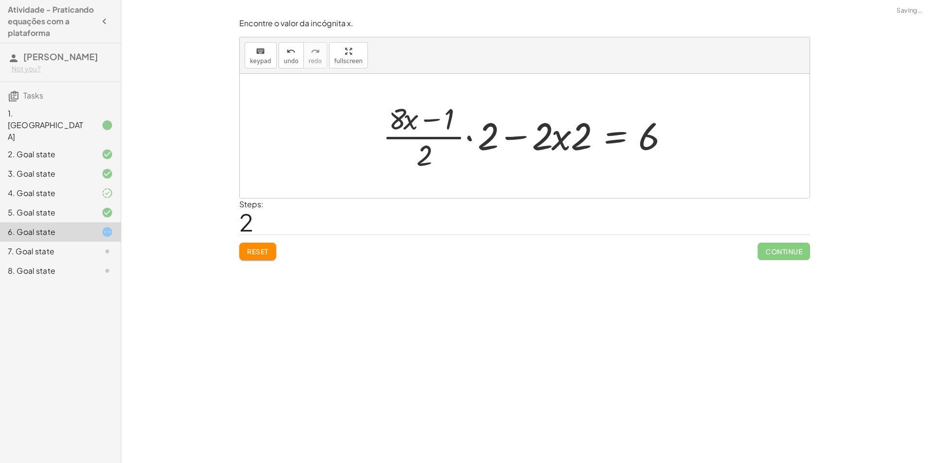
click at [554, 138] on div at bounding box center [529, 136] width 302 height 75
click at [572, 136] on div at bounding box center [529, 136] width 302 height 75
click at [573, 137] on div at bounding box center [529, 136] width 302 height 75
click at [500, 133] on div at bounding box center [529, 136] width 302 height 75
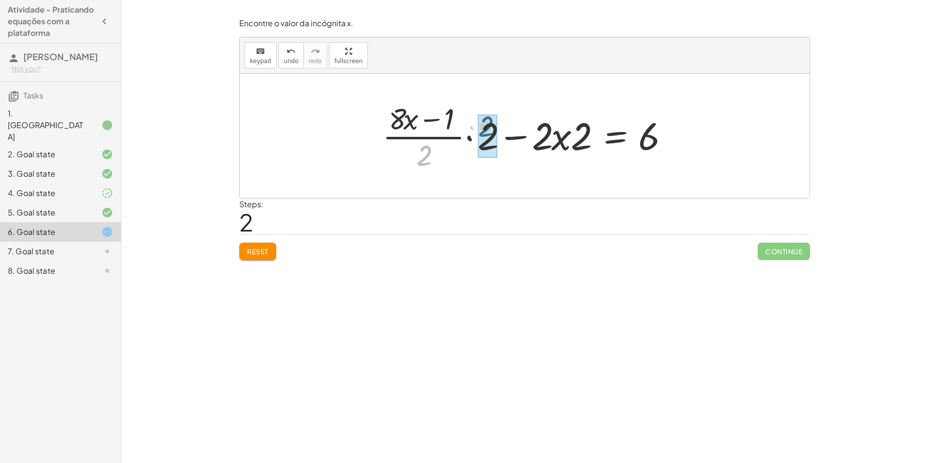
drag, startPoint x: 416, startPoint y: 165, endPoint x: 478, endPoint y: 135, distance: 68.6
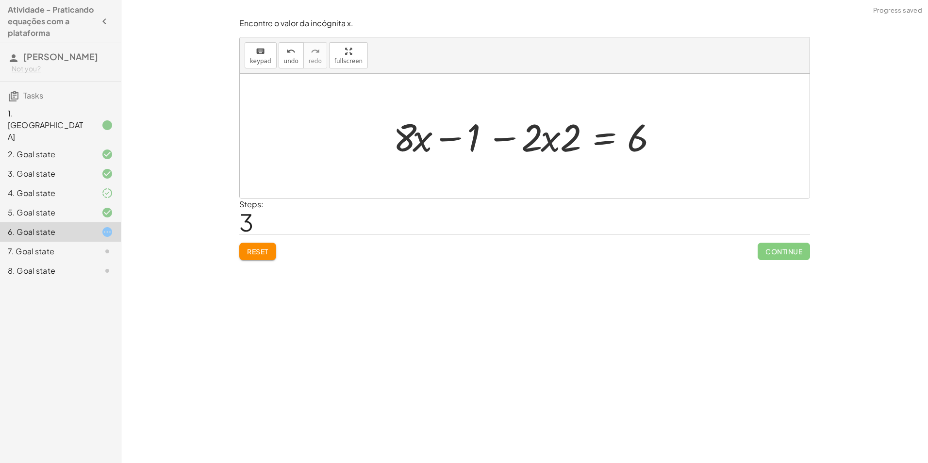
click at [554, 148] on div at bounding box center [528, 136] width 280 height 50
click at [551, 148] on div at bounding box center [528, 136] width 280 height 50
drag, startPoint x: 475, startPoint y: 133, endPoint x: 672, endPoint y: 130, distance: 197.5
click at [450, 139] on div at bounding box center [528, 136] width 389 height 50
click at [450, 138] on div at bounding box center [583, 136] width 280 height 50
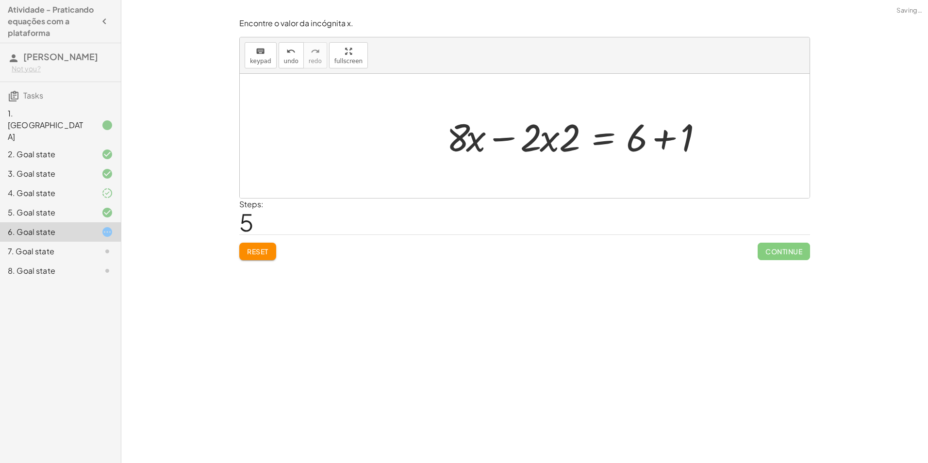
click at [651, 131] on div at bounding box center [582, 136] width 280 height 50
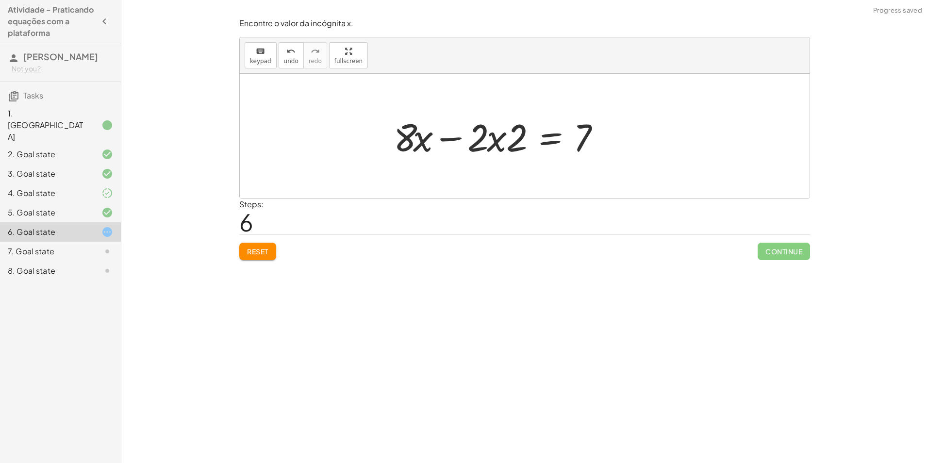
click at [445, 137] on div at bounding box center [502, 136] width 226 height 50
click at [445, 137] on div at bounding box center [528, 136] width 226 height 50
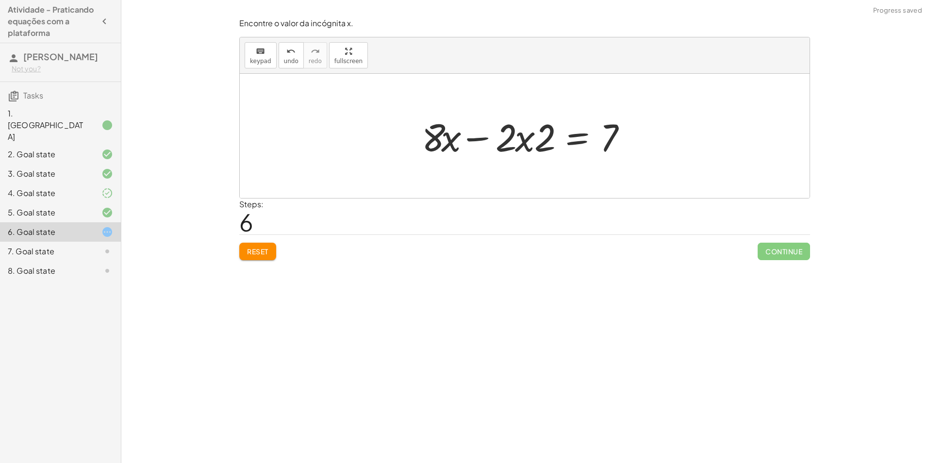
click at [466, 144] on div at bounding box center [528, 136] width 226 height 50
click at [466, 145] on div at bounding box center [528, 136] width 226 height 50
click at [468, 143] on div at bounding box center [528, 136] width 226 height 50
drag, startPoint x: 545, startPoint y: 144, endPoint x: 609, endPoint y: 160, distance: 66.6
click at [609, 162] on div "+ · ( + · 8 · x − 1 ) · 2 − · 2 · x = 3 + · · ( + · 8 · x − 1 ) · 2 · 2 − · 2 ·…" at bounding box center [525, 136] width 238 height 55
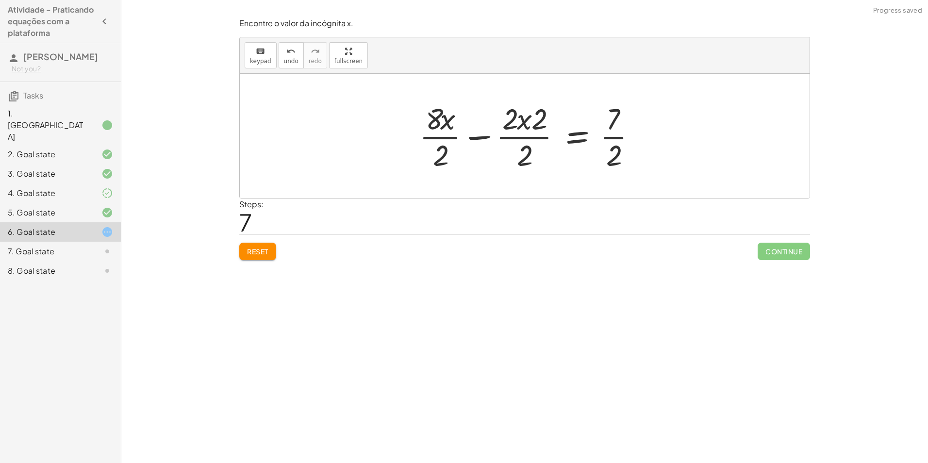
click at [612, 152] on div at bounding box center [531, 136] width 234 height 75
drag, startPoint x: 612, startPoint y: 152, endPoint x: 609, endPoint y: 146, distance: 7.0
click at [612, 149] on div at bounding box center [528, 136] width 234 height 75
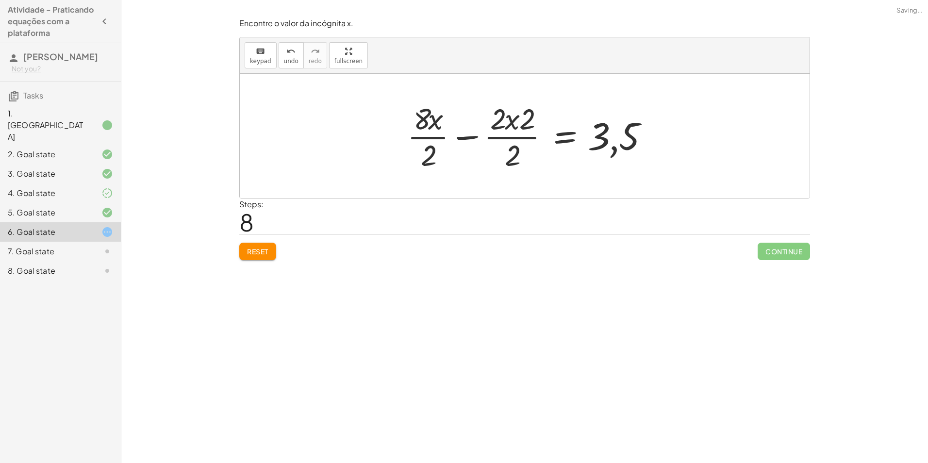
click at [541, 139] on div at bounding box center [530, 136] width 256 height 75
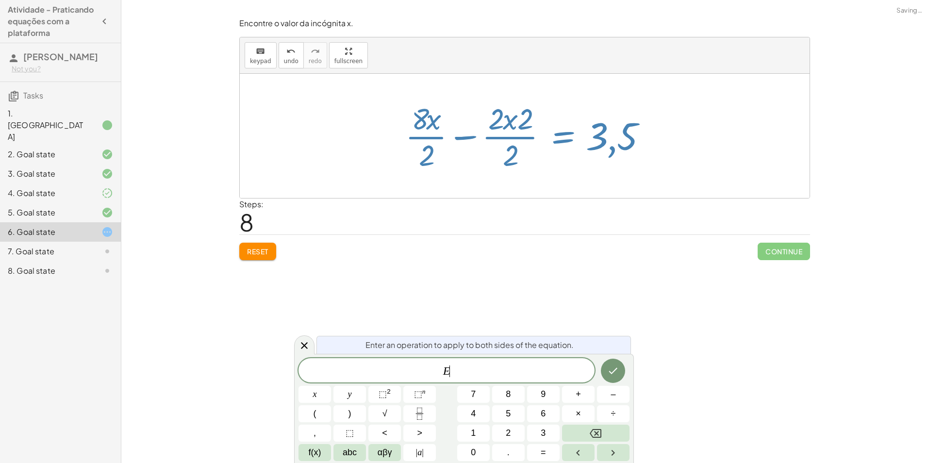
drag, startPoint x: 541, startPoint y: 139, endPoint x: 534, endPoint y: 147, distance: 10.7
click at [536, 145] on div at bounding box center [528, 136] width 256 height 75
drag, startPoint x: 525, startPoint y: 138, endPoint x: 494, endPoint y: 140, distance: 31.1
click at [524, 138] on div at bounding box center [528, 136] width 256 height 75
drag, startPoint x: 314, startPoint y: 342, endPoint x: 287, endPoint y: 308, distance: 43.9
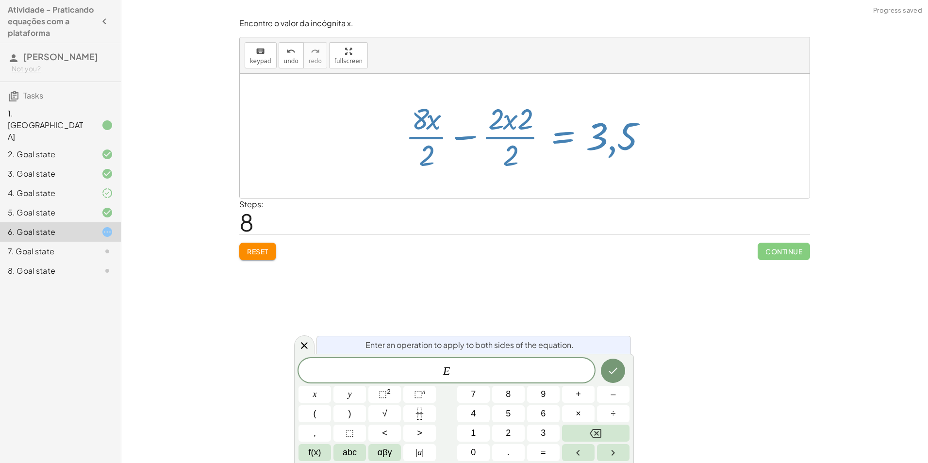
click at [312, 342] on div at bounding box center [304, 344] width 20 height 19
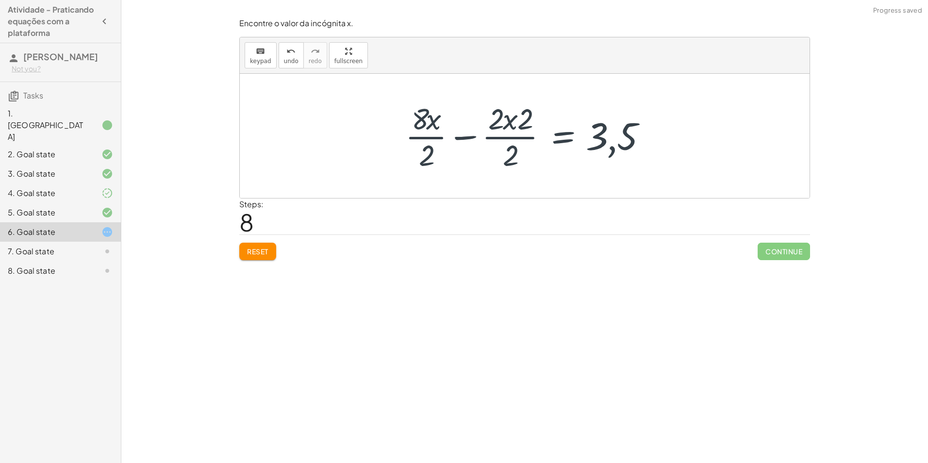
click at [264, 245] on button "Reset" at bounding box center [257, 251] width 37 height 17
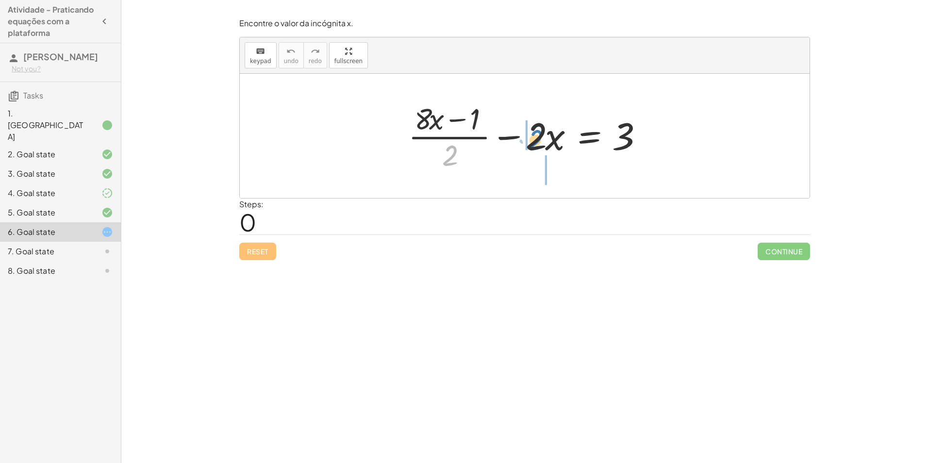
drag, startPoint x: 449, startPoint y: 153, endPoint x: 538, endPoint y: 138, distance: 90.2
click at [538, 138] on div at bounding box center [528, 136] width 250 height 75
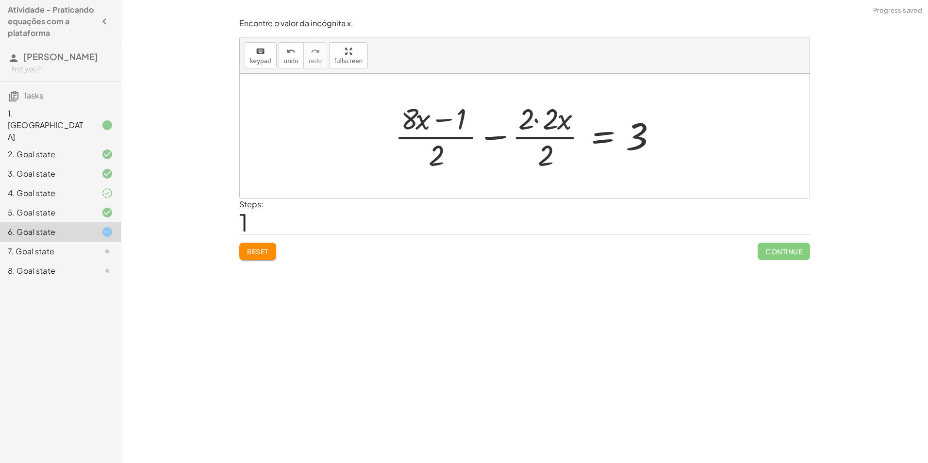
click at [542, 144] on div at bounding box center [528, 136] width 277 height 75
click at [276, 260] on div "Reset Continue" at bounding box center [524, 247] width 571 height 26
click at [268, 248] on span "Reset" at bounding box center [257, 251] width 21 height 9
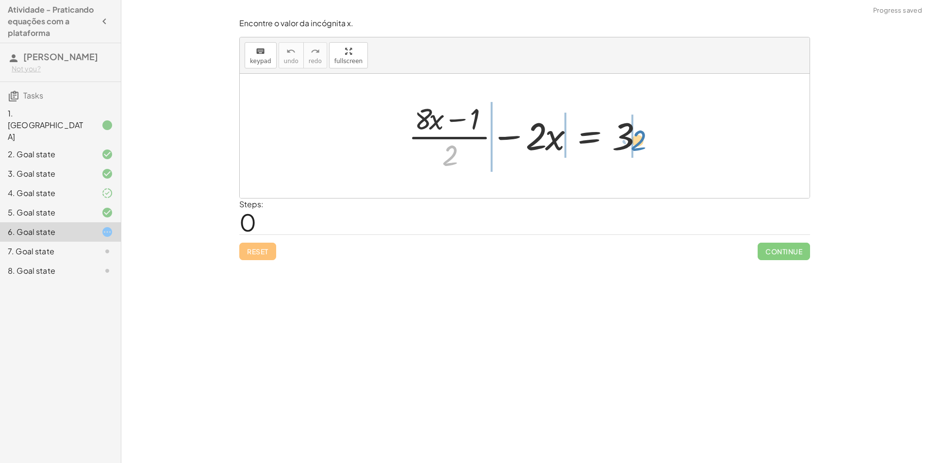
drag, startPoint x: 458, startPoint y: 158, endPoint x: 641, endPoint y: 142, distance: 183.6
click at [641, 142] on div at bounding box center [528, 136] width 250 height 75
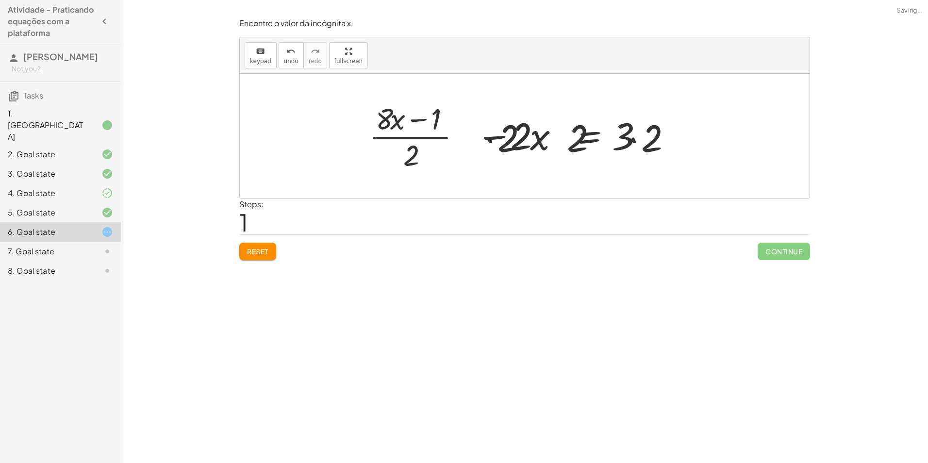
click at [637, 147] on div at bounding box center [518, 136] width 334 height 75
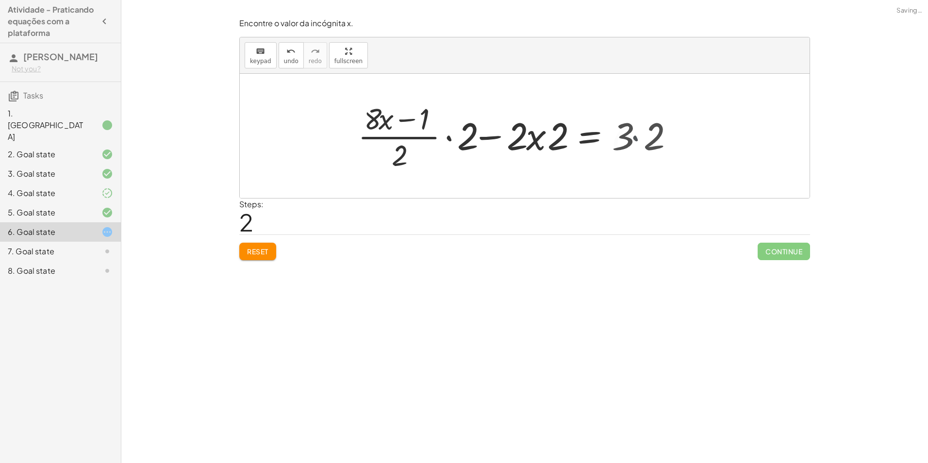
click at [637, 147] on div at bounding box center [502, 136] width 302 height 75
click at [639, 146] on div at bounding box center [502, 136] width 302 height 75
click at [462, 136] on div at bounding box center [508, 136] width 302 height 75
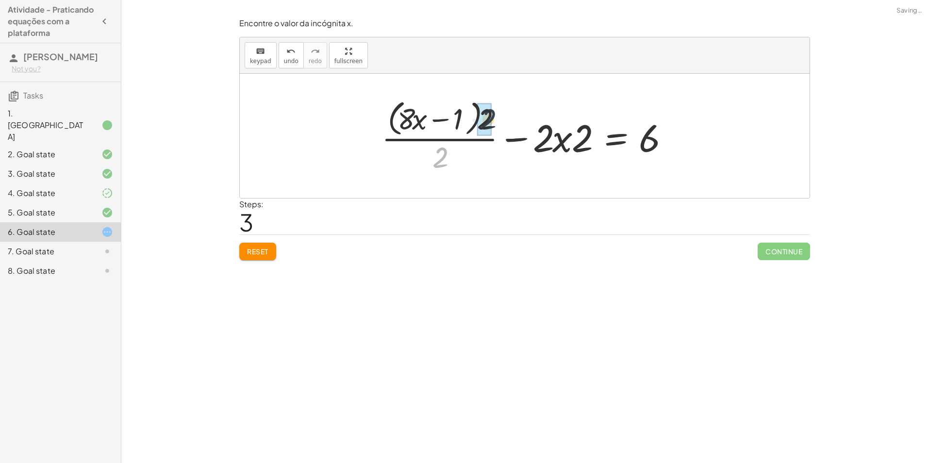
drag, startPoint x: 460, startPoint y: 151, endPoint x: 503, endPoint y: 111, distance: 58.7
click at [503, 111] on div at bounding box center [528, 135] width 303 height 79
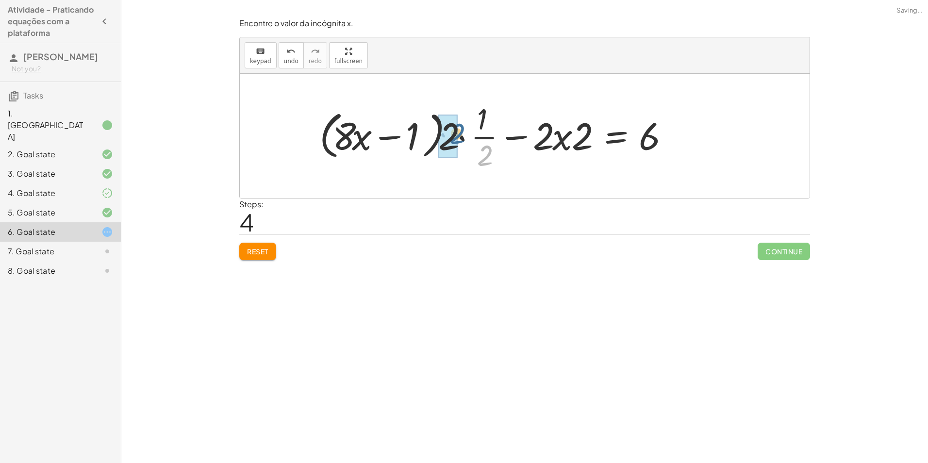
drag, startPoint x: 483, startPoint y: 161, endPoint x: 457, endPoint y: 149, distance: 28.7
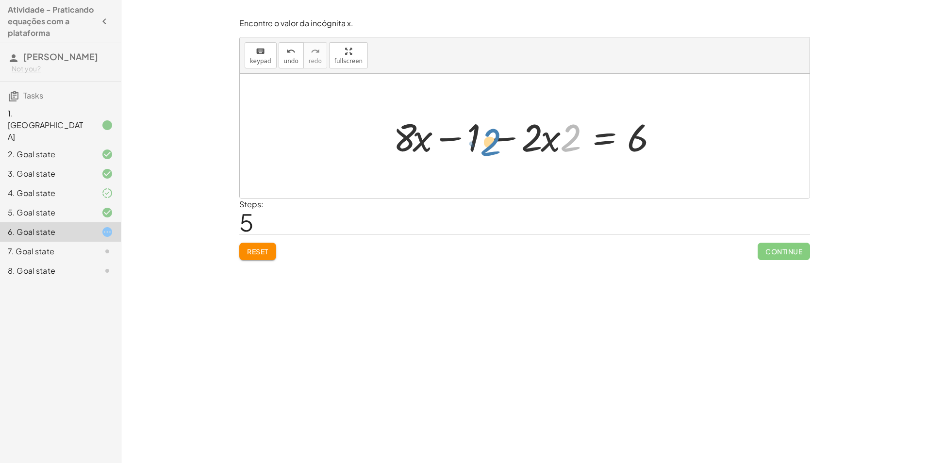
drag, startPoint x: 562, startPoint y: 138, endPoint x: 482, endPoint y: 143, distance: 80.2
click at [482, 143] on div at bounding box center [528, 136] width 280 height 50
drag, startPoint x: 568, startPoint y: 143, endPoint x: 396, endPoint y: 132, distance: 173.1
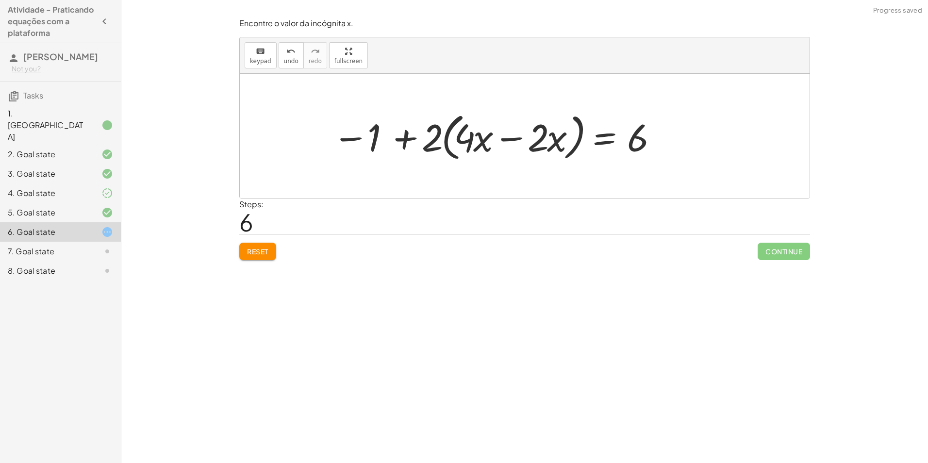
click at [416, 140] on div at bounding box center [495, 136] width 334 height 56
click at [477, 136] on div at bounding box center [495, 136] width 334 height 56
drag, startPoint x: 436, startPoint y: 146, endPoint x: 463, endPoint y: 136, distance: 27.9
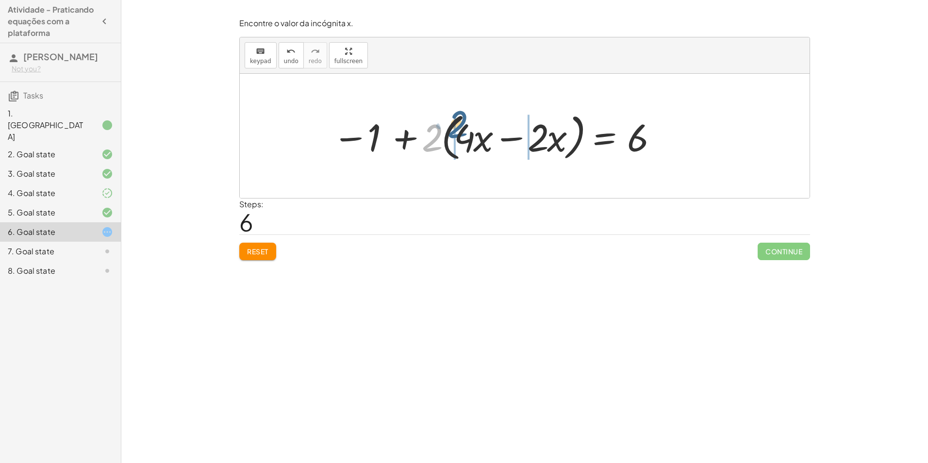
click at [463, 136] on div at bounding box center [495, 136] width 334 height 56
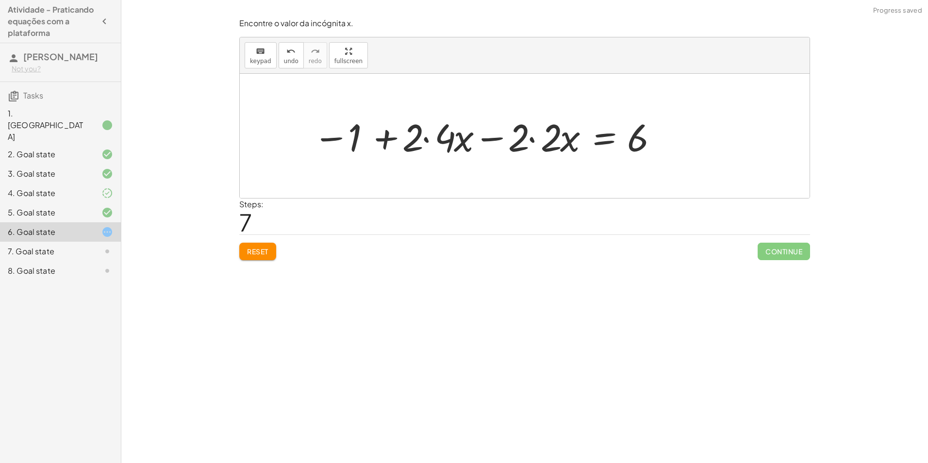
click at [463, 146] on div at bounding box center [485, 136] width 354 height 50
click at [421, 129] on div at bounding box center [485, 136] width 354 height 50
click at [424, 131] on div at bounding box center [485, 136] width 354 height 50
drag, startPoint x: 424, startPoint y: 131, endPoint x: 436, endPoint y: 140, distance: 15.2
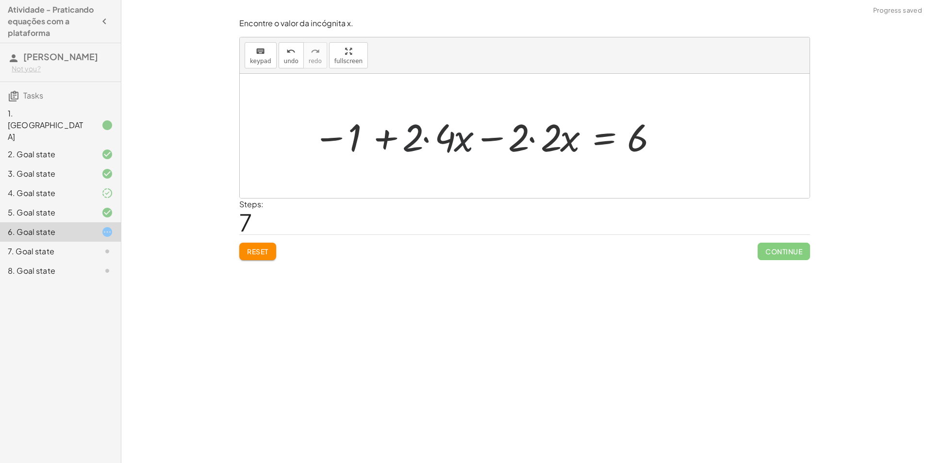
click at [426, 133] on div at bounding box center [485, 136] width 354 height 50
click at [436, 140] on div at bounding box center [501, 136] width 321 height 50
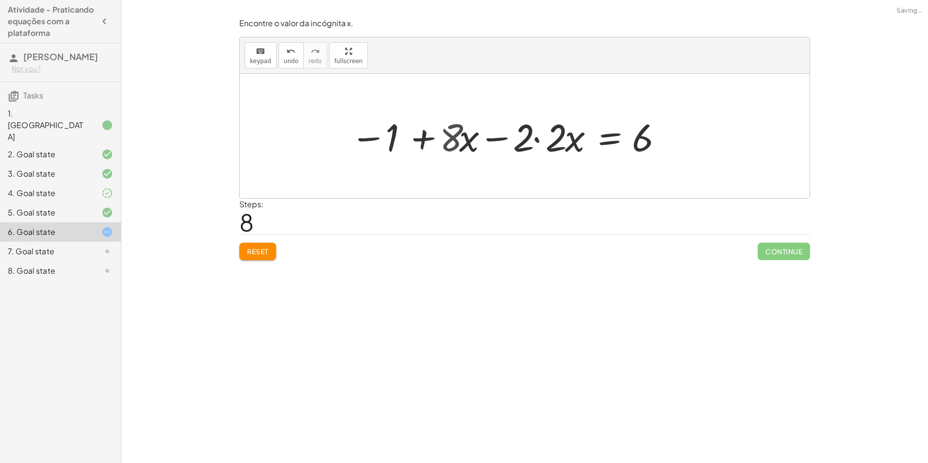
click at [532, 150] on div at bounding box center [506, 136] width 321 height 50
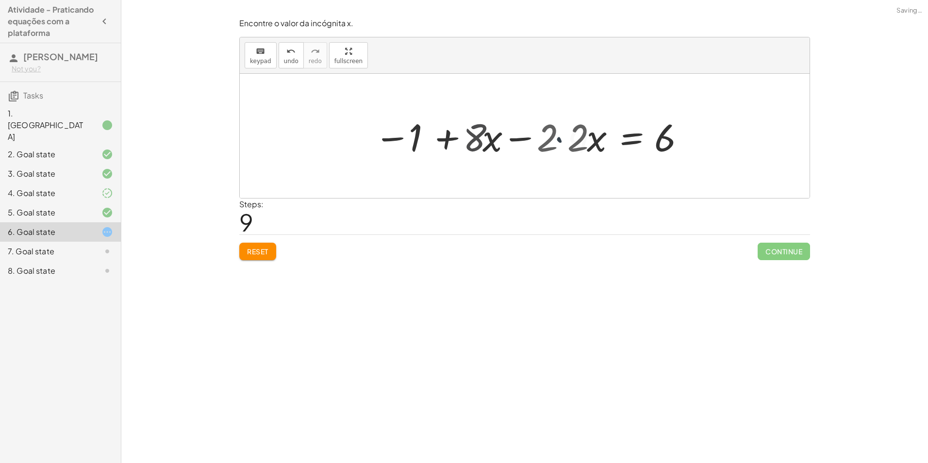
click at [532, 150] on div at bounding box center [544, 136] width 289 height 50
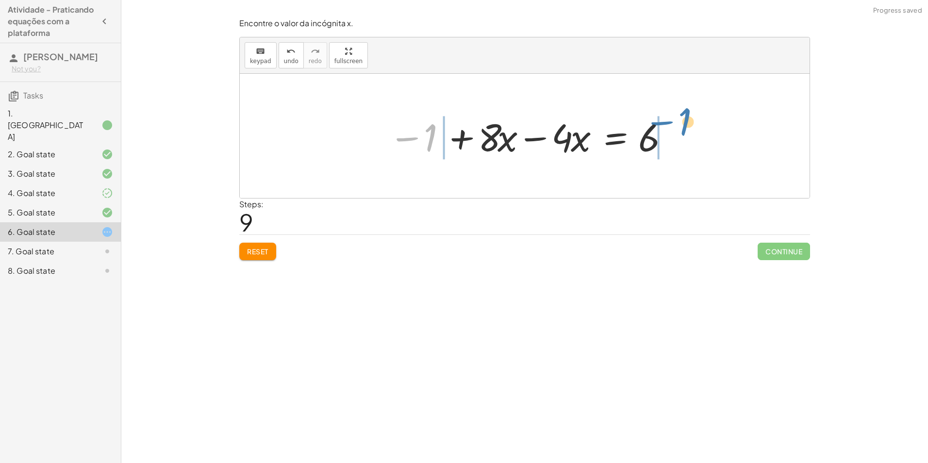
drag, startPoint x: 432, startPoint y: 139, endPoint x: 690, endPoint y: 124, distance: 257.7
click at [671, 139] on div at bounding box center [528, 136] width 397 height 50
click at [668, 141] on div at bounding box center [501, 136] width 343 height 50
click at [408, 136] on div at bounding box center [501, 136] width 343 height 50
click at [408, 136] on div at bounding box center [525, 136] width 570 height 124
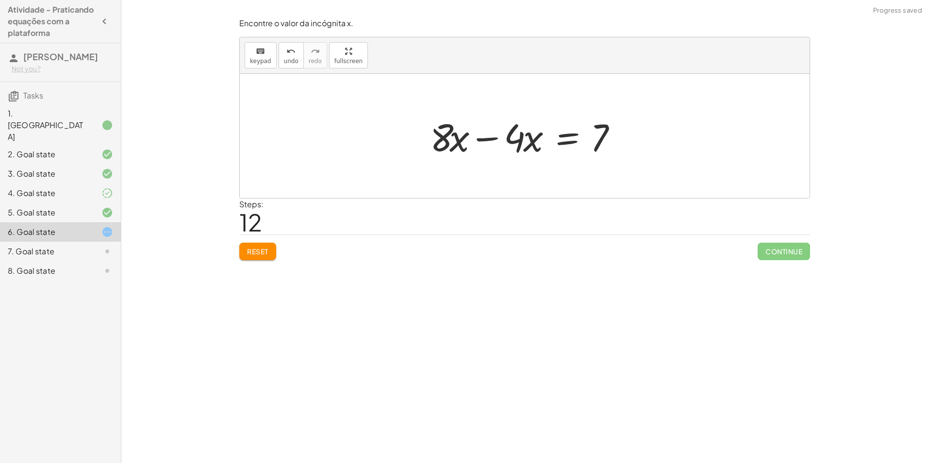
click at [464, 142] on div at bounding box center [528, 136] width 206 height 50
click at [482, 141] on div at bounding box center [528, 136] width 206 height 50
click at [482, 141] on div at bounding box center [525, 136] width 570 height 124
drag, startPoint x: 472, startPoint y: 131, endPoint x: 559, endPoint y: 164, distance: 93.6
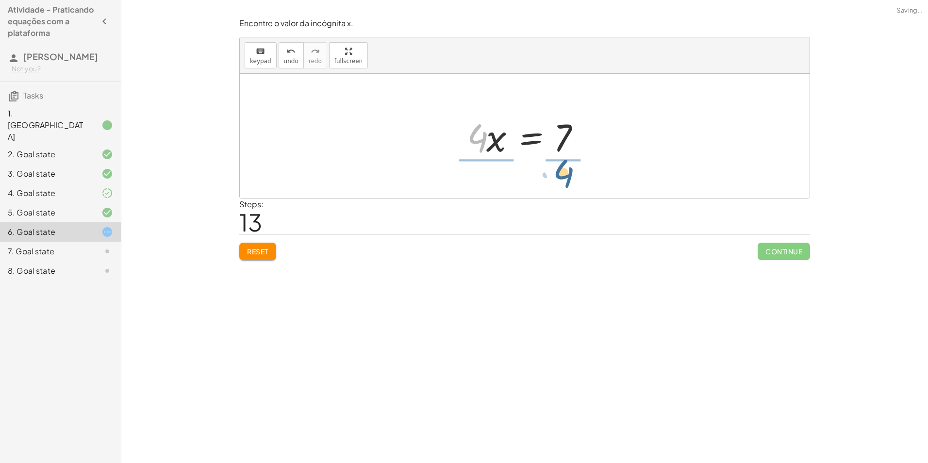
click at [559, 164] on div "+ · ( + · 8 · x − 1 ) · 2 − · 2 · x = 3 + · · ( + · 8 · x − 1 ) · 2 · 2 − · 2 ·…" at bounding box center [525, 136] width 570 height 124
click at [494, 136] on div at bounding box center [528, 136] width 143 height 75
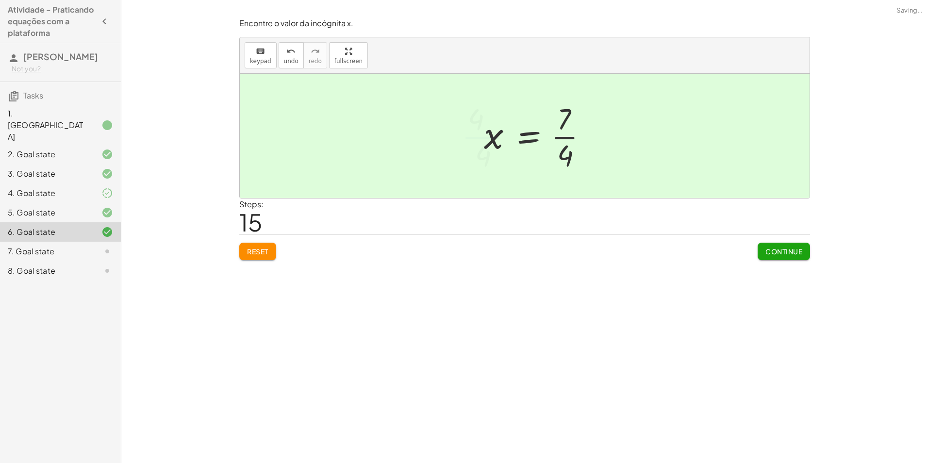
click at [554, 137] on div at bounding box center [539, 136] width 121 height 75
click at [554, 137] on div at bounding box center [529, 136] width 121 height 75
click at [554, 137] on div at bounding box center [528, 136] width 121 height 75
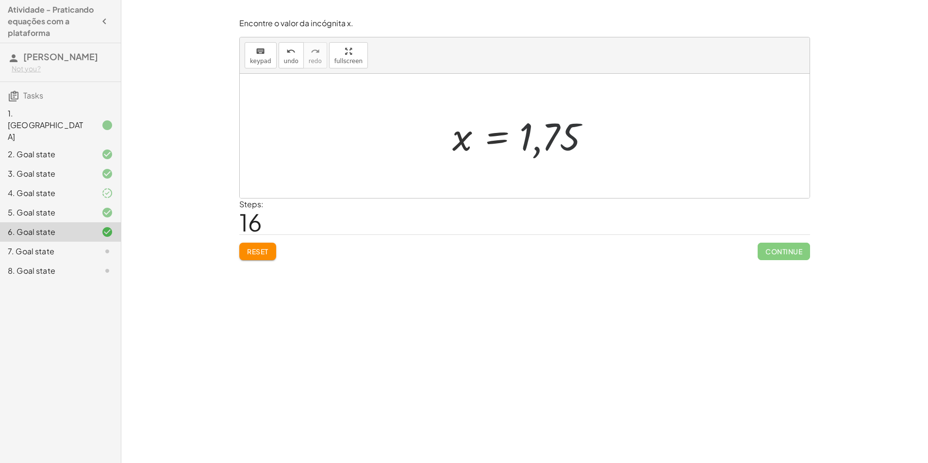
click at [550, 147] on div at bounding box center [528, 136] width 162 height 48
click at [296, 58] on button "undo undo" at bounding box center [291, 55] width 25 height 26
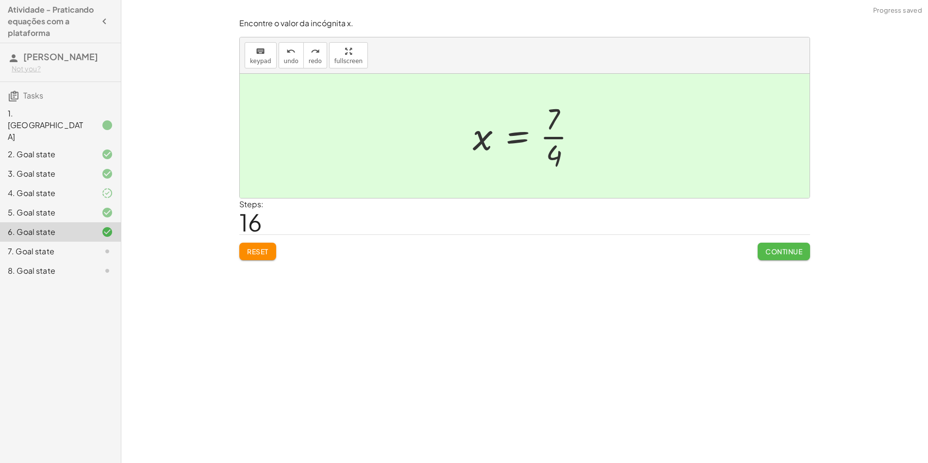
click at [787, 254] on span "Continue" at bounding box center [783, 251] width 37 height 9
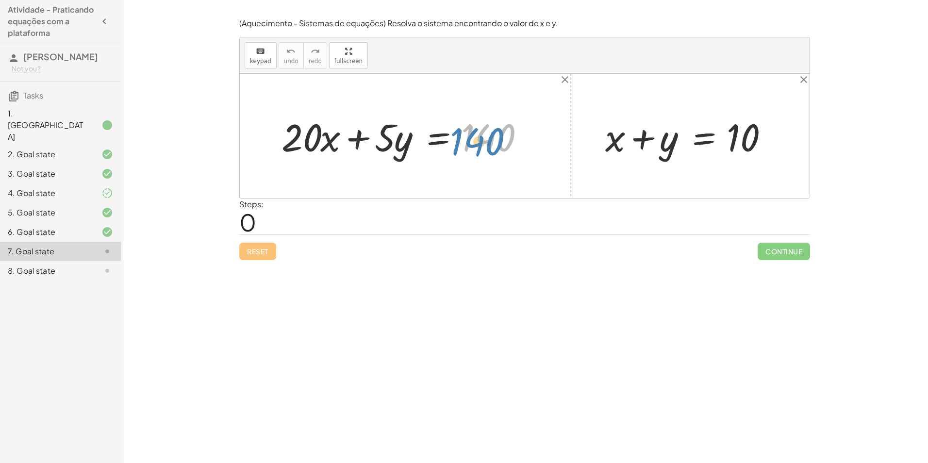
drag, startPoint x: 490, startPoint y: 133, endPoint x: 480, endPoint y: 136, distance: 10.0
click at [480, 136] on div at bounding box center [409, 136] width 265 height 50
drag, startPoint x: 669, startPoint y: 140, endPoint x: 679, endPoint y: 146, distance: 11.7
click at [679, 146] on div at bounding box center [693, 136] width 187 height 50
drag, startPoint x: 663, startPoint y: 141, endPoint x: 776, endPoint y: 133, distance: 112.9
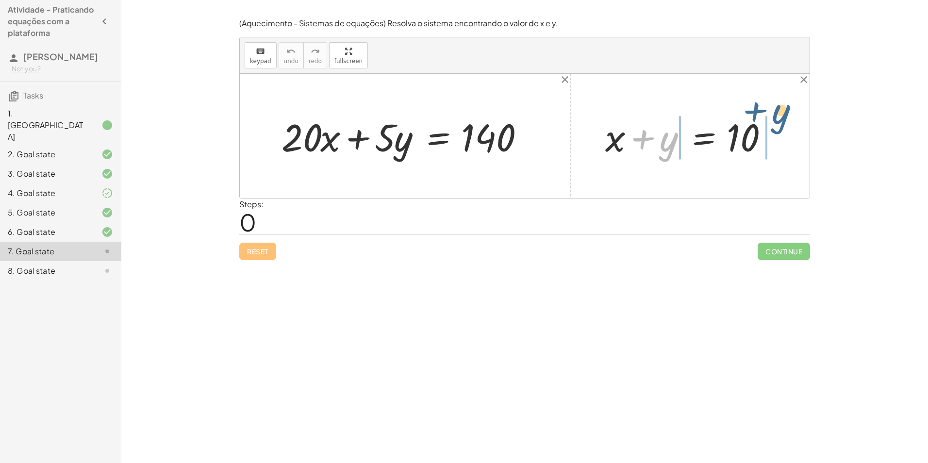
click at [776, 133] on div at bounding box center [693, 136] width 187 height 50
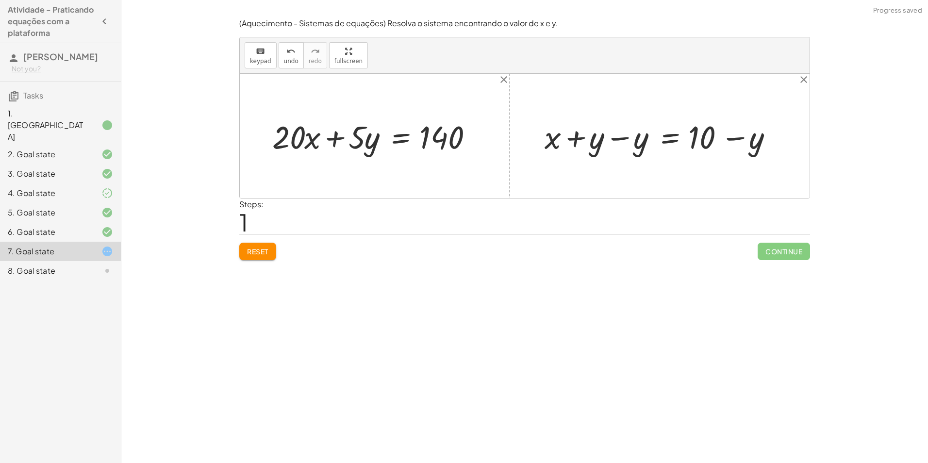
click at [590, 145] on div at bounding box center [663, 136] width 247 height 42
click at [604, 139] on div at bounding box center [663, 136] width 247 height 42
click at [615, 140] on div at bounding box center [663, 136] width 247 height 42
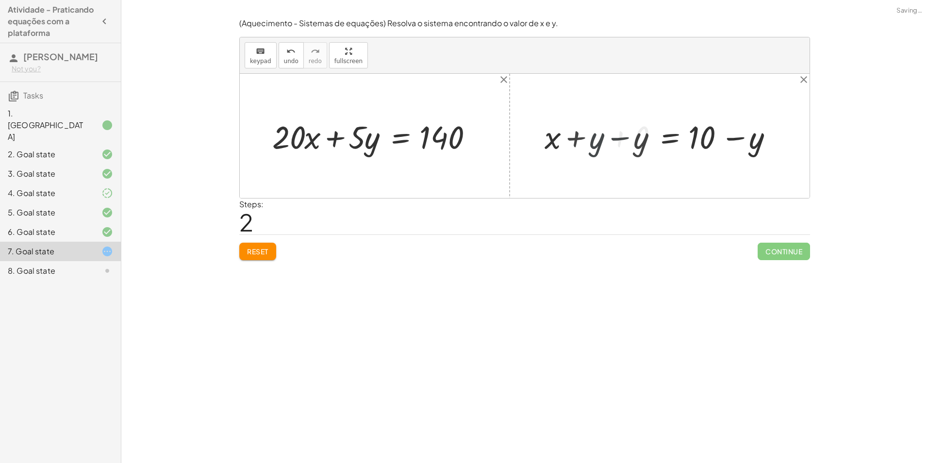
click at [615, 140] on div at bounding box center [525, 136] width 570 height 124
click at [616, 140] on div at bounding box center [525, 136] width 570 height 124
drag, startPoint x: 371, startPoint y: 141, endPoint x: 379, endPoint y: 135, distance: 9.8
click at [379, 135] on div at bounding box center [377, 136] width 221 height 42
drag, startPoint x: 430, startPoint y: 136, endPoint x: 435, endPoint y: 143, distance: 8.7
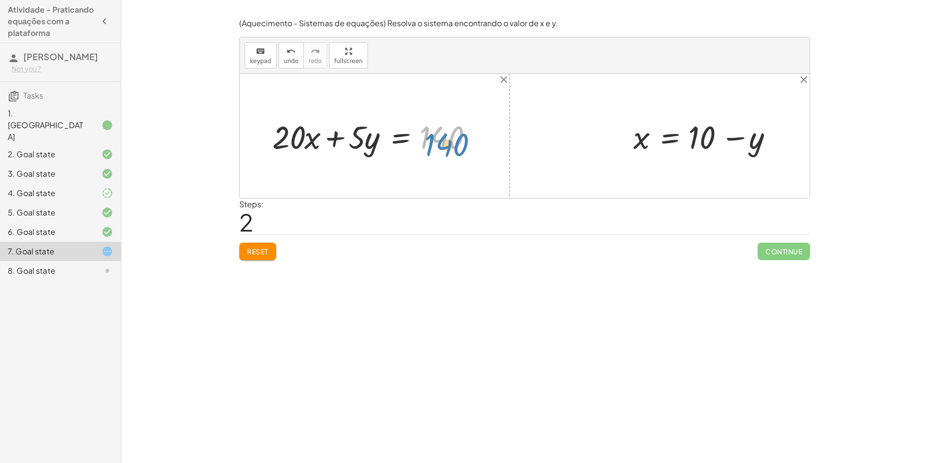
click at [435, 143] on div at bounding box center [377, 136] width 221 height 42
drag, startPoint x: 310, startPoint y: 143, endPoint x: 301, endPoint y: 138, distance: 10.0
click at [301, 138] on div at bounding box center [377, 136] width 221 height 42
click at [313, 144] on div at bounding box center [377, 136] width 221 height 42
drag, startPoint x: 287, startPoint y: 129, endPoint x: 496, endPoint y: 129, distance: 209.2
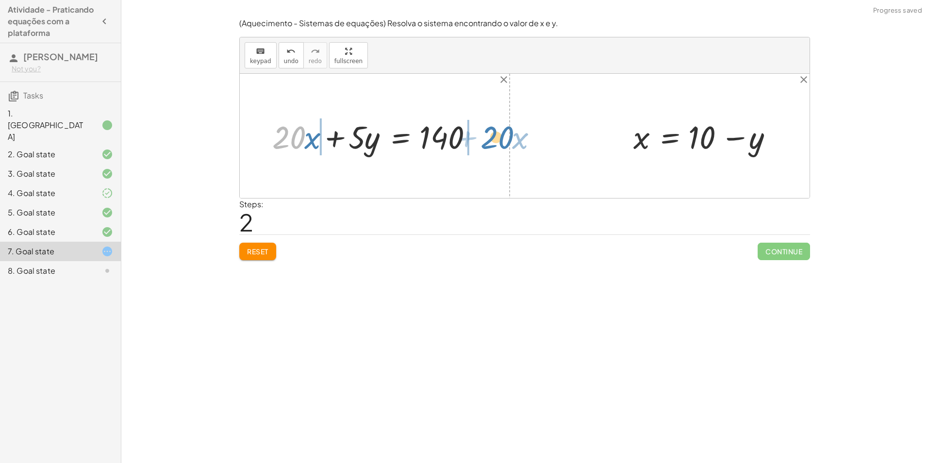
click at [496, 129] on div "· 20 + · x + · 20 · x + · 5 · y = 140 + x + y = 10 + x + y − y = + 10 − y + x +…" at bounding box center [525, 136] width 570 height 124
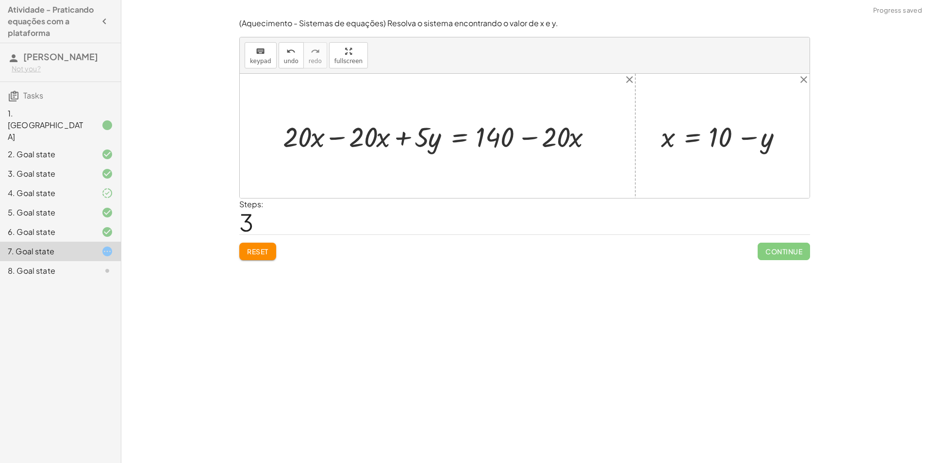
click at [507, 134] on div at bounding box center [441, 135] width 326 height 37
click at [517, 136] on div at bounding box center [441, 135] width 326 height 37
click at [520, 136] on div at bounding box center [441, 135] width 326 height 37
click at [346, 144] on div at bounding box center [441, 135] width 326 height 37
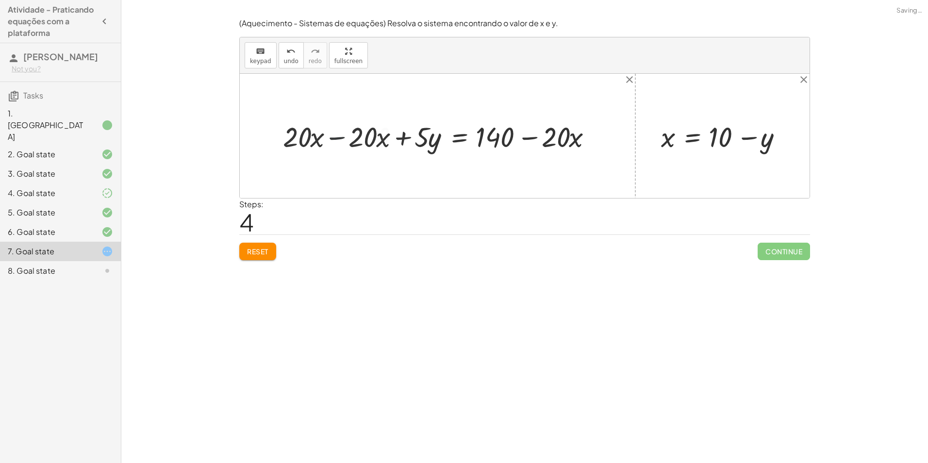
click at [346, 144] on div at bounding box center [525, 136] width 570 height 124
click at [254, 245] on button "Reset" at bounding box center [257, 251] width 37 height 17
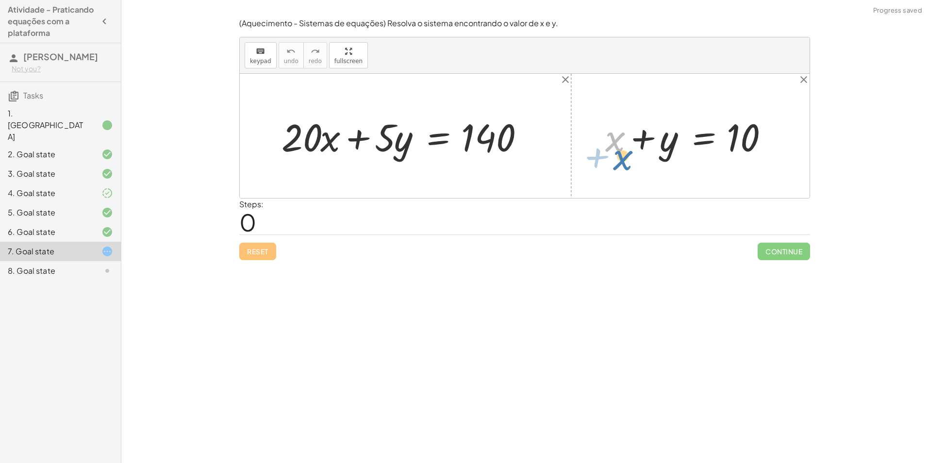
drag, startPoint x: 619, startPoint y: 139, endPoint x: 623, endPoint y: 143, distance: 5.2
click at [621, 144] on div at bounding box center [693, 136] width 187 height 50
drag, startPoint x: 664, startPoint y: 154, endPoint x: 773, endPoint y: 145, distance: 108.7
click at [773, 145] on div at bounding box center [693, 136] width 187 height 50
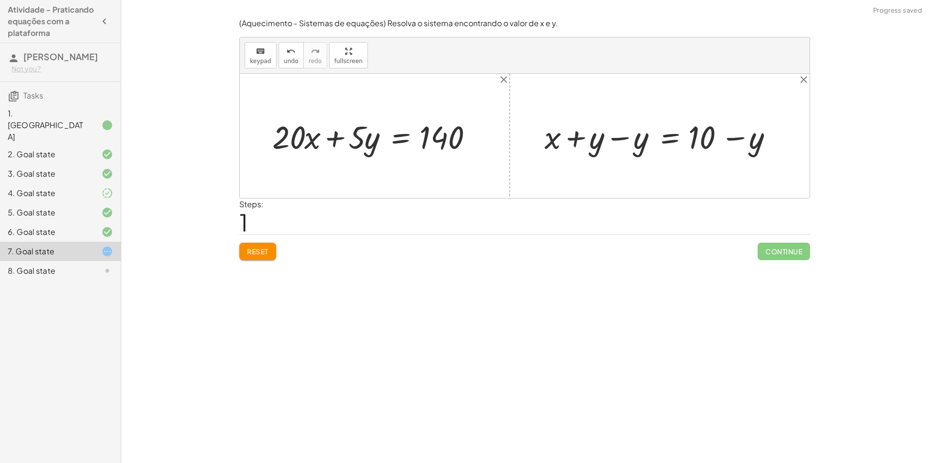
click at [603, 143] on div at bounding box center [663, 136] width 247 height 42
click at [580, 137] on div at bounding box center [663, 136] width 247 height 42
drag, startPoint x: 627, startPoint y: 151, endPoint x: 627, endPoint y: 146, distance: 5.8
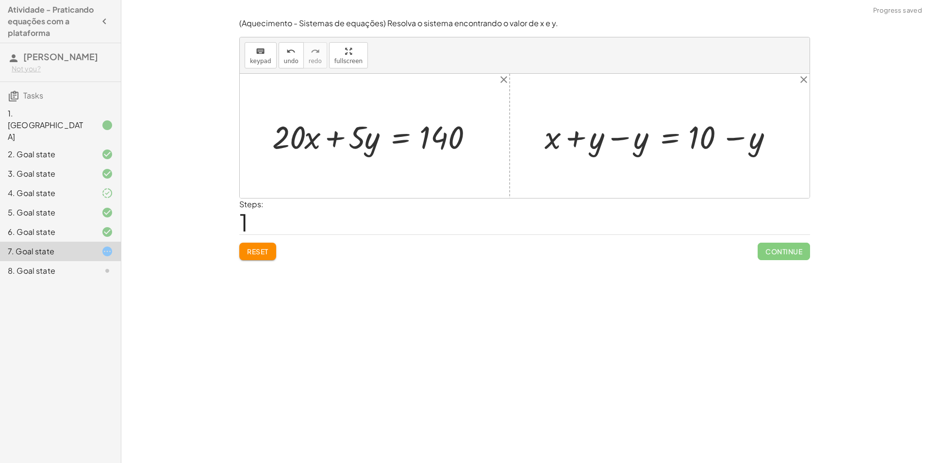
click at [627, 150] on div at bounding box center [663, 136] width 247 height 42
drag, startPoint x: 739, startPoint y: 143, endPoint x: 737, endPoint y: 138, distance: 5.1
click at [739, 141] on div at bounding box center [707, 136] width 158 height 42
click at [737, 138] on div at bounding box center [707, 136] width 158 height 42
click at [728, 137] on div at bounding box center [707, 136] width 158 height 42
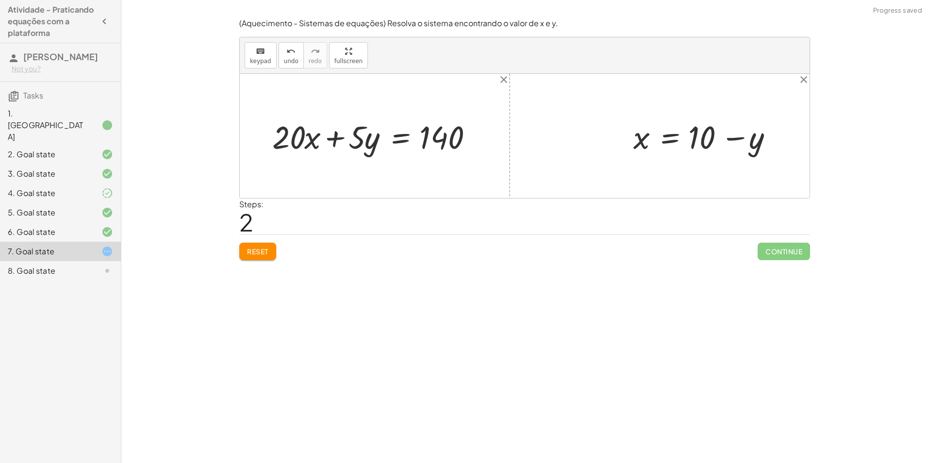
drag, startPoint x: 729, startPoint y: 137, endPoint x: 736, endPoint y: 142, distance: 7.7
click at [732, 139] on div at bounding box center [707, 136] width 158 height 42
click at [739, 143] on div at bounding box center [707, 136] width 158 height 42
drag, startPoint x: 645, startPoint y: 132, endPoint x: 316, endPoint y: 122, distance: 328.2
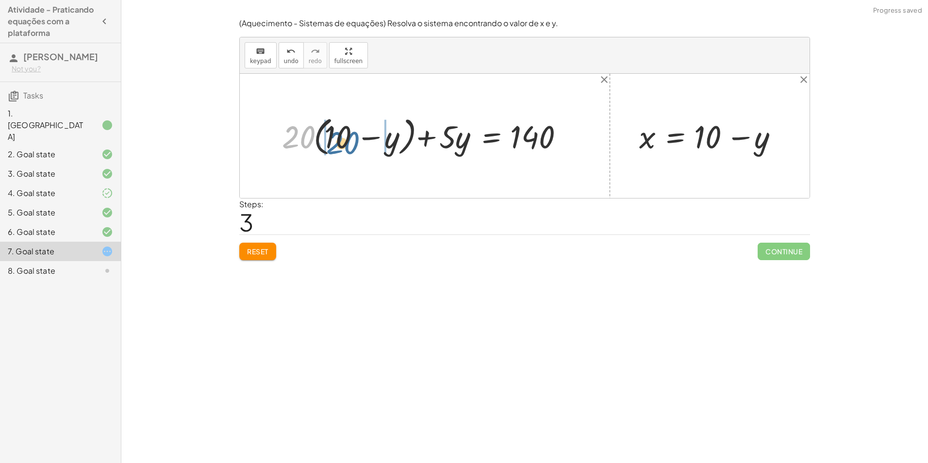
drag, startPoint x: 301, startPoint y: 133, endPoint x: 346, endPoint y: 139, distance: 45.0
click at [346, 139] on div at bounding box center [428, 136] width 302 height 47
click at [355, 139] on div at bounding box center [418, 136] width 324 height 42
click at [315, 135] on div at bounding box center [418, 136] width 324 height 42
click at [312, 135] on div at bounding box center [430, 136] width 297 height 42
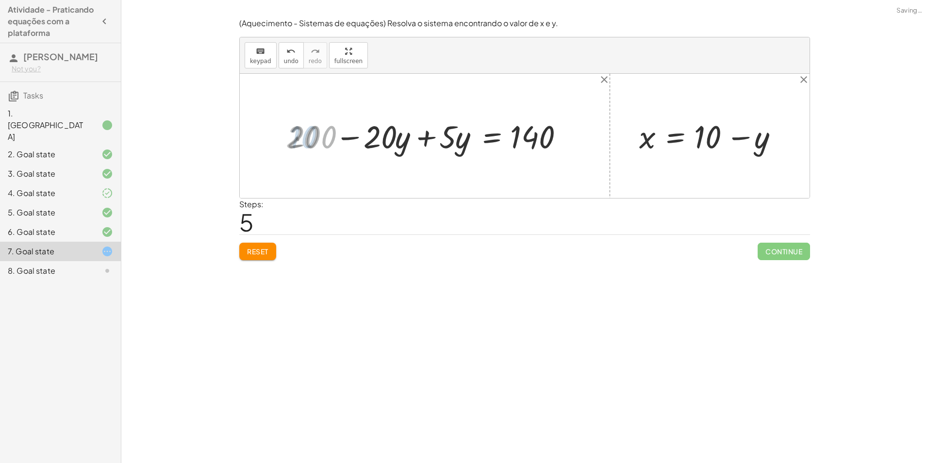
click at [388, 145] on div at bounding box center [430, 136] width 297 height 42
drag, startPoint x: 396, startPoint y: 142, endPoint x: 424, endPoint y: 145, distance: 28.3
click at [424, 145] on div at bounding box center [430, 136] width 297 height 42
drag, startPoint x: 368, startPoint y: 139, endPoint x: 555, endPoint y: 145, distance: 186.9
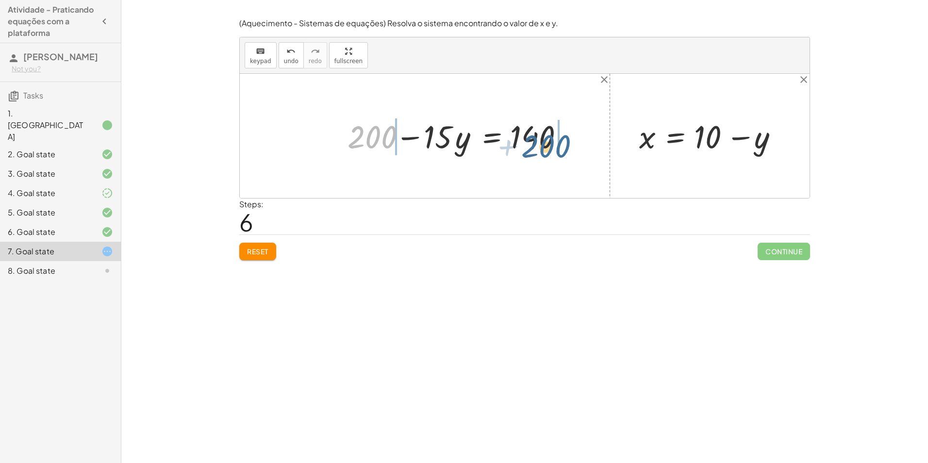
click at [555, 145] on div at bounding box center [461, 136] width 237 height 42
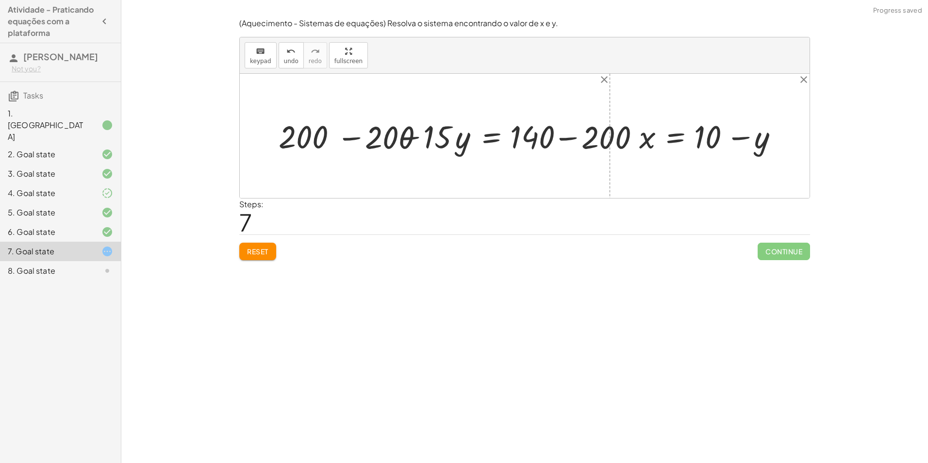
click at [542, 138] on div at bounding box center [460, 136] width 389 height 42
click at [542, 138] on div at bounding box center [467, 136] width 331 height 36
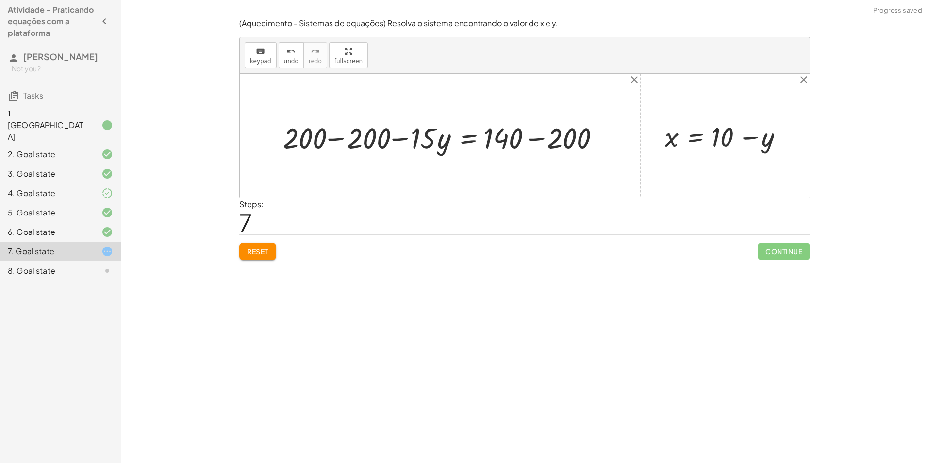
click at [507, 147] on div at bounding box center [443, 136] width 331 height 36
click at [515, 143] on div at bounding box center [443, 136] width 331 height 36
click at [525, 140] on div at bounding box center [443, 136] width 331 height 36
click at [525, 140] on div at bounding box center [409, 136] width 263 height 36
click at [331, 132] on div at bounding box center [409, 136] width 263 height 36
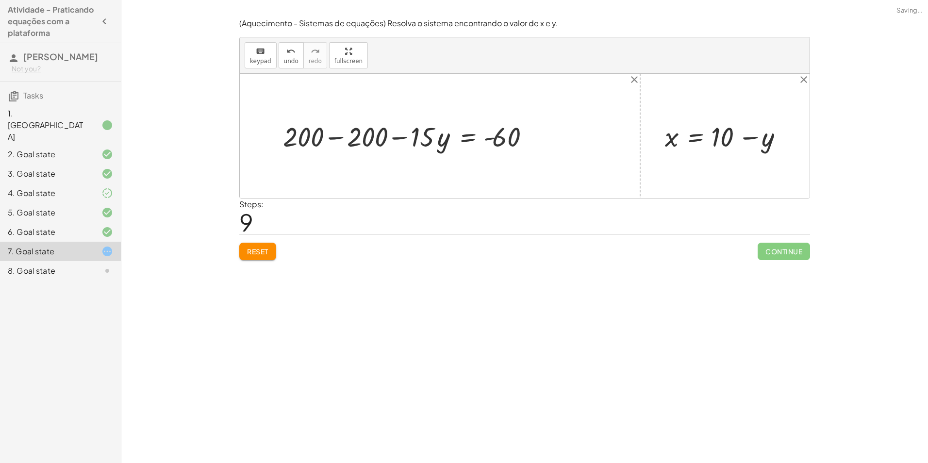
click at [333, 132] on div at bounding box center [525, 136] width 570 height 124
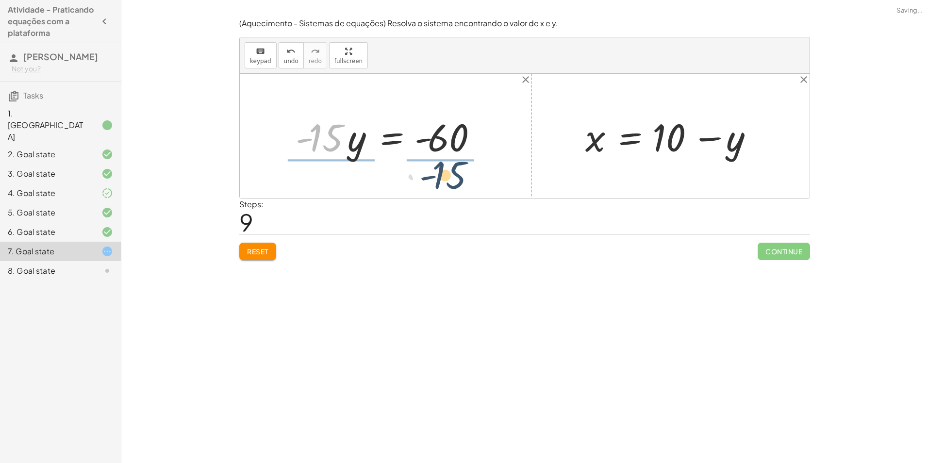
drag, startPoint x: 328, startPoint y: 141, endPoint x: 453, endPoint y: 162, distance: 126.9
click at [453, 163] on div "+ · 20 · x + · 5 · y = 140 + · 20 · ( + 10 − y ) + · 5 · y = 140 + · 20 · 10 − …" at bounding box center [386, 136] width 210 height 55
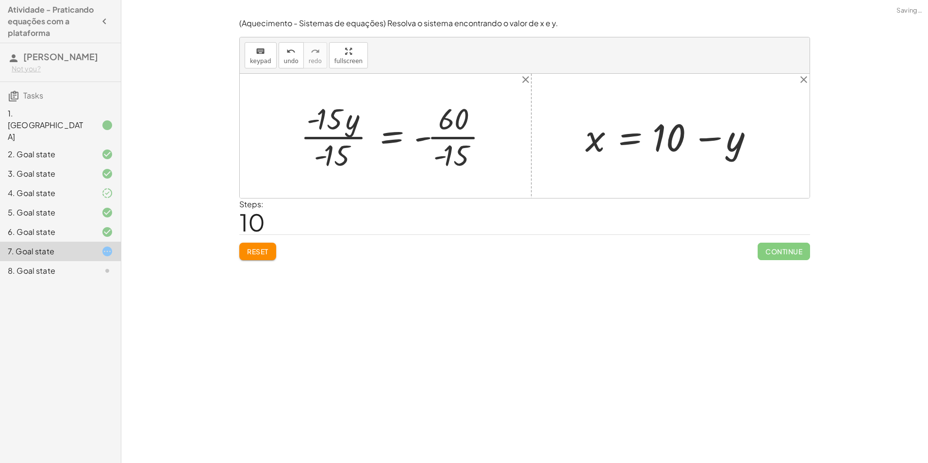
click at [340, 135] on div at bounding box center [398, 136] width 205 height 75
click at [340, 135] on div "+ · 20 · x + · 5 · y = 140 + · 20 · ( + 10 − y ) + · 5 · y = 140 + · 20 · 10 − …" at bounding box center [417, 136] width 170 height 80
drag, startPoint x: 340, startPoint y: 135, endPoint x: 434, endPoint y: 140, distance: 93.8
click at [434, 140] on div at bounding box center [421, 136] width 158 height 75
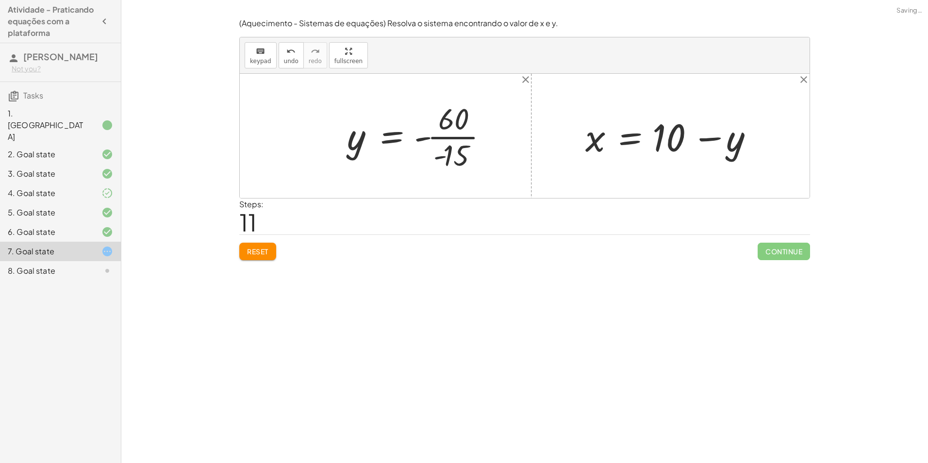
click at [439, 139] on div at bounding box center [421, 136] width 158 height 75
click at [440, 139] on div at bounding box center [411, 136] width 139 height 48
drag, startPoint x: 363, startPoint y: 150, endPoint x: 746, endPoint y: 153, distance: 382.9
click at [728, 157] on div at bounding box center [680, 136] width 200 height 50
click at [712, 148] on div at bounding box center [673, 136] width 187 height 50
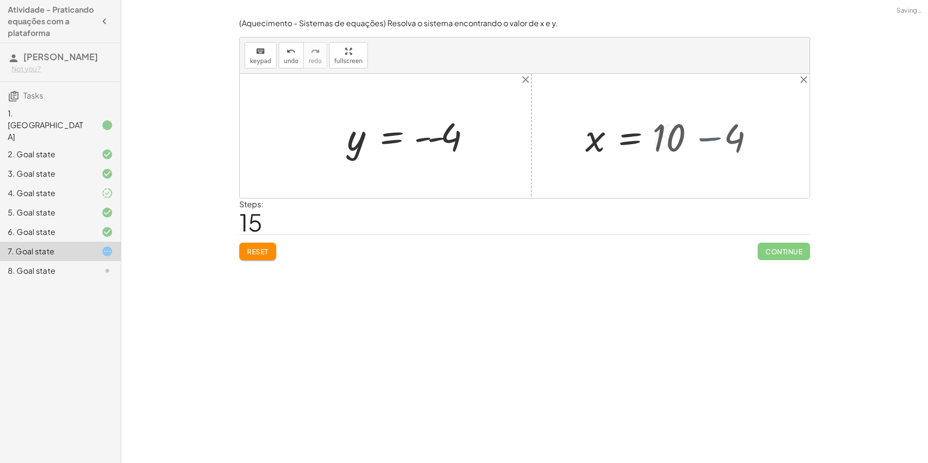
click at [712, 148] on div at bounding box center [525, 136] width 570 height 124
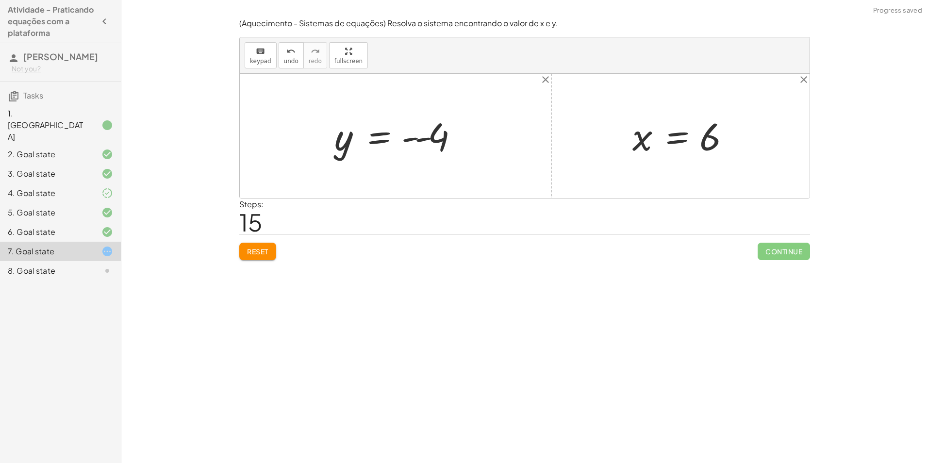
click at [710, 148] on div at bounding box center [684, 136] width 113 height 48
drag, startPoint x: 407, startPoint y: 137, endPoint x: 421, endPoint y: 148, distance: 17.0
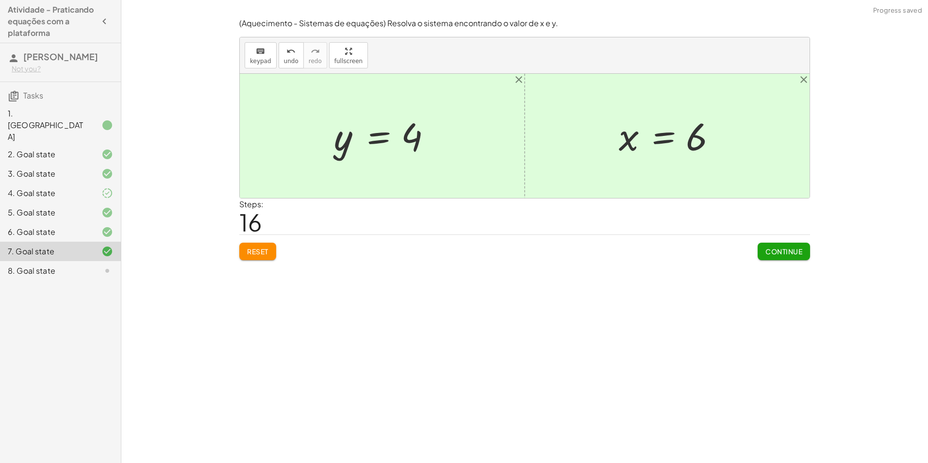
click at [769, 248] on button "Continue" at bounding box center [784, 251] width 52 height 17
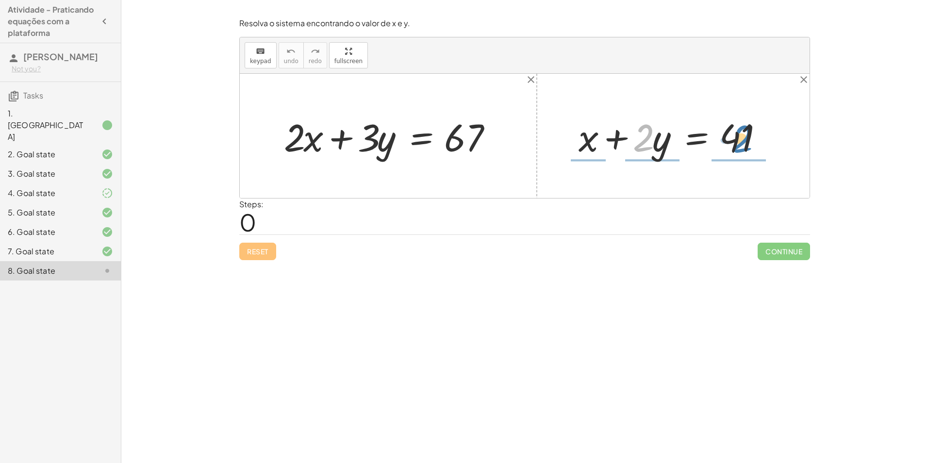
drag, startPoint x: 638, startPoint y: 147, endPoint x: 754, endPoint y: 138, distance: 116.3
click at [755, 138] on div at bounding box center [677, 136] width 206 height 50
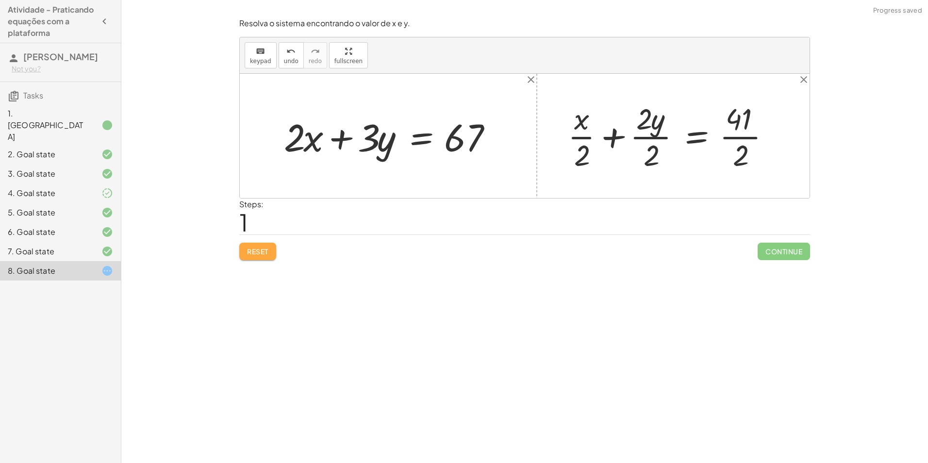
click at [256, 252] on span "Reset" at bounding box center [257, 251] width 21 height 9
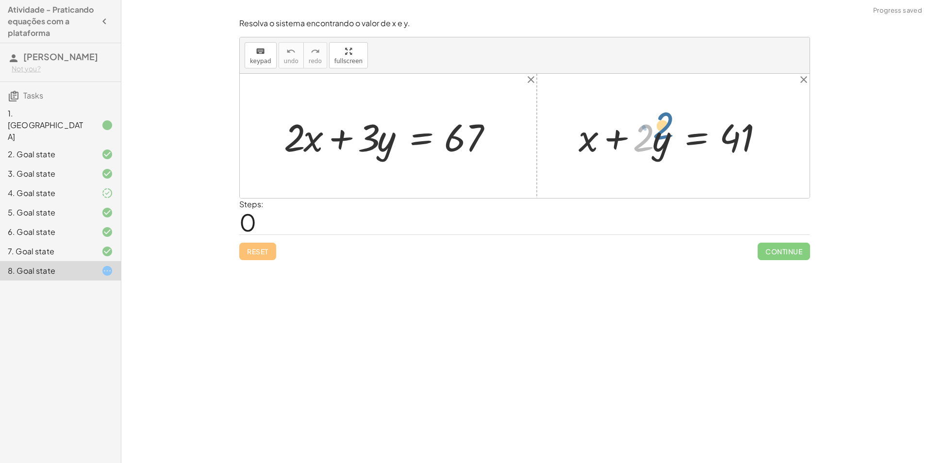
drag, startPoint x: 646, startPoint y: 144, endPoint x: 661, endPoint y: 141, distance: 14.5
click at [661, 138] on div at bounding box center [677, 136] width 206 height 50
drag, startPoint x: 663, startPoint y: 149, endPoint x: 788, endPoint y: 137, distance: 125.8
click at [788, 137] on div "+ · 2 · x + · 3 · y = 67 · y + · 2 + x + · 2 · y = 41" at bounding box center [525, 136] width 570 height 124
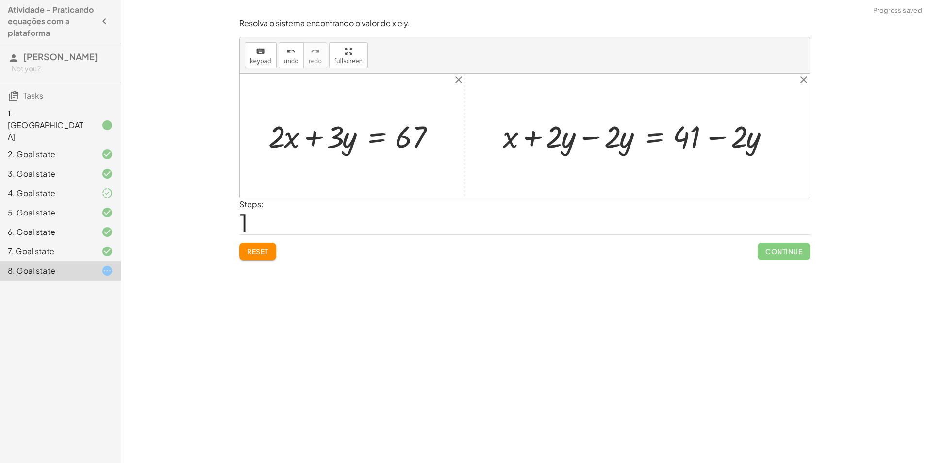
click at [579, 138] on div at bounding box center [640, 136] width 285 height 40
click at [579, 138] on div at bounding box center [525, 136] width 570 height 124
drag, startPoint x: 631, startPoint y: 141, endPoint x: 358, endPoint y: 148, distance: 273.3
drag, startPoint x: 623, startPoint y: 146, endPoint x: 333, endPoint y: 152, distance: 289.3
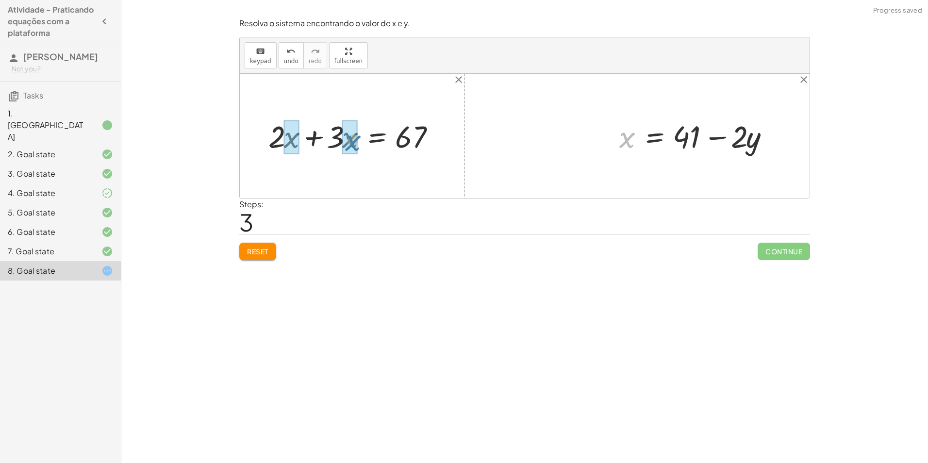
click at [333, 152] on div "+ · 2 · x + · 3 · y = 67 + · 2 · x + · 3 · = 67 x + x + · 2 · y = 41 + x + · 2 …" at bounding box center [525, 136] width 570 height 124
drag, startPoint x: 333, startPoint y: 152, endPoint x: 346, endPoint y: 150, distance: 12.7
click at [346, 150] on div at bounding box center [356, 136] width 184 height 40
drag, startPoint x: 629, startPoint y: 149, endPoint x: 357, endPoint y: 156, distance: 271.9
click at [357, 156] on div "+ · 2 · x + · 3 · y = 67 + · 2 · x + · 3 · = 67 x + x + · 2 · y = 41 + x + · 2 …" at bounding box center [525, 136] width 570 height 124
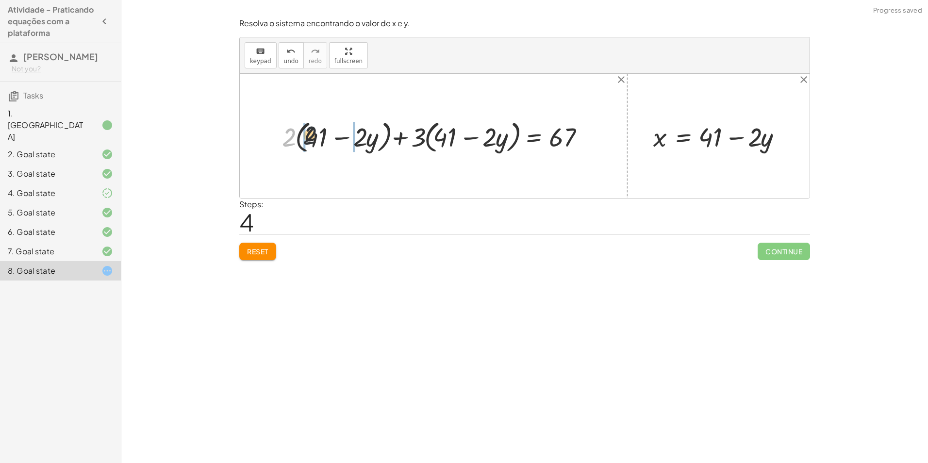
drag, startPoint x: 291, startPoint y: 139, endPoint x: 314, endPoint y: 136, distance: 23.4
click at [314, 136] on div at bounding box center [437, 135] width 320 height 39
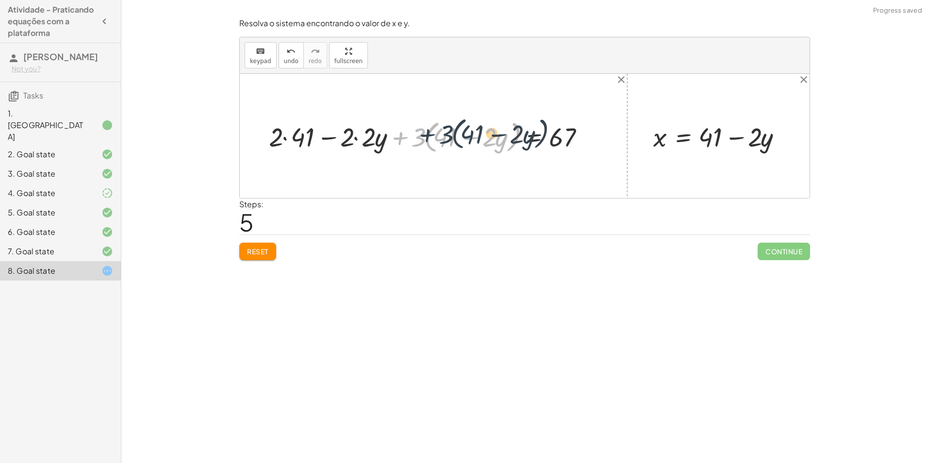
drag, startPoint x: 417, startPoint y: 142, endPoint x: 436, endPoint y: 138, distance: 19.2
click at [436, 138] on div at bounding box center [430, 135] width 333 height 39
drag, startPoint x: 422, startPoint y: 136, endPoint x: 431, endPoint y: 138, distance: 9.4
click at [431, 138] on div at bounding box center [430, 135] width 333 height 39
click at [434, 138] on div at bounding box center [430, 135] width 333 height 39
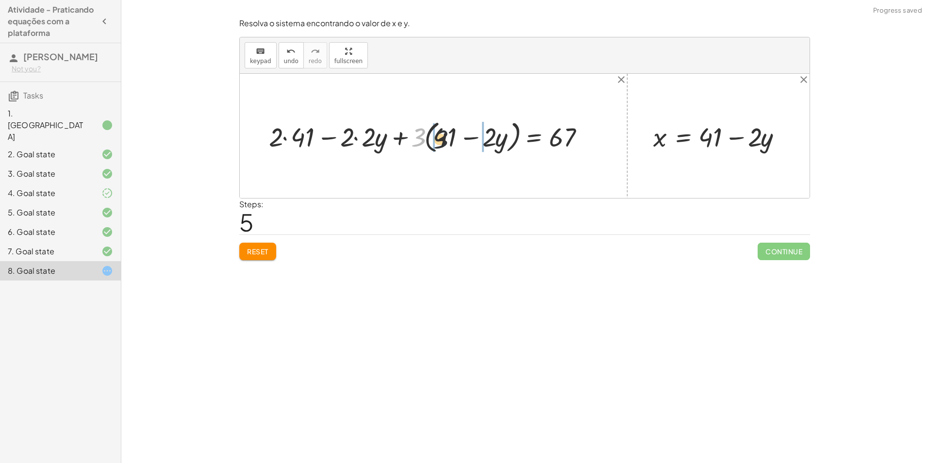
drag, startPoint x: 418, startPoint y: 138, endPoint x: 445, endPoint y: 140, distance: 26.3
click at [445, 140] on div at bounding box center [430, 135] width 333 height 39
click at [445, 140] on div at bounding box center [424, 135] width 346 height 35
click at [445, 140] on div at bounding box center [428, 135] width 337 height 35
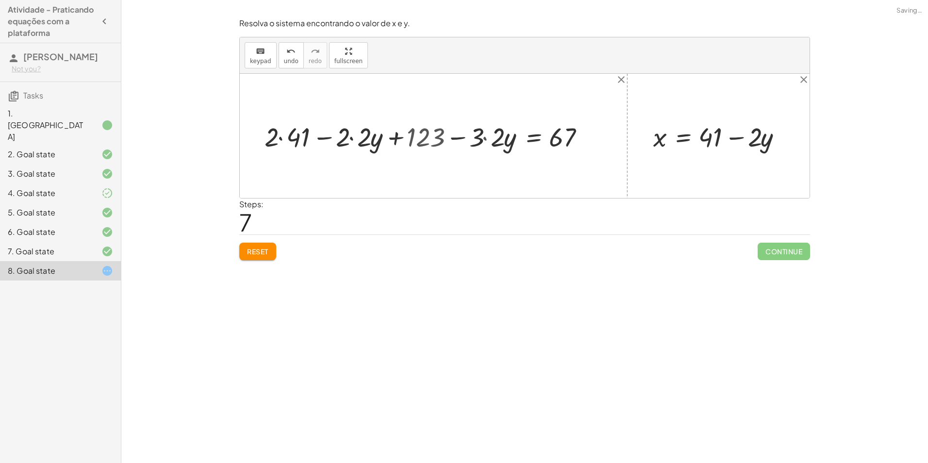
click at [484, 139] on div at bounding box center [428, 135] width 337 height 35
click at [484, 139] on div at bounding box center [438, 135] width 315 height 35
click at [378, 135] on div at bounding box center [438, 135] width 315 height 35
click at [378, 135] on div at bounding box center [450, 135] width 294 height 35
click at [337, 136] on div at bounding box center [450, 135] width 294 height 35
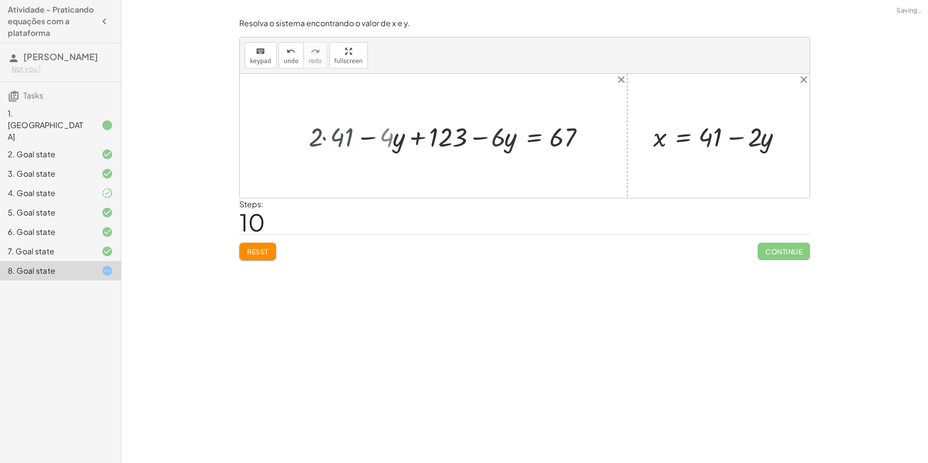
click at [337, 136] on div at bounding box center [461, 135] width 272 height 35
drag, startPoint x: 438, startPoint y: 142, endPoint x: 567, endPoint y: 136, distance: 129.7
click at [567, 136] on div at bounding box center [461, 135] width 272 height 35
drag, startPoint x: 539, startPoint y: 141, endPoint x: 561, endPoint y: 137, distance: 22.3
click at [544, 141] on div at bounding box center [461, 135] width 397 height 35
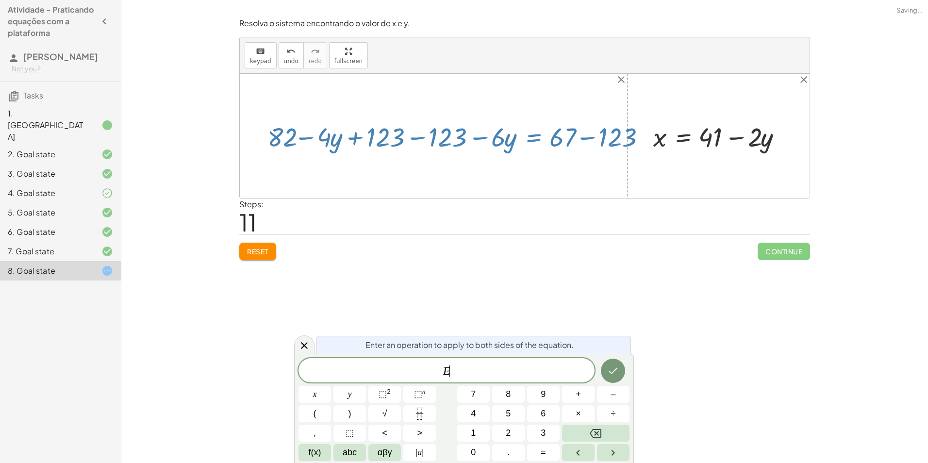
click at [572, 135] on div at bounding box center [461, 135] width 397 height 35
drag, startPoint x: 572, startPoint y: 135, endPoint x: 563, endPoint y: 141, distance: 10.7
click at [571, 136] on div at bounding box center [461, 135] width 397 height 35
click at [303, 344] on icon at bounding box center [304, 345] width 7 height 7
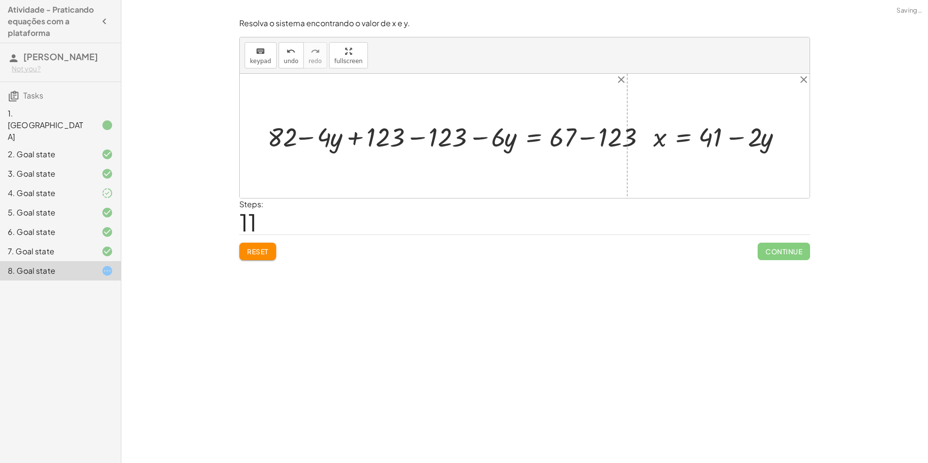
click at [577, 137] on div at bounding box center [461, 135] width 397 height 35
click at [459, 142] on div at bounding box center [434, 135] width 343 height 35
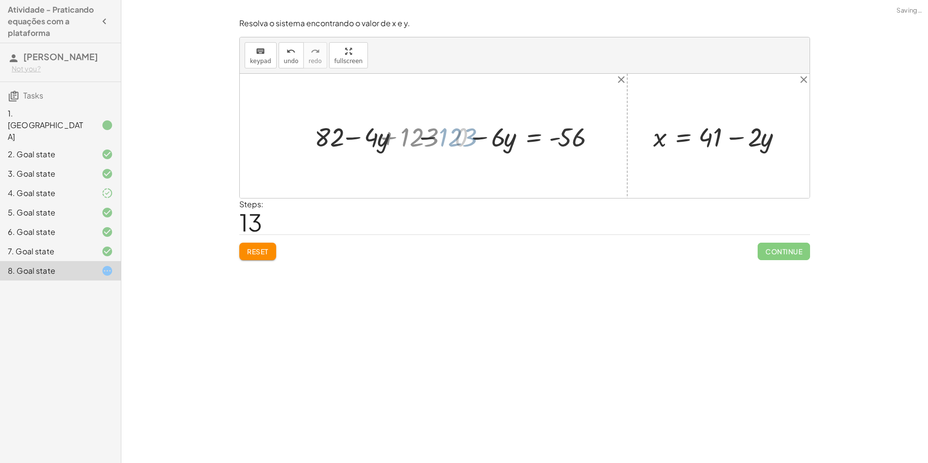
click at [415, 134] on div at bounding box center [496, 135] width 218 height 35
drag, startPoint x: 411, startPoint y: 141, endPoint x: 631, endPoint y: 141, distance: 220.3
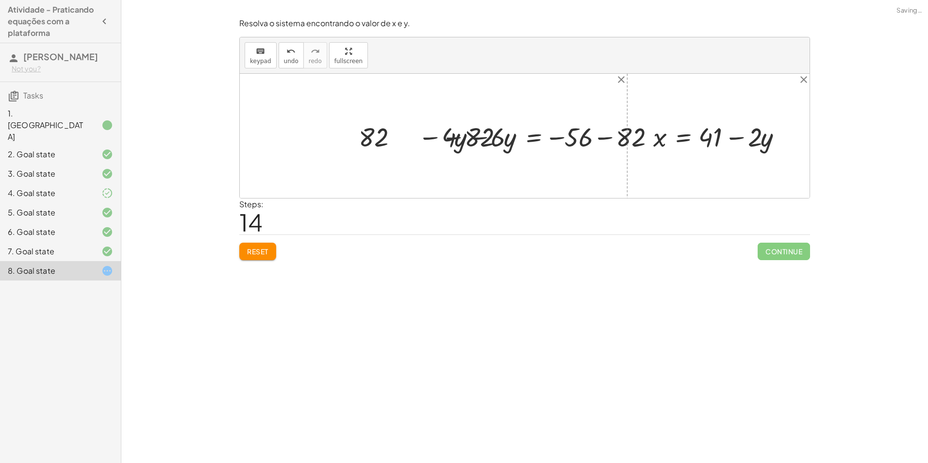
click at [595, 126] on div at bounding box center [502, 135] width 328 height 35
drag, startPoint x: 593, startPoint y: 132, endPoint x: 594, endPoint y: 138, distance: 5.8
click at [593, 137] on div at bounding box center [478, 135] width 281 height 35
click at [380, 146] on div at bounding box center [478, 135] width 281 height 35
click at [380, 146] on div at bounding box center [525, 136] width 570 height 124
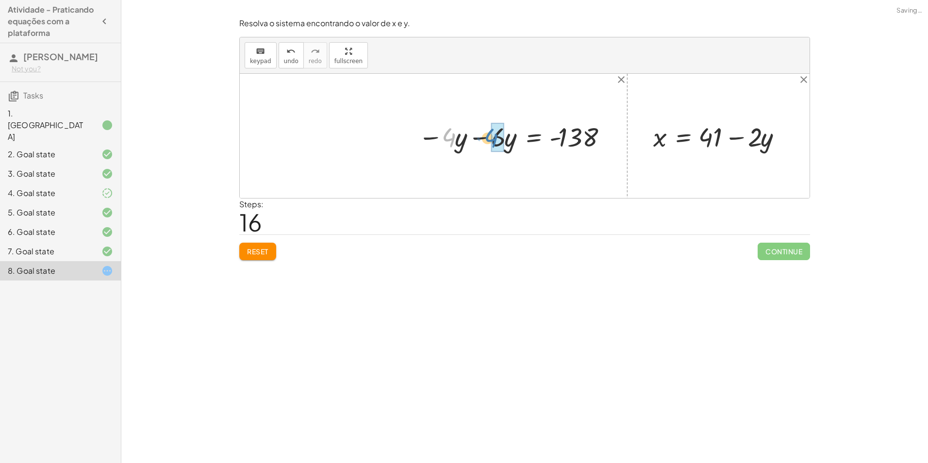
drag, startPoint x: 452, startPoint y: 138, endPoint x: 489, endPoint y: 139, distance: 36.4
click at [284, 58] on span "undo" at bounding box center [291, 61] width 15 height 7
click at [471, 135] on div at bounding box center [513, 135] width 201 height 35
click at [471, 135] on div at bounding box center [541, 135] width 154 height 35
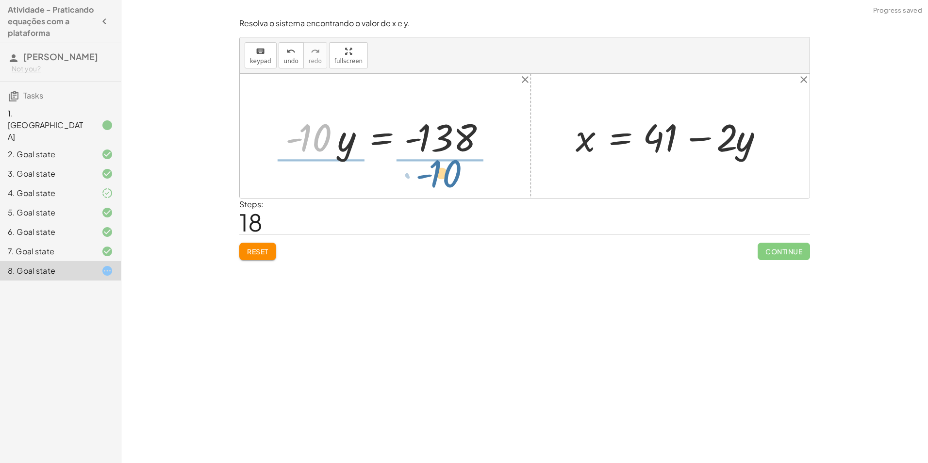
drag, startPoint x: 314, startPoint y: 136, endPoint x: 444, endPoint y: 171, distance: 135.1
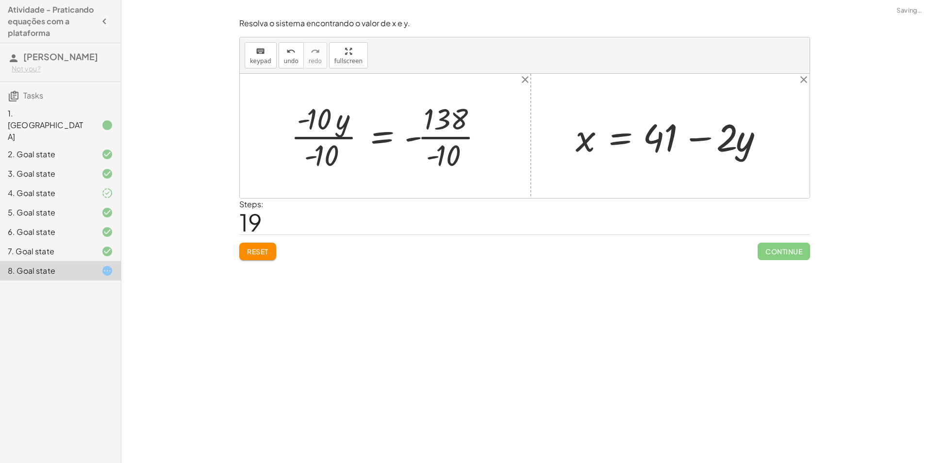
click at [341, 125] on div at bounding box center [391, 136] width 210 height 75
click at [345, 136] on div at bounding box center [391, 136] width 210 height 75
click at [344, 137] on div at bounding box center [391, 136] width 210 height 75
click at [445, 141] on div at bounding box center [413, 136] width 163 height 75
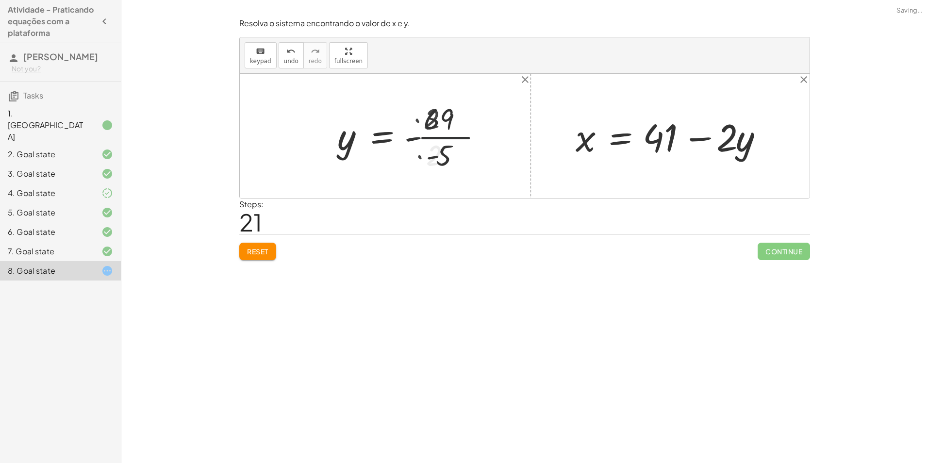
click at [445, 141] on div at bounding box center [406, 136] width 149 height 75
drag, startPoint x: 413, startPoint y: 139, endPoint x: 429, endPoint y: 140, distance: 15.6
drag, startPoint x: 357, startPoint y: 152, endPoint x: 748, endPoint y: 161, distance: 391.3
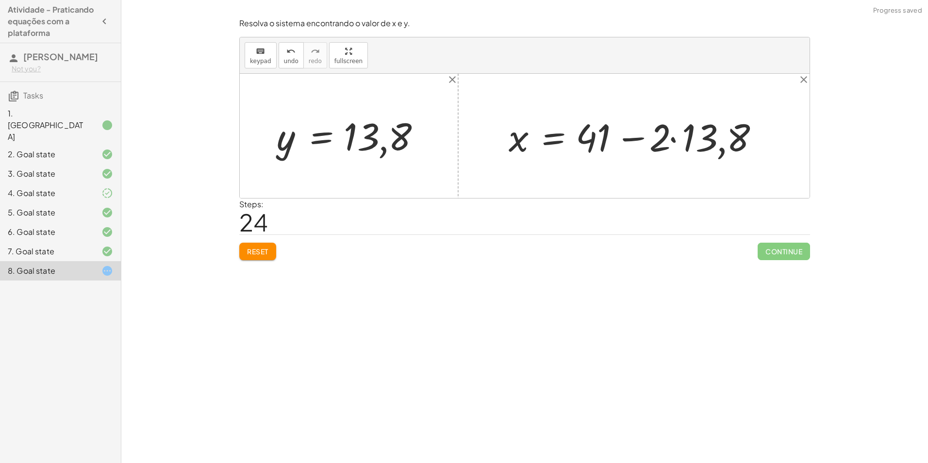
click at [678, 139] on div at bounding box center [638, 136] width 268 height 50
click at [678, 139] on div at bounding box center [621, 136] width 235 height 50
click at [639, 139] on div at bounding box center [621, 136] width 235 height 50
drag, startPoint x: 639, startPoint y: 139, endPoint x: 638, endPoint y: 145, distance: 5.9
click at [638, 145] on div at bounding box center [585, 136] width 162 height 48
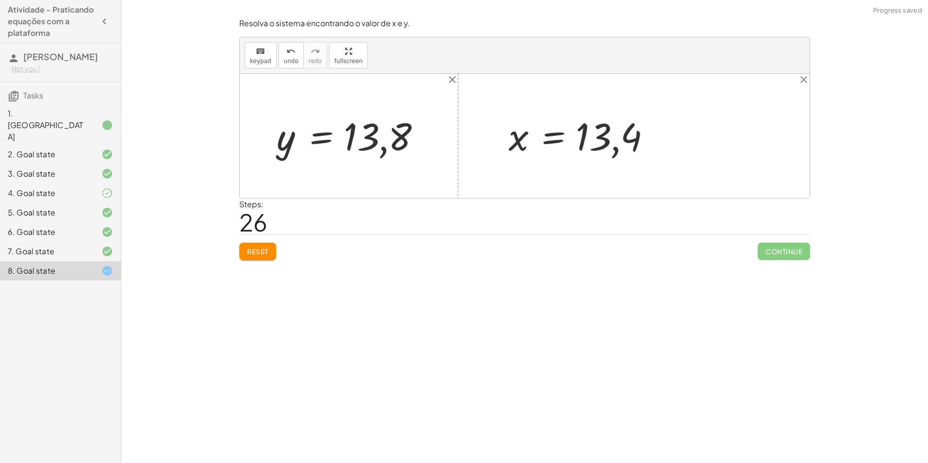
click at [558, 157] on div at bounding box center [585, 136] width 162 height 48
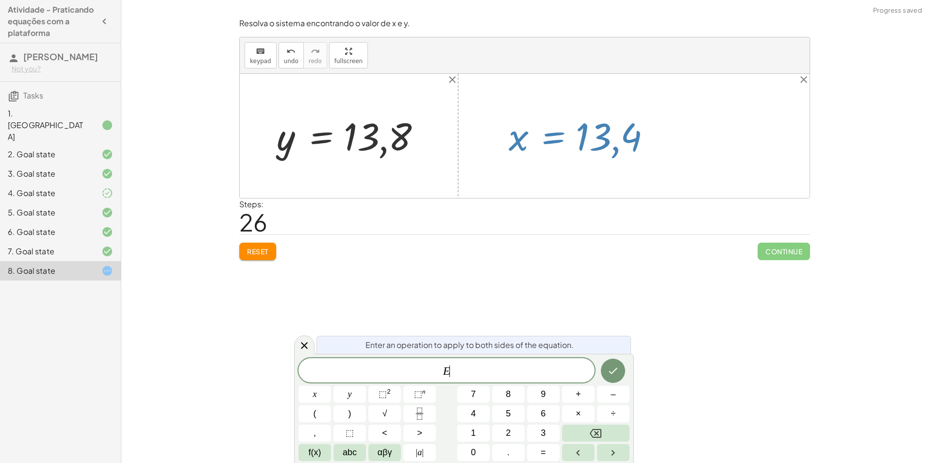
click at [558, 157] on div at bounding box center [585, 136] width 162 height 48
drag, startPoint x: 567, startPoint y: 253, endPoint x: 562, endPoint y: 258, distance: 6.2
click at [563, 257] on div "Reset Continue" at bounding box center [524, 247] width 571 height 26
click at [300, 347] on icon at bounding box center [304, 346] width 12 height 12
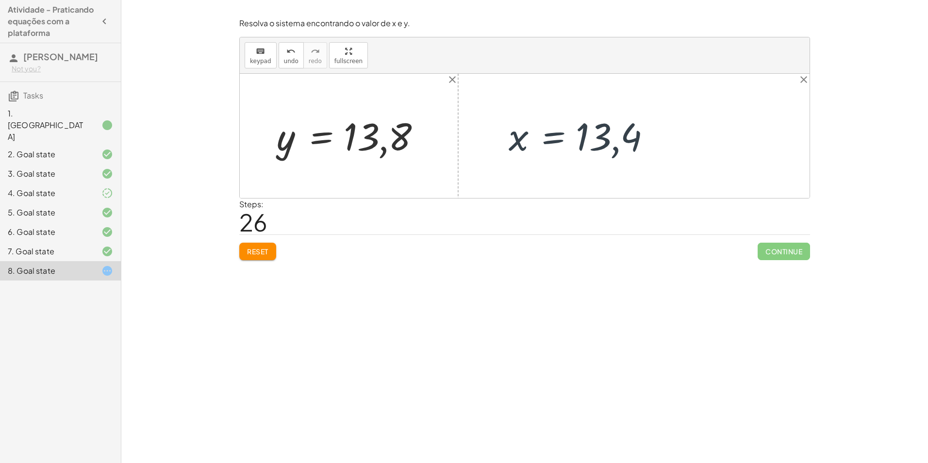
click at [243, 257] on button "Reset" at bounding box center [257, 251] width 37 height 17
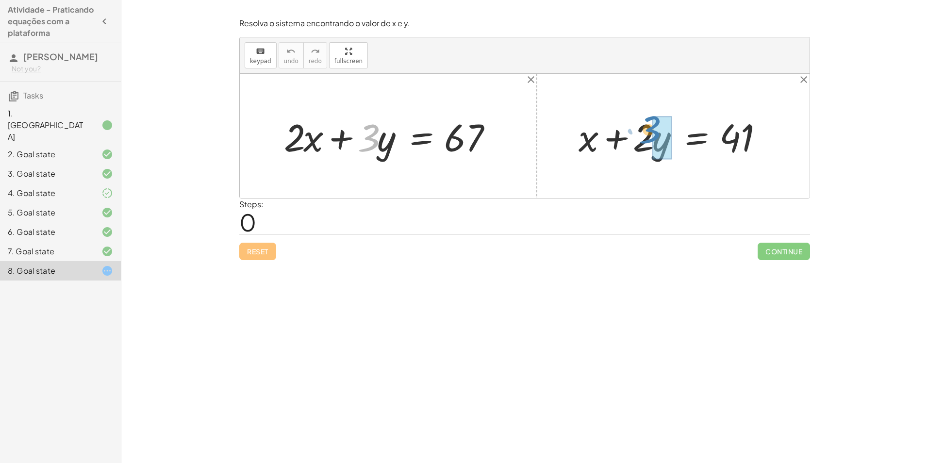
drag, startPoint x: 369, startPoint y: 143, endPoint x: 651, endPoint y: 135, distance: 282.1
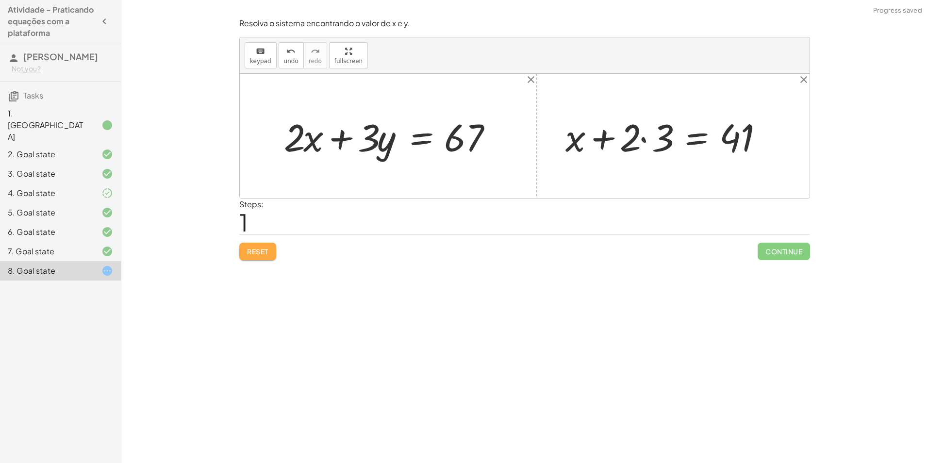
click at [243, 252] on button "Reset" at bounding box center [257, 251] width 37 height 17
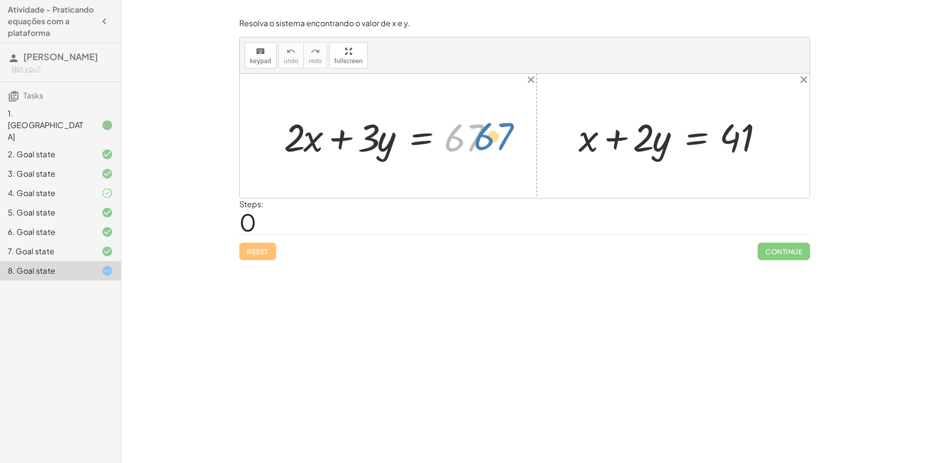
drag, startPoint x: 467, startPoint y: 146, endPoint x: 479, endPoint y: 145, distance: 11.7
click at [483, 145] on div at bounding box center [392, 136] width 226 height 50
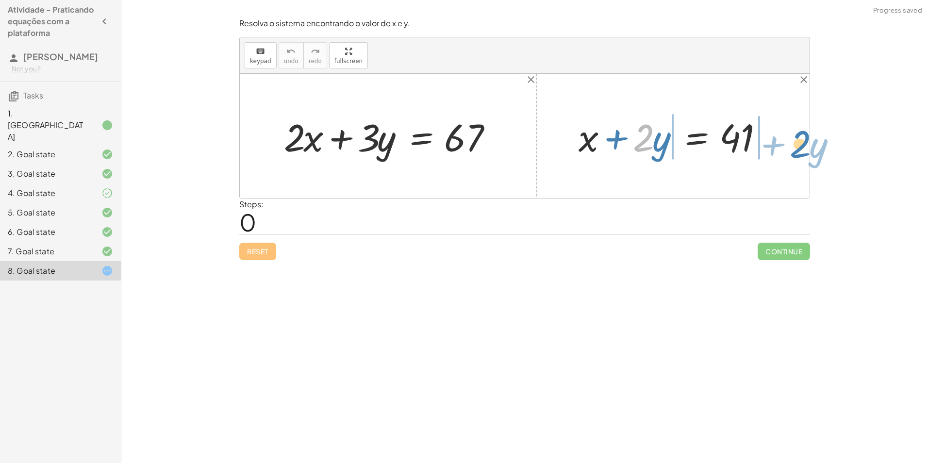
drag, startPoint x: 650, startPoint y: 119, endPoint x: 797, endPoint y: 140, distance: 148.5
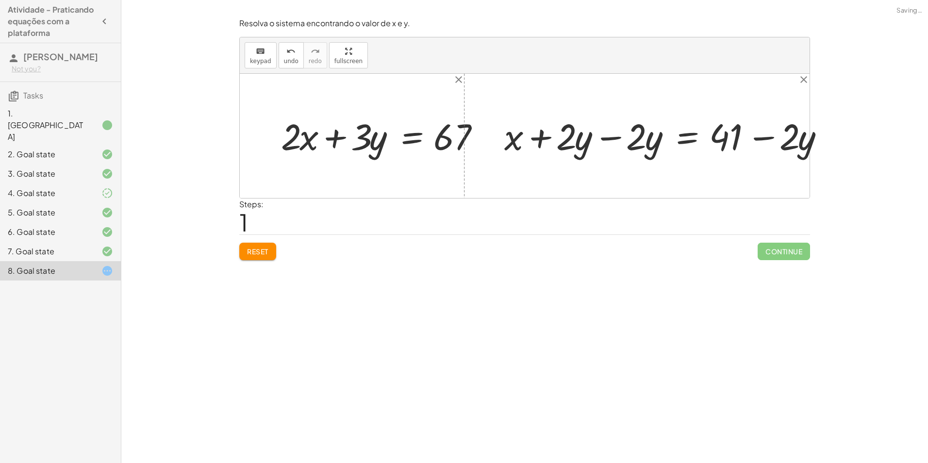
click at [621, 142] on div at bounding box center [672, 136] width 285 height 40
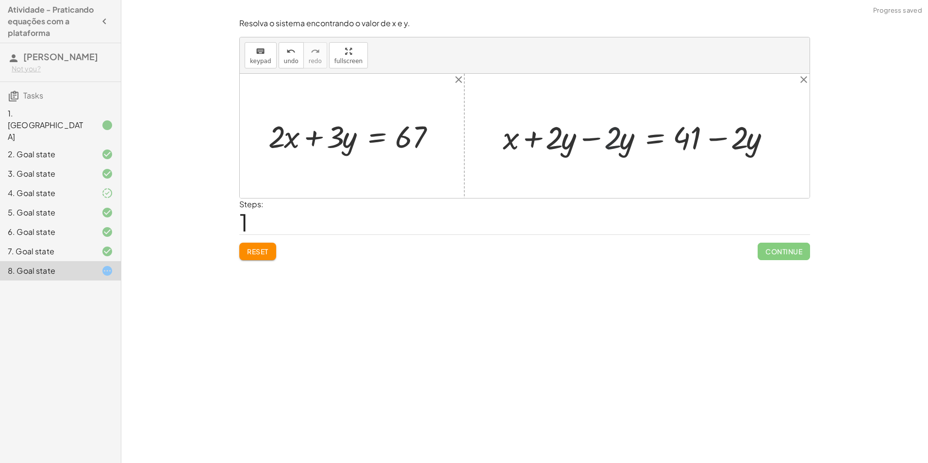
click at [607, 145] on div at bounding box center [640, 136] width 285 height 40
click at [545, 120] on div at bounding box center [640, 136] width 285 height 40
click at [584, 136] on div at bounding box center [640, 136] width 285 height 40
click at [584, 137] on div at bounding box center [525, 136] width 570 height 124
drag, startPoint x: 631, startPoint y: 140, endPoint x: 297, endPoint y: 138, distance: 334.4
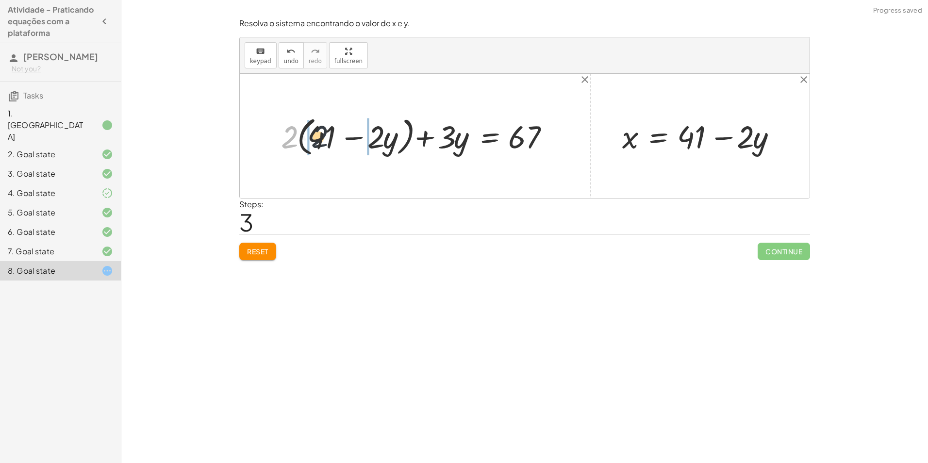
drag, startPoint x: 283, startPoint y: 143, endPoint x: 316, endPoint y: 142, distance: 33.0
click at [316, 142] on div at bounding box center [419, 136] width 286 height 46
click at [317, 144] on div at bounding box center [410, 136] width 301 height 42
click at [317, 144] on div at bounding box center [424, 136] width 275 height 42
click at [374, 148] on div at bounding box center [424, 136] width 275 height 42
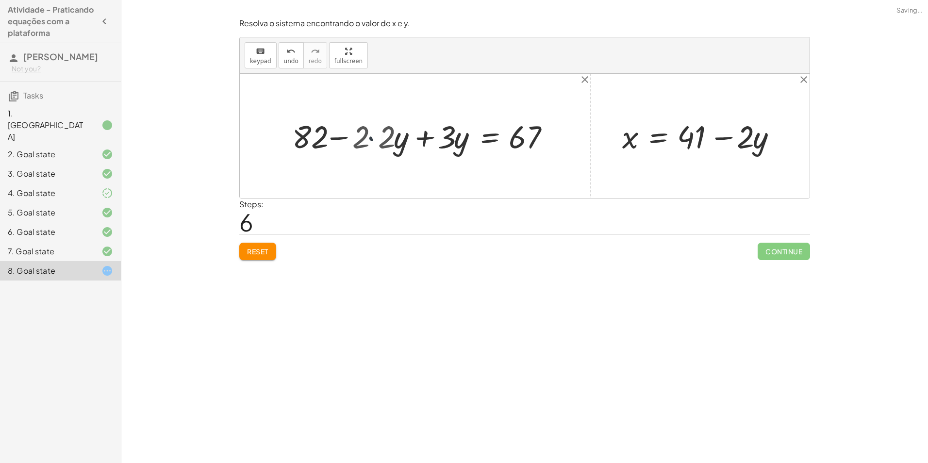
click at [374, 148] on div at bounding box center [437, 136] width 249 height 42
drag, startPoint x: 404, startPoint y: 142, endPoint x: 430, endPoint y: 144, distance: 25.3
click at [430, 144] on div at bounding box center [437, 136] width 249 height 42
click at [451, 140] on div at bounding box center [475, 136] width 173 height 42
drag, startPoint x: 417, startPoint y: 135, endPoint x: 567, endPoint y: 150, distance: 151.2
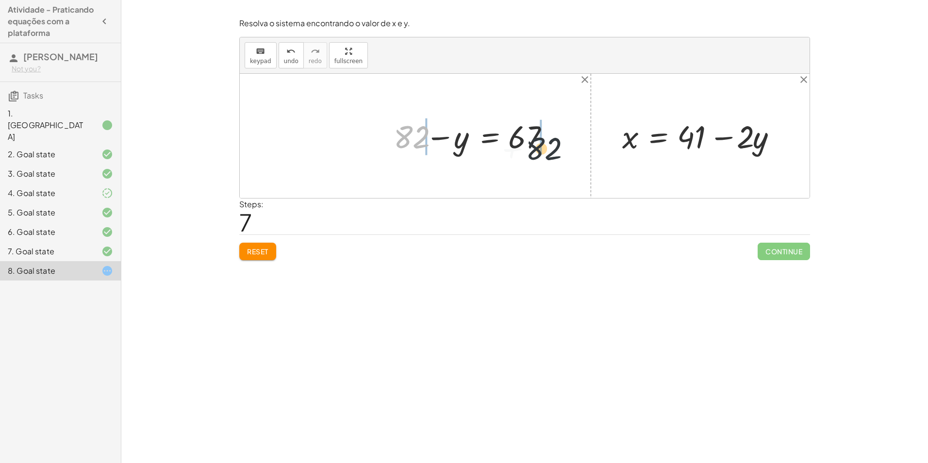
click at [567, 150] on div "+ · 2 · x + · 3 · y = 67 + · 2 · ( + 41 − · 2 · y ) + · 3 · y = 67 + · 2 · 41 −…" at bounding box center [525, 136] width 570 height 124
click at [536, 139] on div at bounding box center [475, 136] width 290 height 41
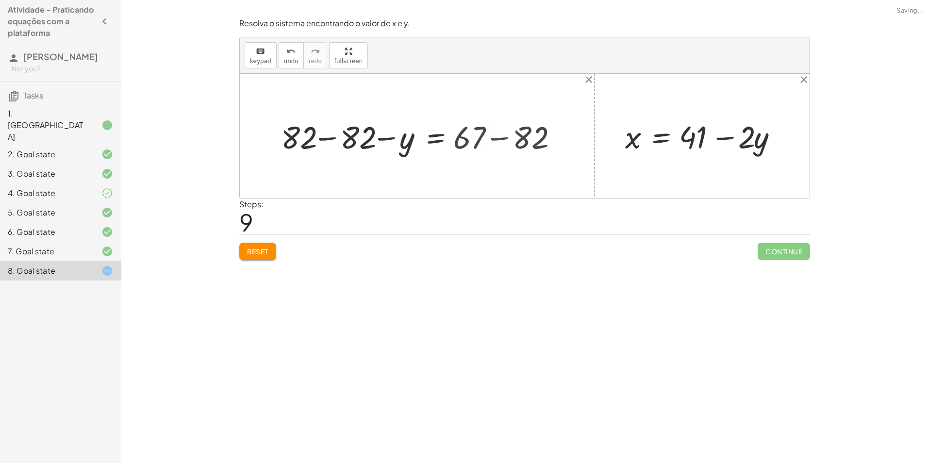
drag, startPoint x: 536, startPoint y: 139, endPoint x: 513, endPoint y: 136, distance: 23.9
click at [530, 139] on div at bounding box center [525, 136] width 570 height 124
drag, startPoint x: 513, startPoint y: 136, endPoint x: 447, endPoint y: 118, distance: 67.9
click at [513, 135] on div at bounding box center [396, 136] width 241 height 41
click at [325, 125] on div at bounding box center [396, 136] width 241 height 41
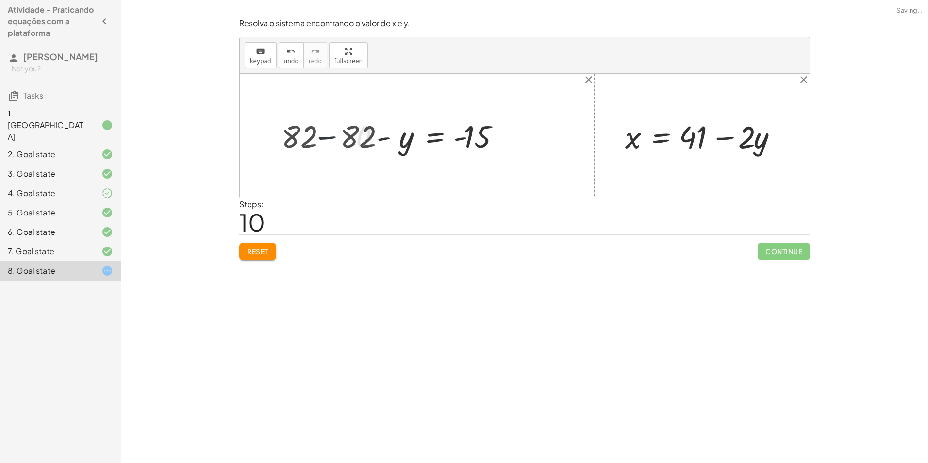
click at [325, 125] on div at bounding box center [525, 136] width 570 height 124
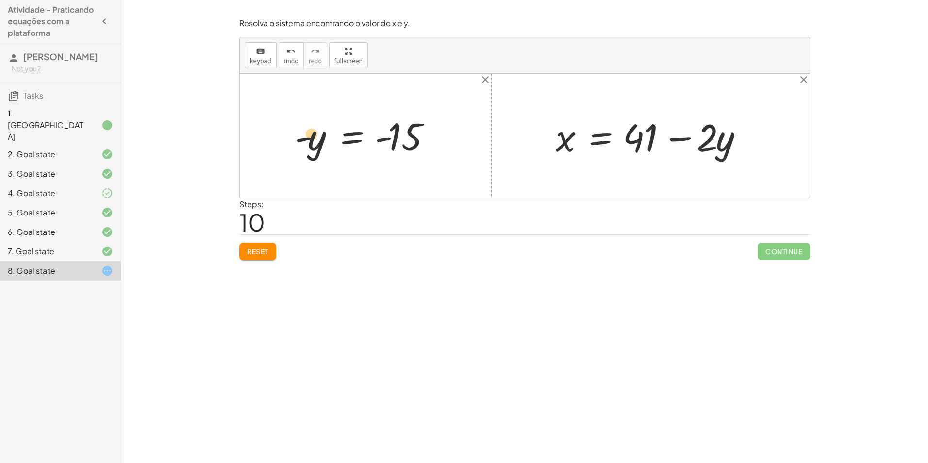
click at [320, 136] on div at bounding box center [369, 136] width 159 height 48
drag, startPoint x: 304, startPoint y: 138, endPoint x: 389, endPoint y: 144, distance: 85.1
click at [389, 144] on div at bounding box center [369, 136] width 159 height 48
drag, startPoint x: 317, startPoint y: 145, endPoint x: 731, endPoint y: 165, distance: 414.5
click at [731, 165] on div "+ · 2 · x + · 3 · y = 67 + · 2 · ( + 41 − · 2 · y ) + · 3 · y = 67 + · 2 · 41 −…" at bounding box center [525, 136] width 570 height 124
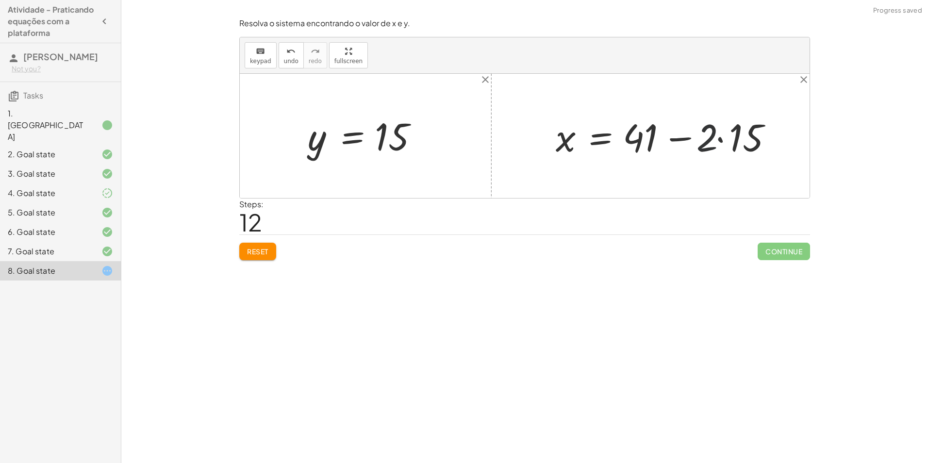
click at [697, 141] on div at bounding box center [670, 136] width 239 height 50
click at [715, 140] on div at bounding box center [670, 136] width 239 height 50
click at [724, 137] on div at bounding box center [670, 136] width 239 height 50
click at [724, 137] on div at bounding box center [654, 136] width 206 height 50
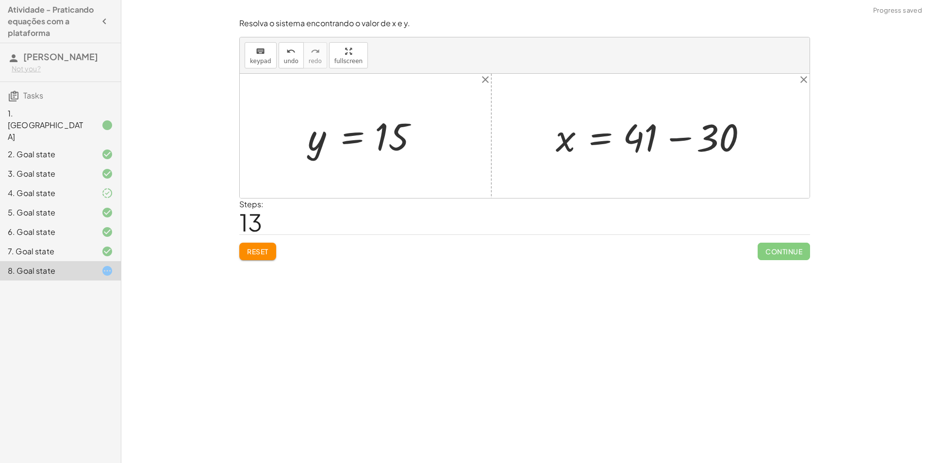
click at [684, 140] on div at bounding box center [654, 136] width 206 height 50
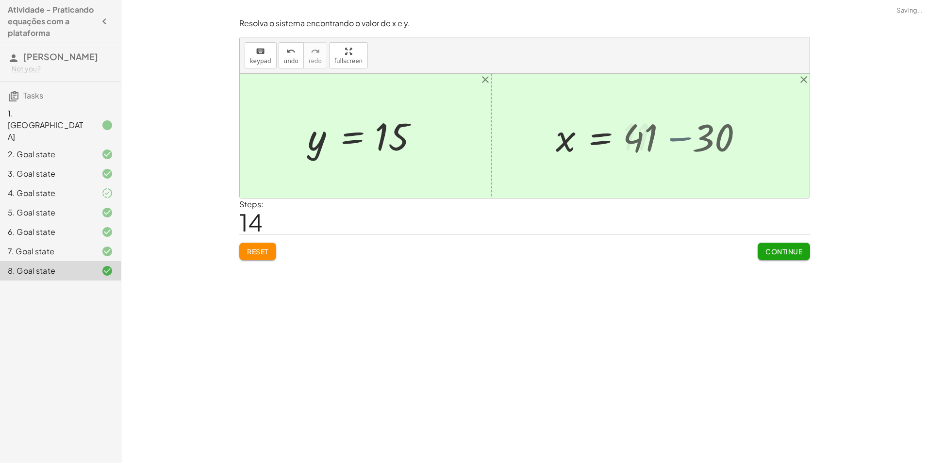
click at [684, 140] on div "+ x + · 2 · y = 41 + x + · 2 · y − · 2 · y = + 41 − · 2 · y + x + 0 = + 41 − · …" at bounding box center [613, 136] width 145 height 53
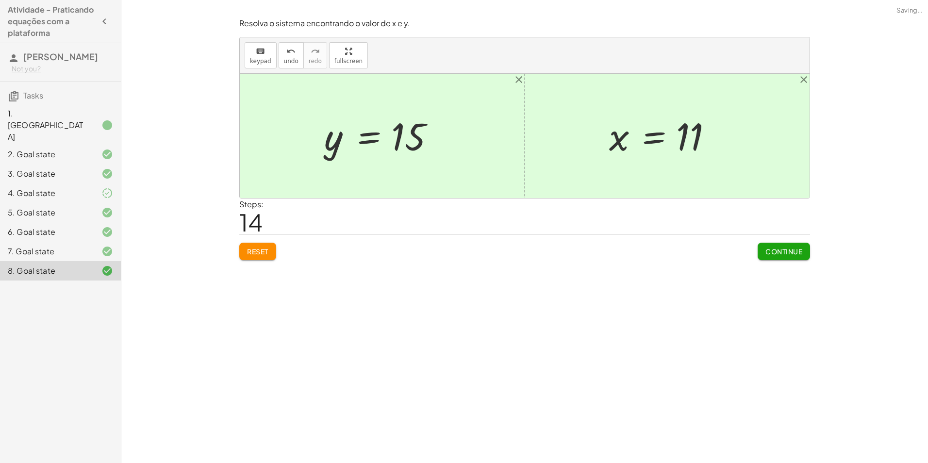
click at [785, 252] on span "Continue" at bounding box center [783, 251] width 37 height 9
